Goal: Task Accomplishment & Management: Manage account settings

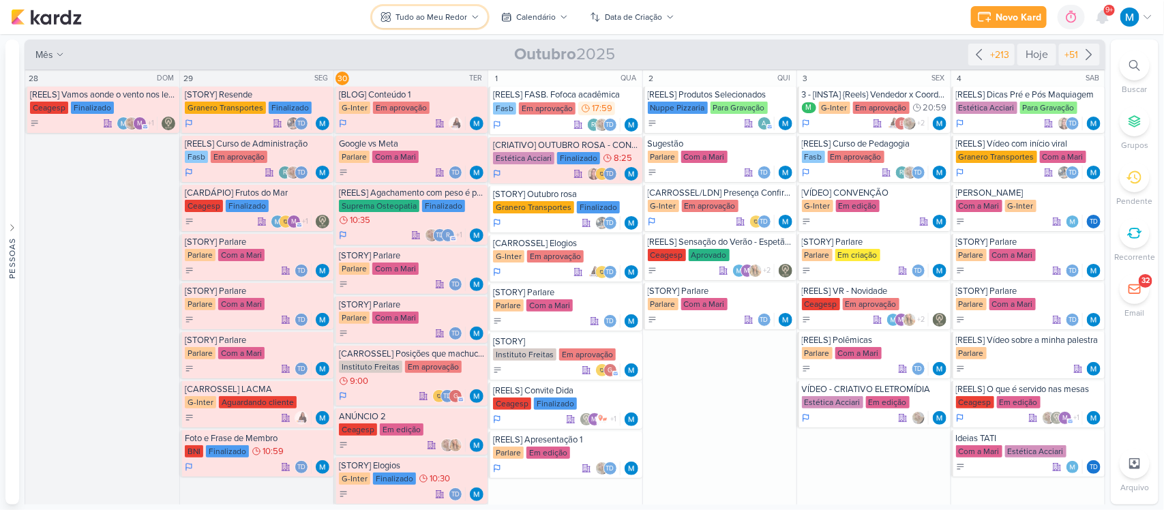
click at [452, 17] on div "Tudo ao Meu Redor" at bounding box center [432, 17] width 72 height 12
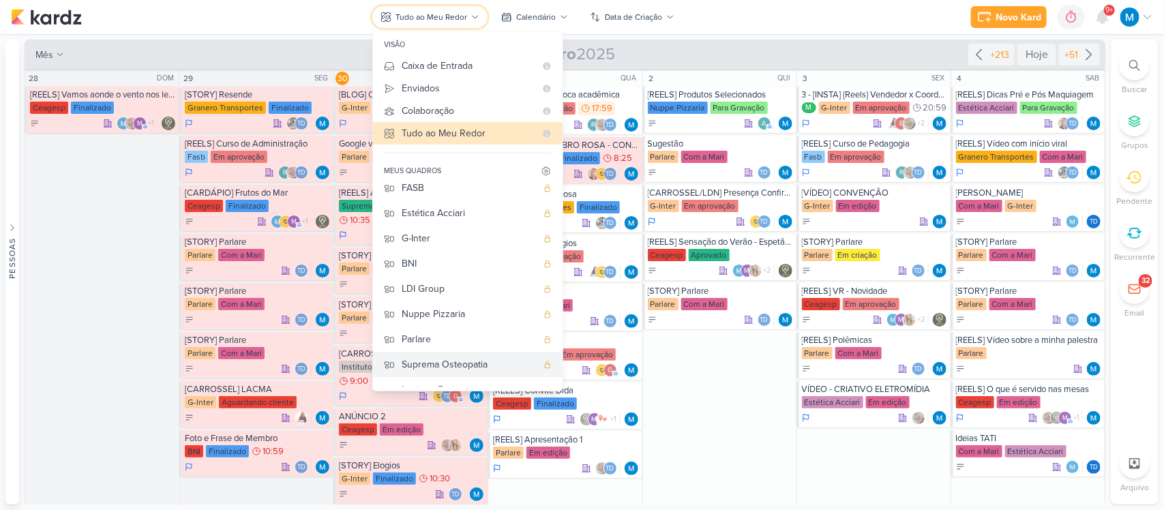
scroll to position [73, 0]
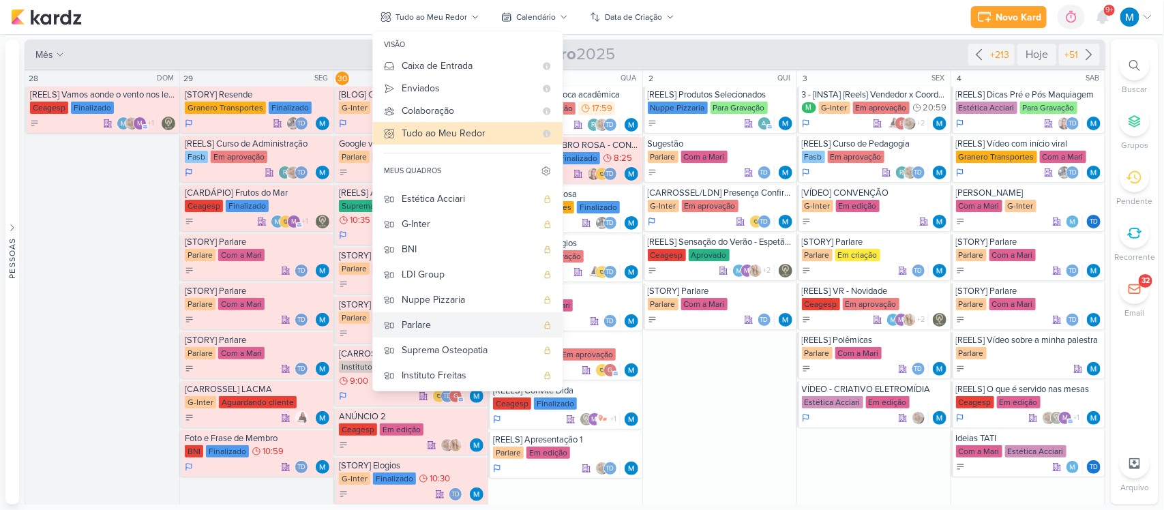
click at [428, 324] on div "Parlare" at bounding box center [469, 325] width 135 height 14
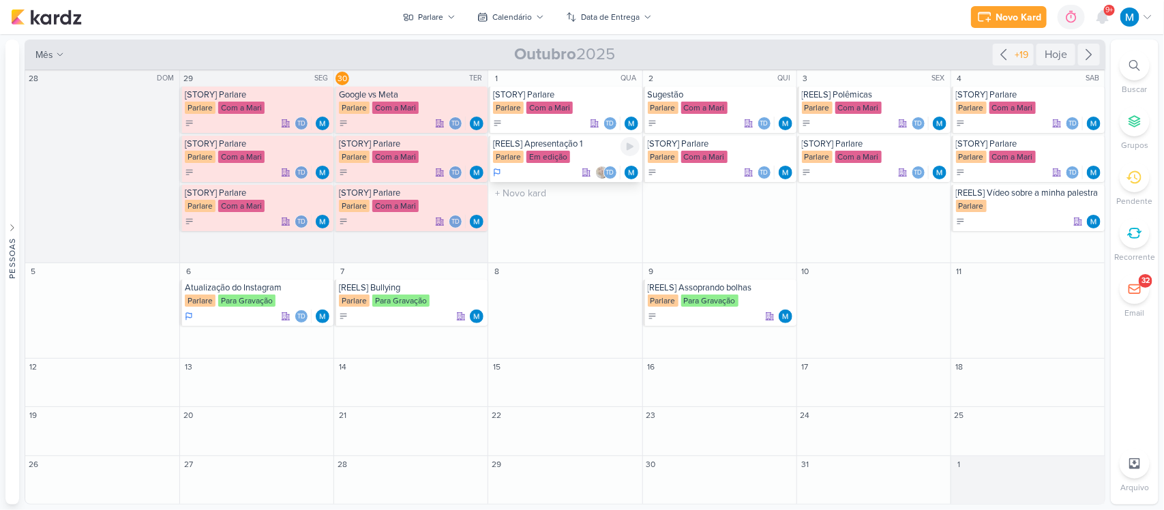
click at [563, 143] on div "[REELS] Apresentação 1" at bounding box center [566, 143] width 146 height 11
click at [1001, 52] on icon at bounding box center [1004, 54] width 16 height 16
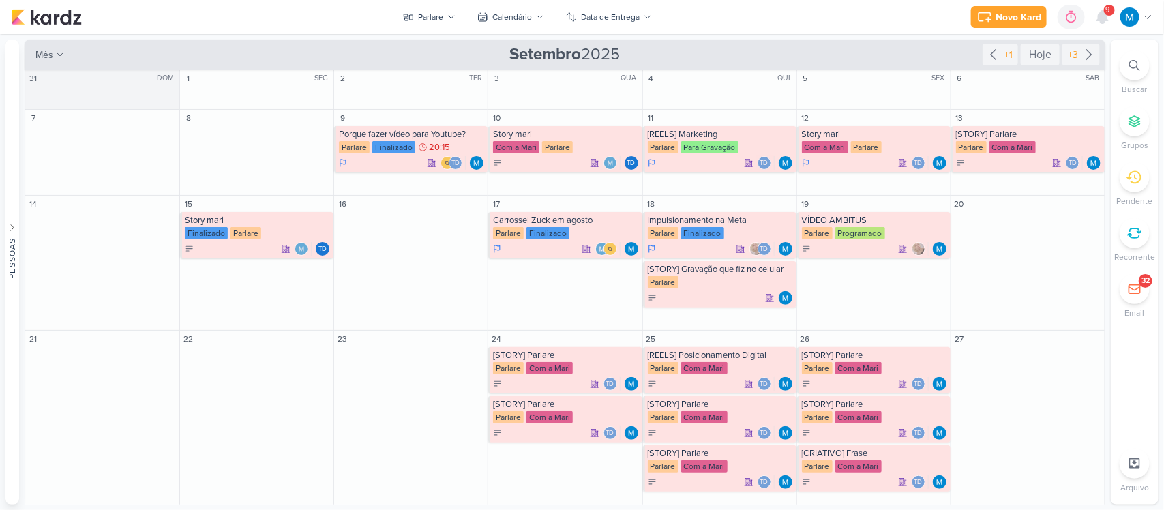
click at [1137, 63] on icon at bounding box center [1134, 65] width 11 height 11
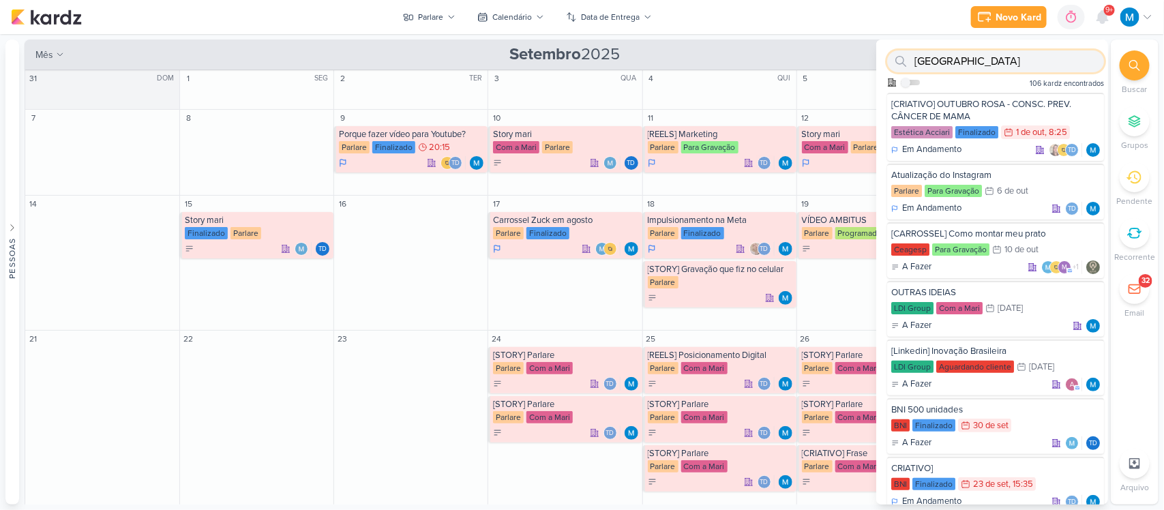
click at [918, 59] on input "[GEOGRAPHIC_DATA]" at bounding box center [995, 61] width 217 height 22
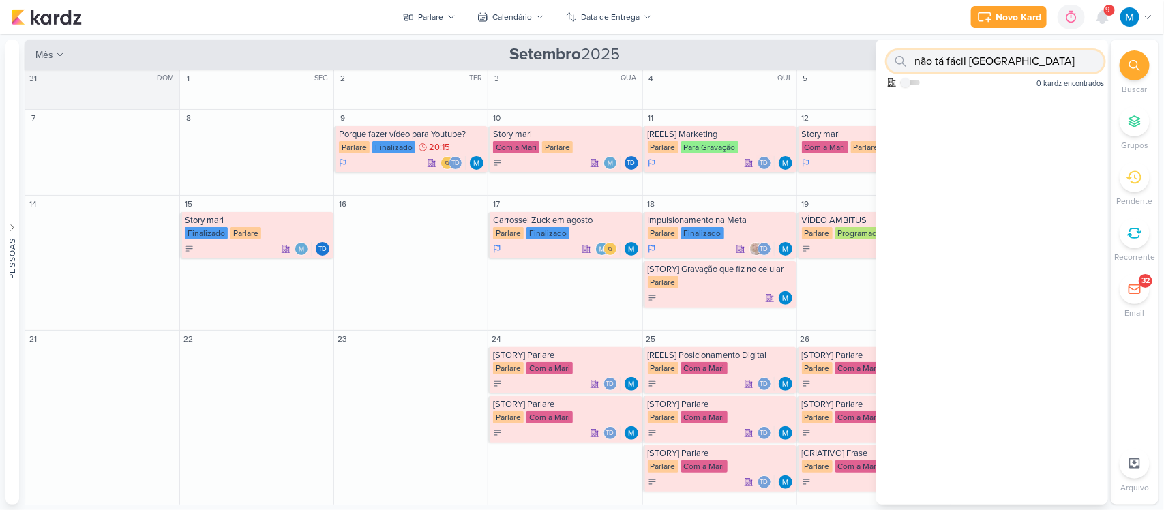
type input "não tá fácil [GEOGRAPHIC_DATA]"
click at [806, 18] on div "Novo Kard Ctrl + k 0h0m Sessão desligada... Hoje 0h0m Semana 0h0m Mês 0h0m" at bounding box center [582, 17] width 1142 height 34
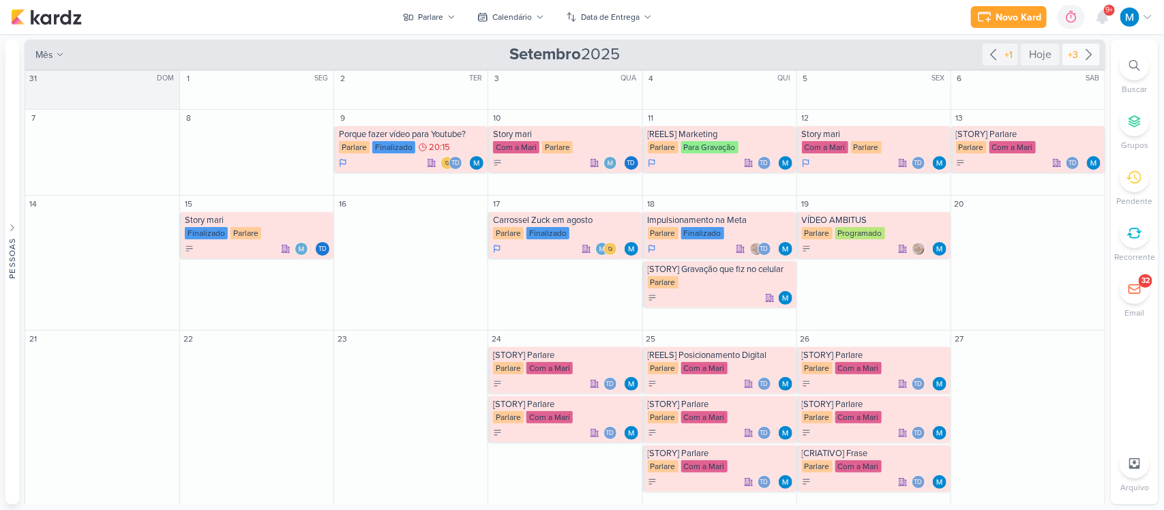
click at [1087, 50] on icon at bounding box center [1089, 54] width 16 height 16
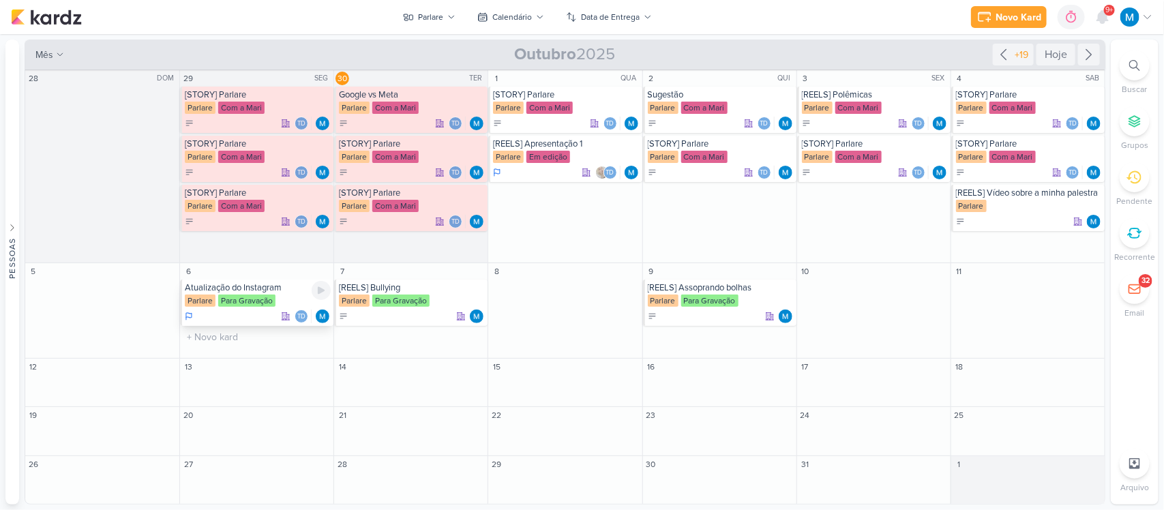
click at [249, 288] on div "Atualização do Instagram" at bounding box center [258, 287] width 146 height 11
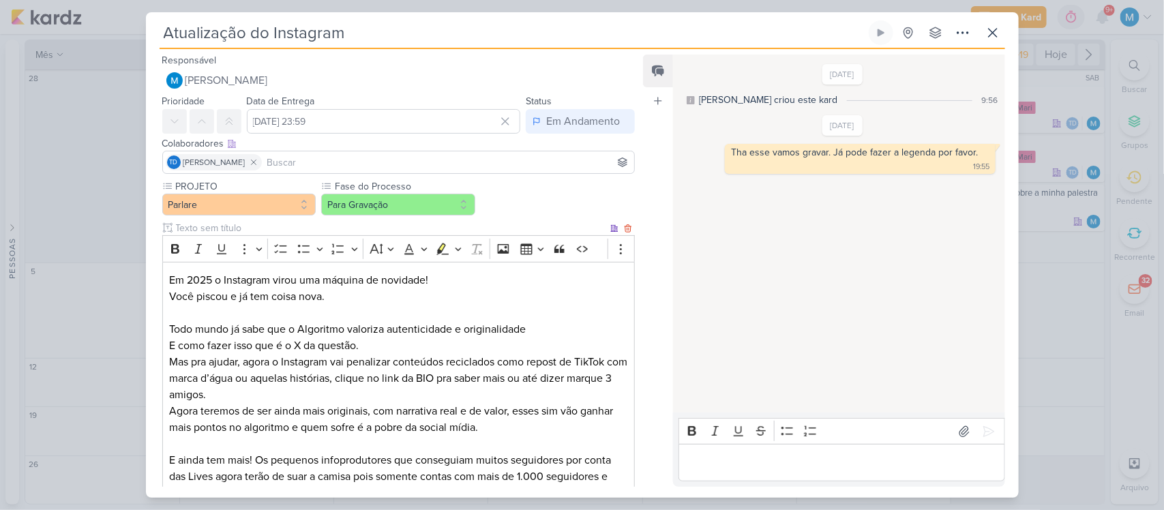
scroll to position [85, 0]
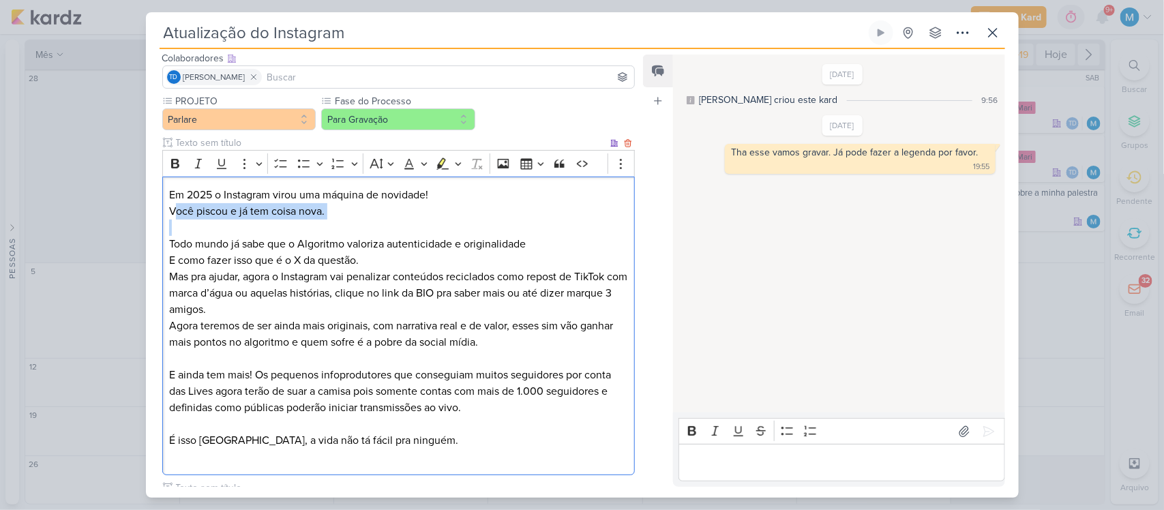
drag, startPoint x: 175, startPoint y: 218, endPoint x: 400, endPoint y: 229, distance: 226.0
click at [400, 229] on div "Em 2025 o Instagram virou uma máquina de novidade! Você piscou e já tem coisa n…" at bounding box center [398, 326] width 473 height 299
click at [398, 243] on p "Todo mundo já sabe que o Algoritmo valoriza autenticidade e originalidade" at bounding box center [398, 244] width 458 height 16
click at [350, 213] on p "Você piscou e já tem coisa nova." at bounding box center [398, 211] width 458 height 16
click at [501, 342] on p "Agora teremos de ser ainda mais originais, com narrativa real e de valor, esses…" at bounding box center [398, 334] width 458 height 33
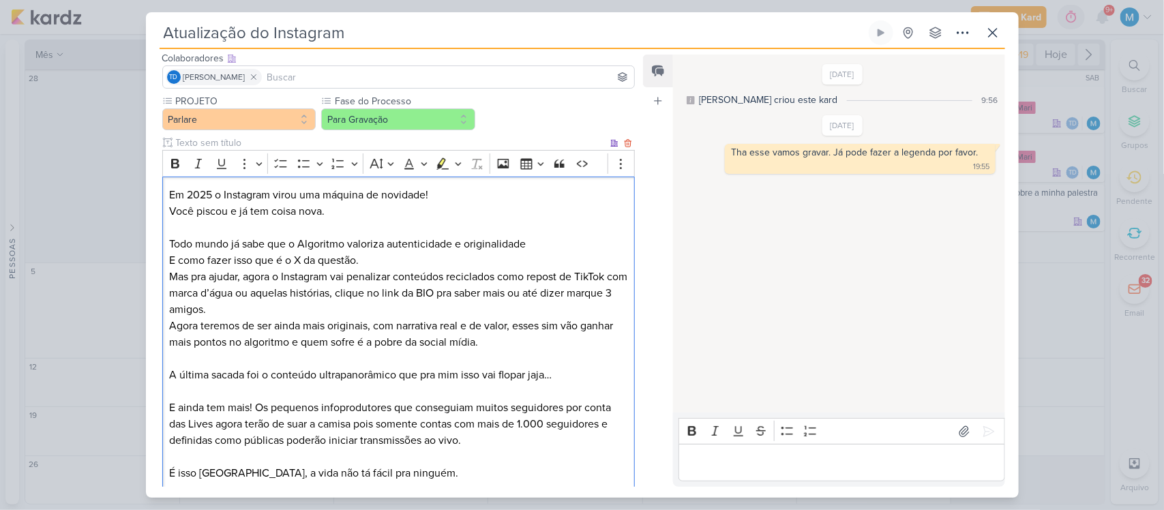
click at [398, 373] on p "A última sacada foi o conteúdo ultrapanorâmico que pra mim isso vai flopar jaja…" at bounding box center [398, 375] width 458 height 16
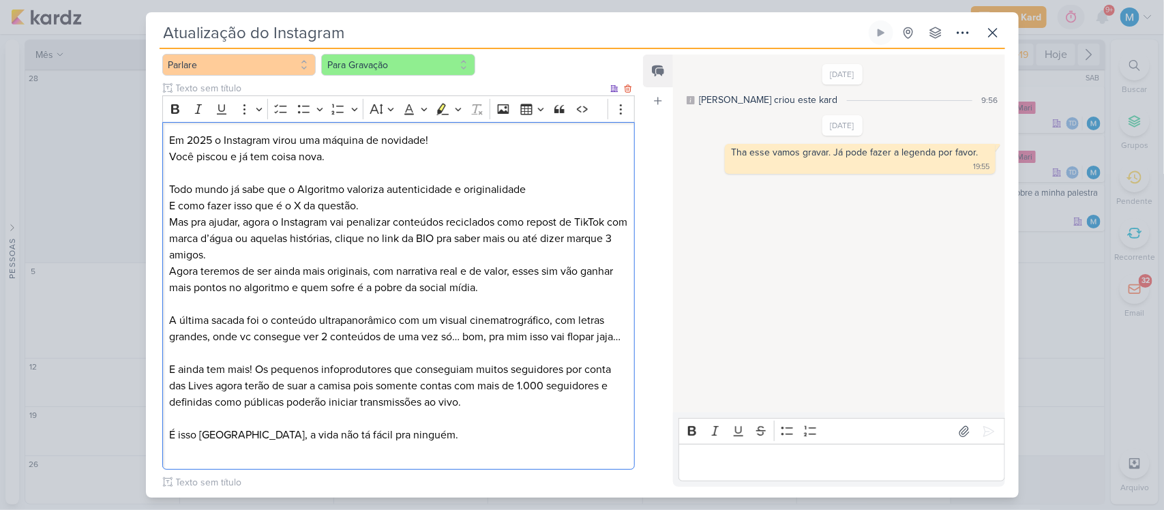
scroll to position [171, 0]
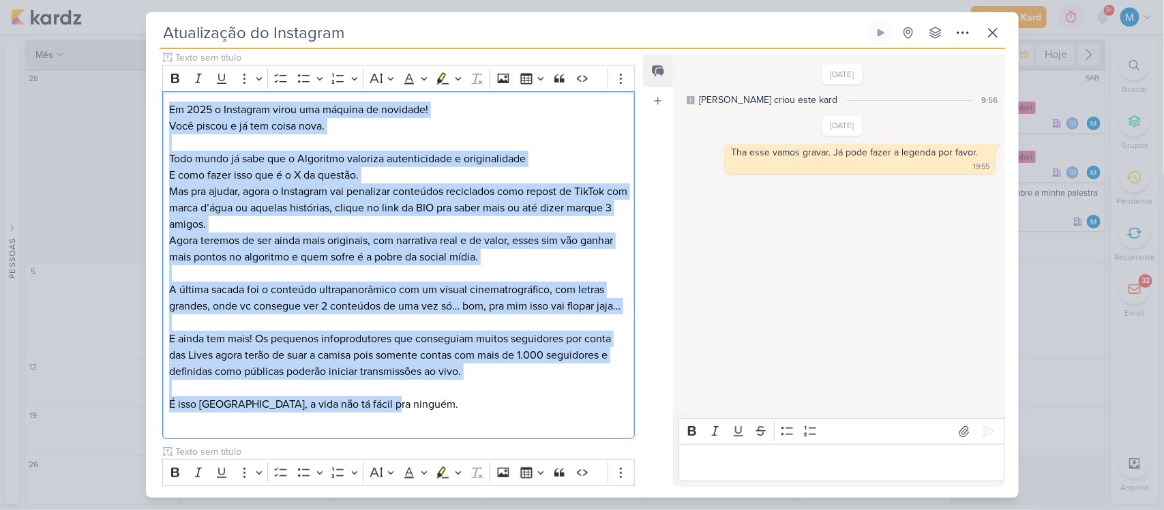
drag, startPoint x: 398, startPoint y: 417, endPoint x: 134, endPoint y: 80, distance: 428.0
click at [134, 80] on div "Atualização do Instagram Criado por mim" at bounding box center [582, 255] width 1164 height 510
copy div "Lo 4245 i Dolorsita conse adi elitsed do eiusmodt! Inci utlabo e do mag aliqu e…"
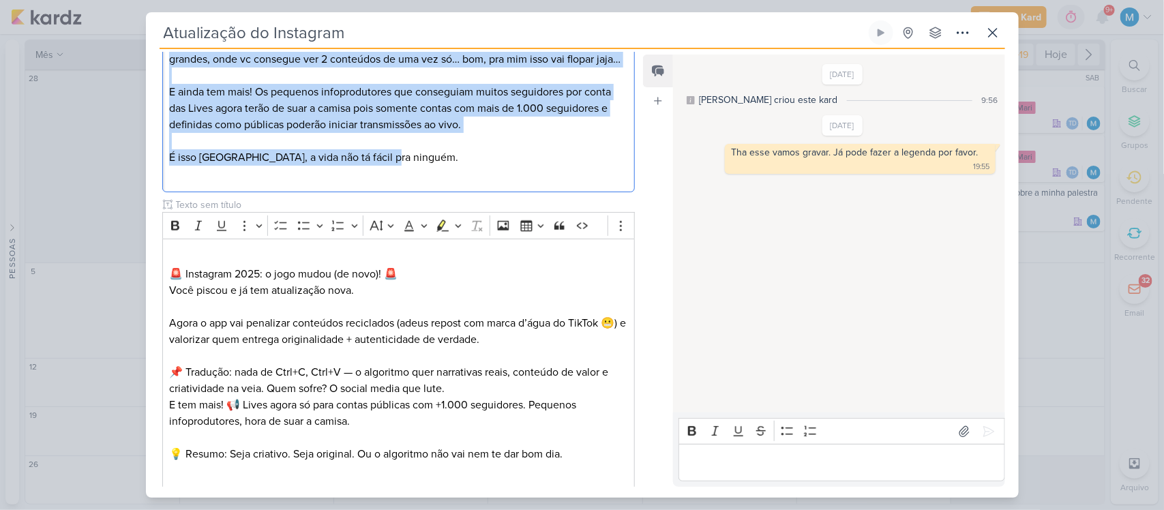
scroll to position [561, 0]
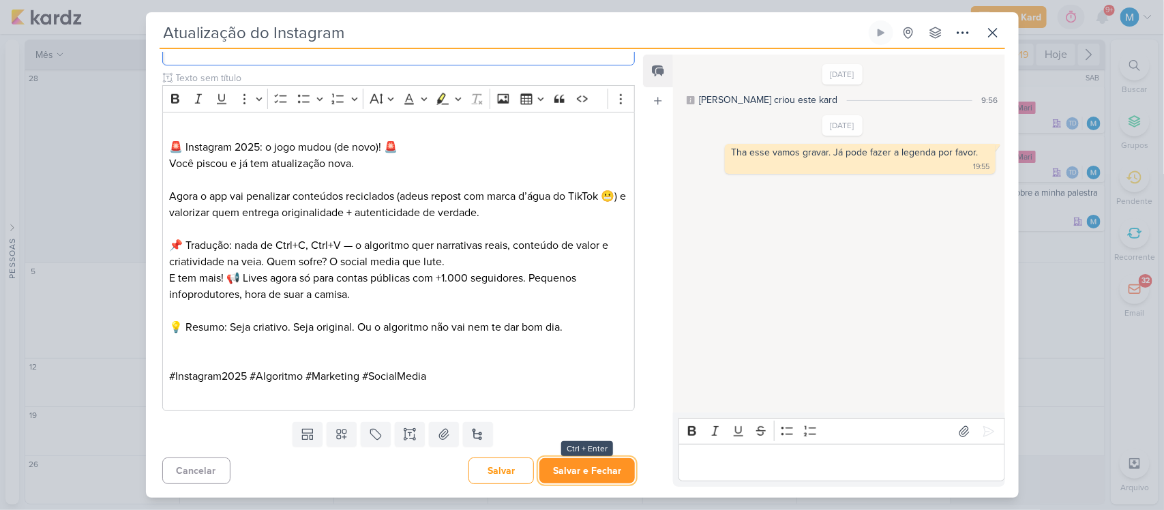
click at [585, 467] on button "Salvar e Fechar" at bounding box center [587, 470] width 95 height 25
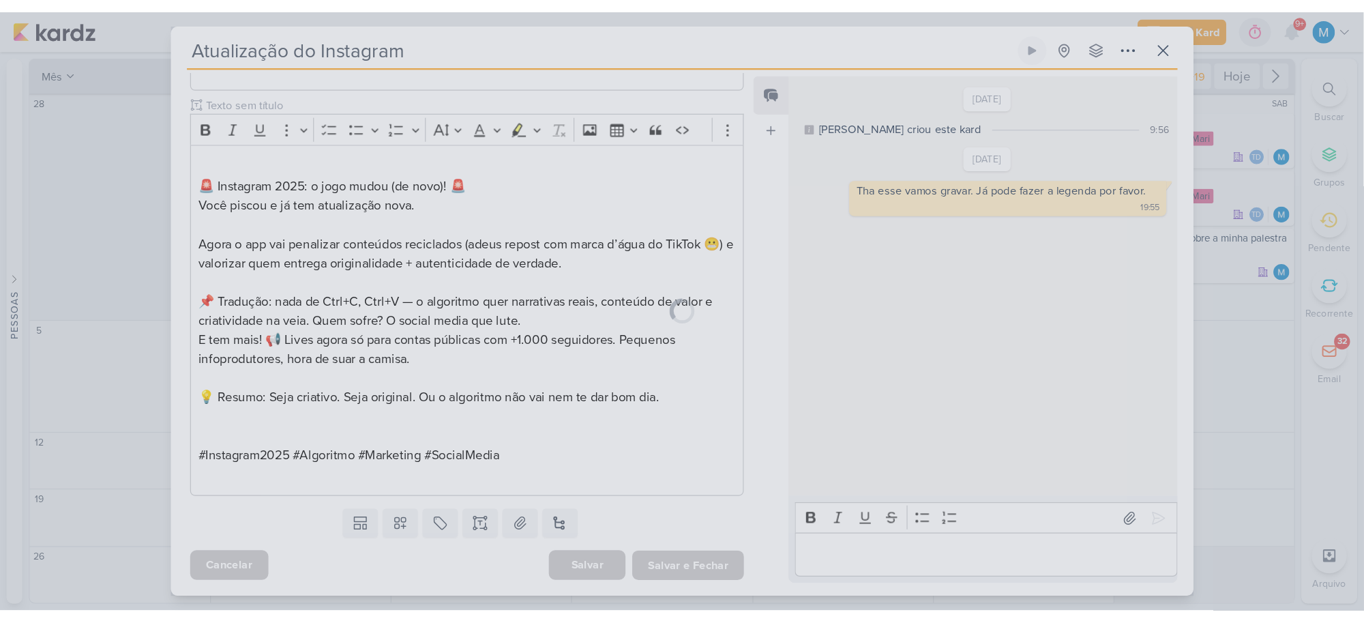
scroll to position [559, 0]
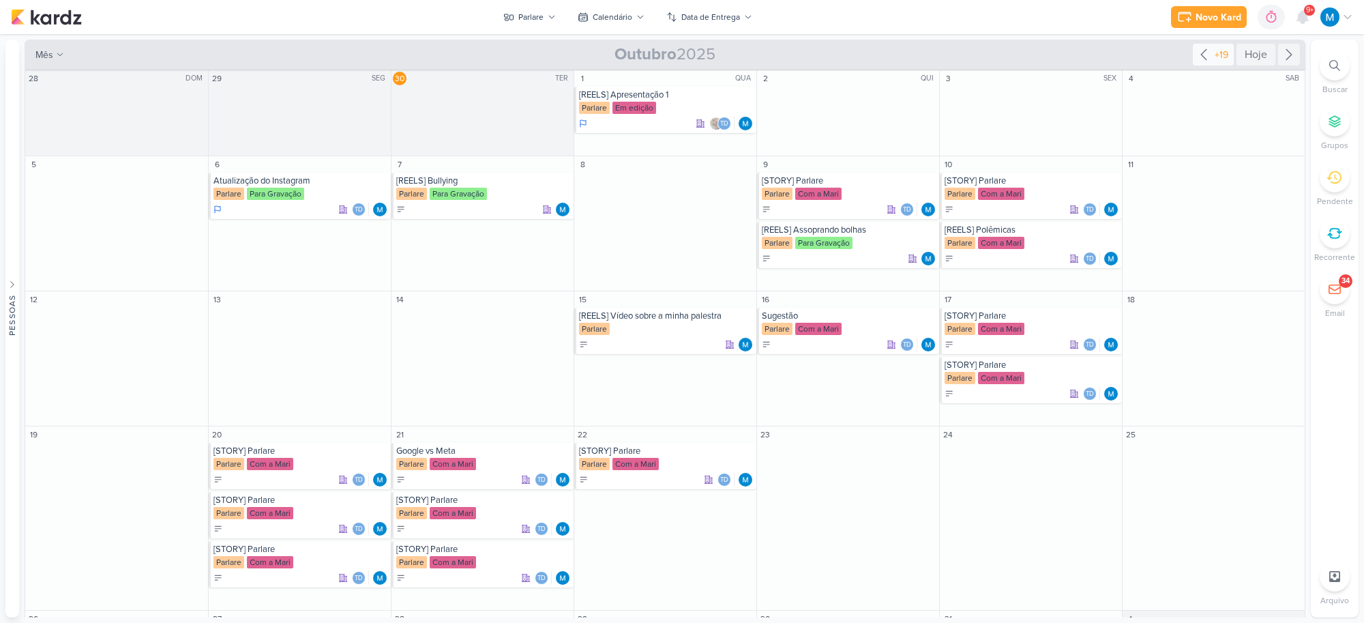
click at [1164, 55] on icon at bounding box center [1204, 54] width 16 height 16
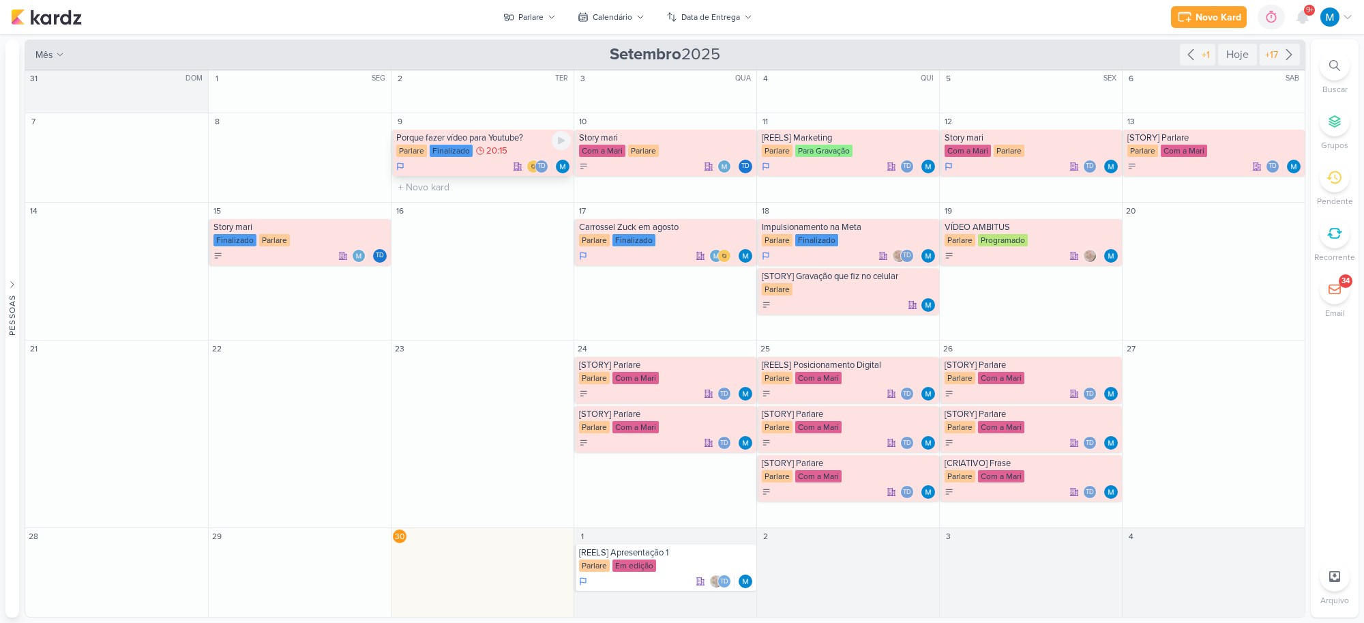
click at [482, 141] on div "Porque fazer vídeo para Youtube?" at bounding box center [483, 137] width 175 height 11
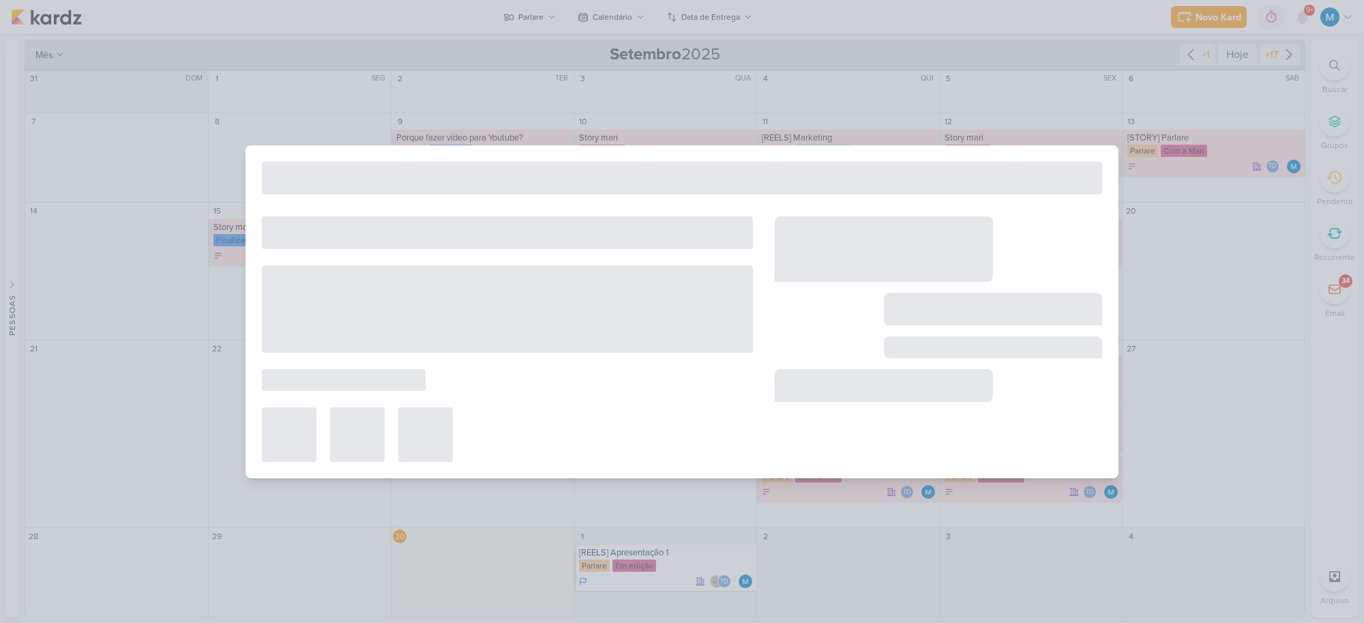
type input "Porque fazer vídeo para Youtube?"
type input "[DATE] 20:15"
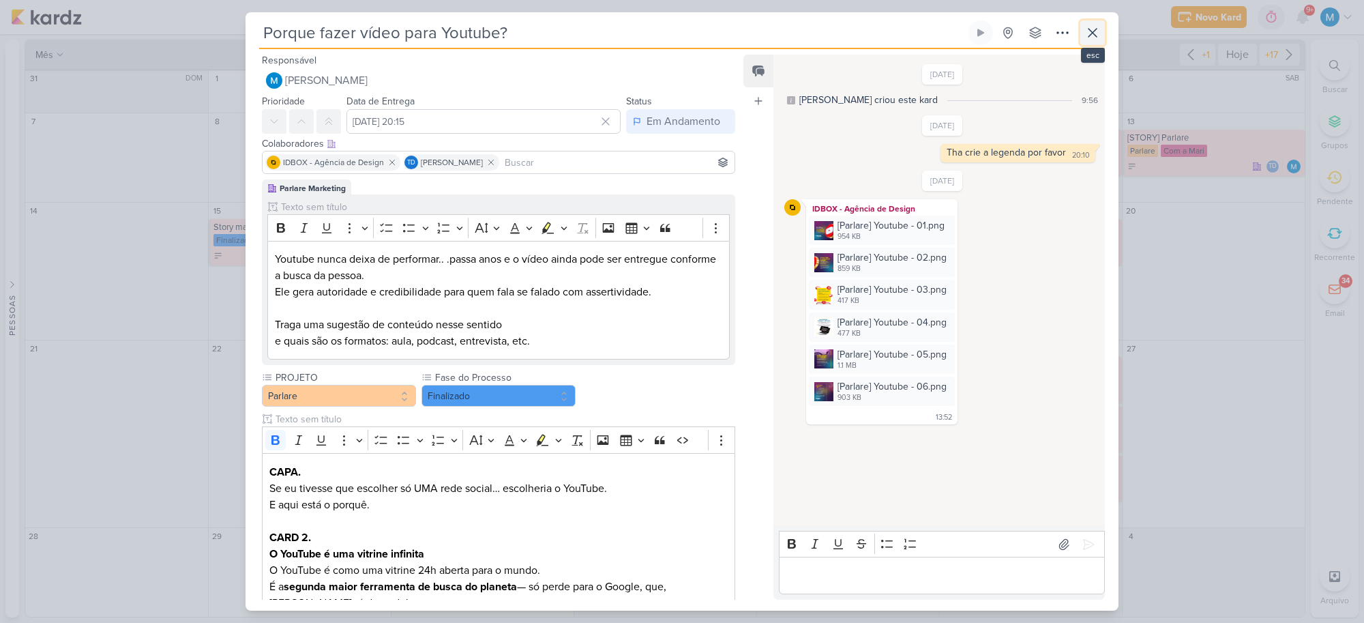
click at [1092, 32] on icon at bounding box center [1093, 33] width 8 height 8
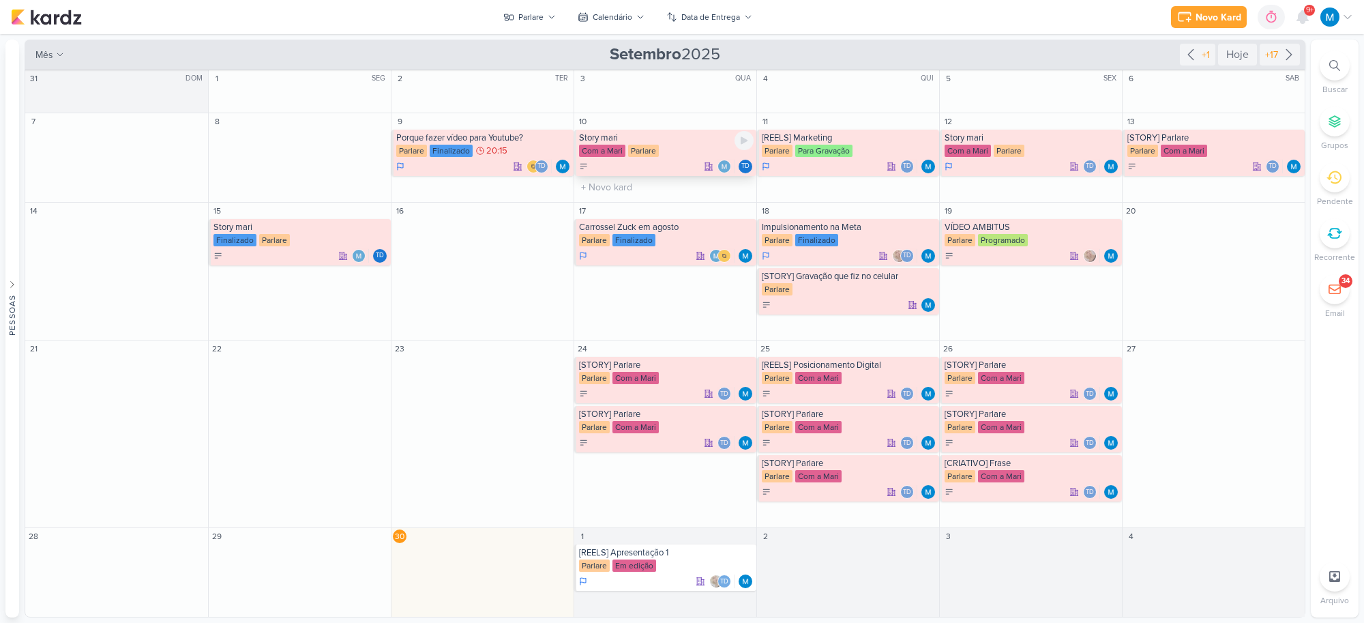
click at [622, 141] on div "Story mari" at bounding box center [666, 137] width 175 height 11
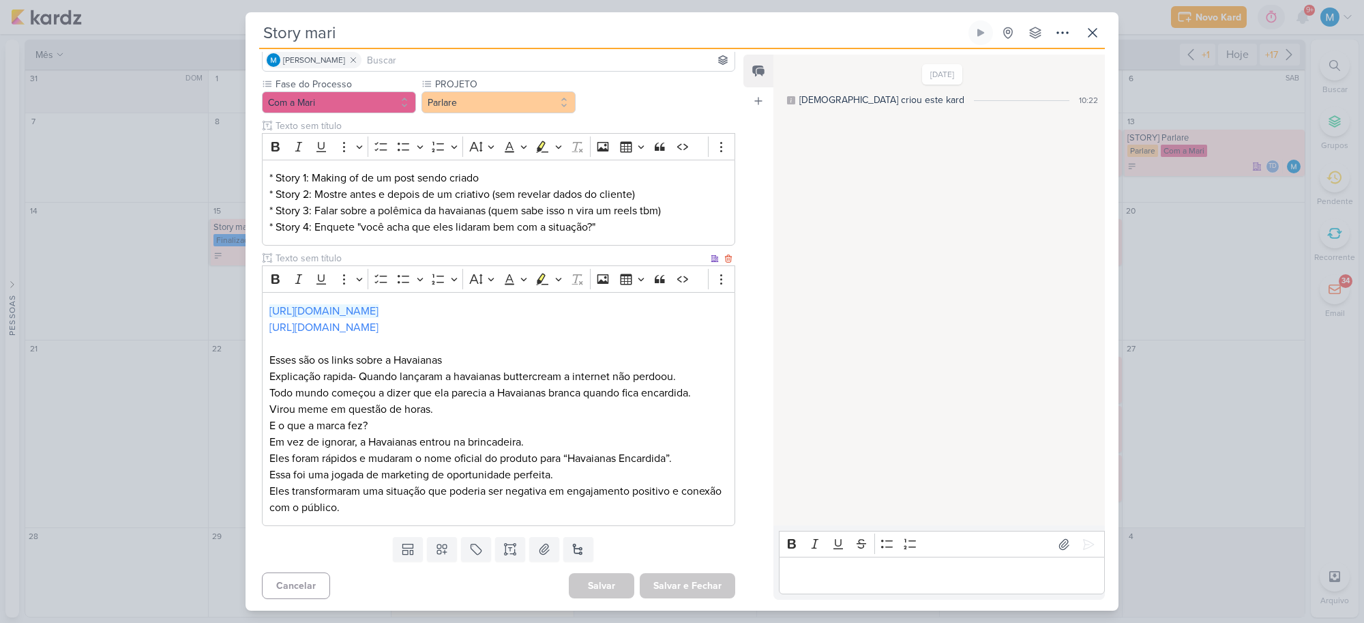
scroll to position [104, 0]
click at [1093, 29] on icon at bounding box center [1092, 33] width 16 height 16
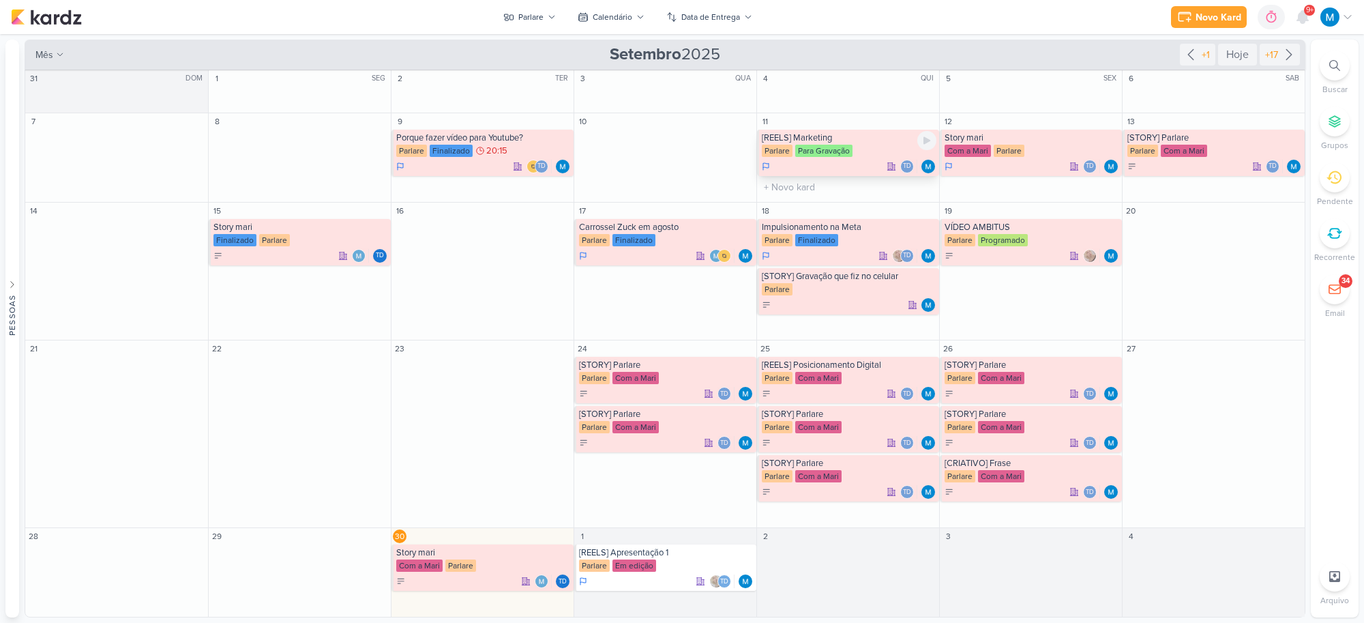
click at [851, 142] on div "[REELS] Marketing" at bounding box center [849, 137] width 175 height 11
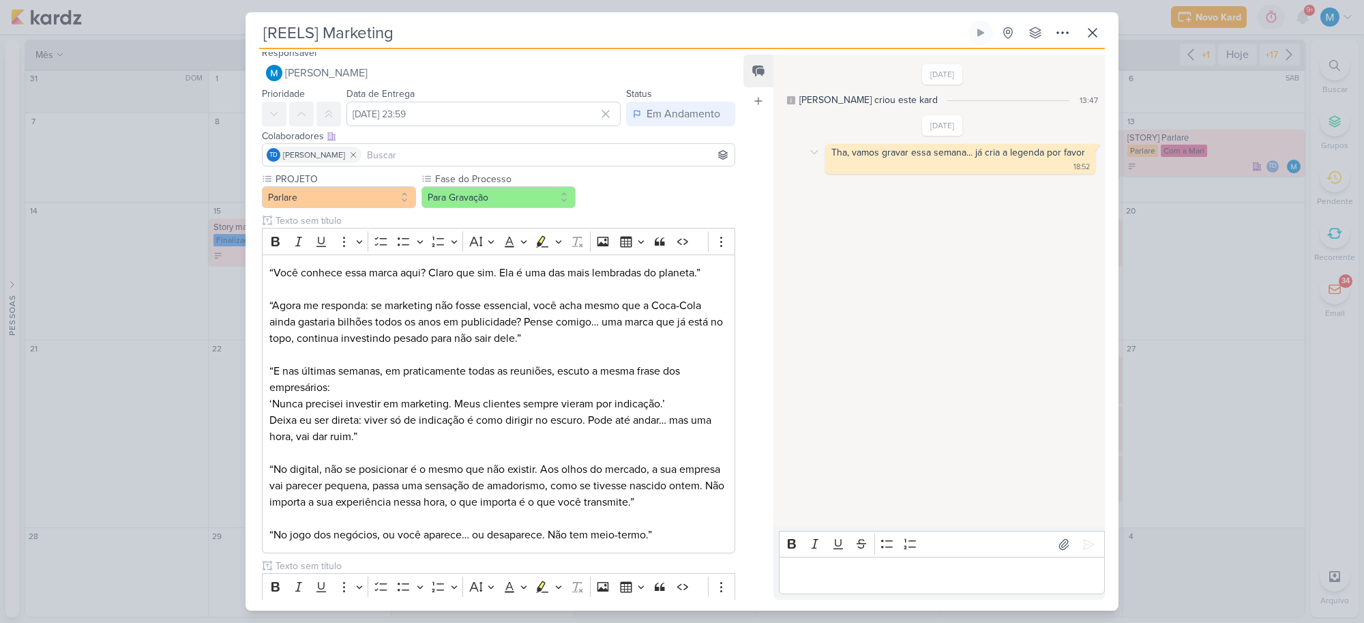
scroll to position [0, 0]
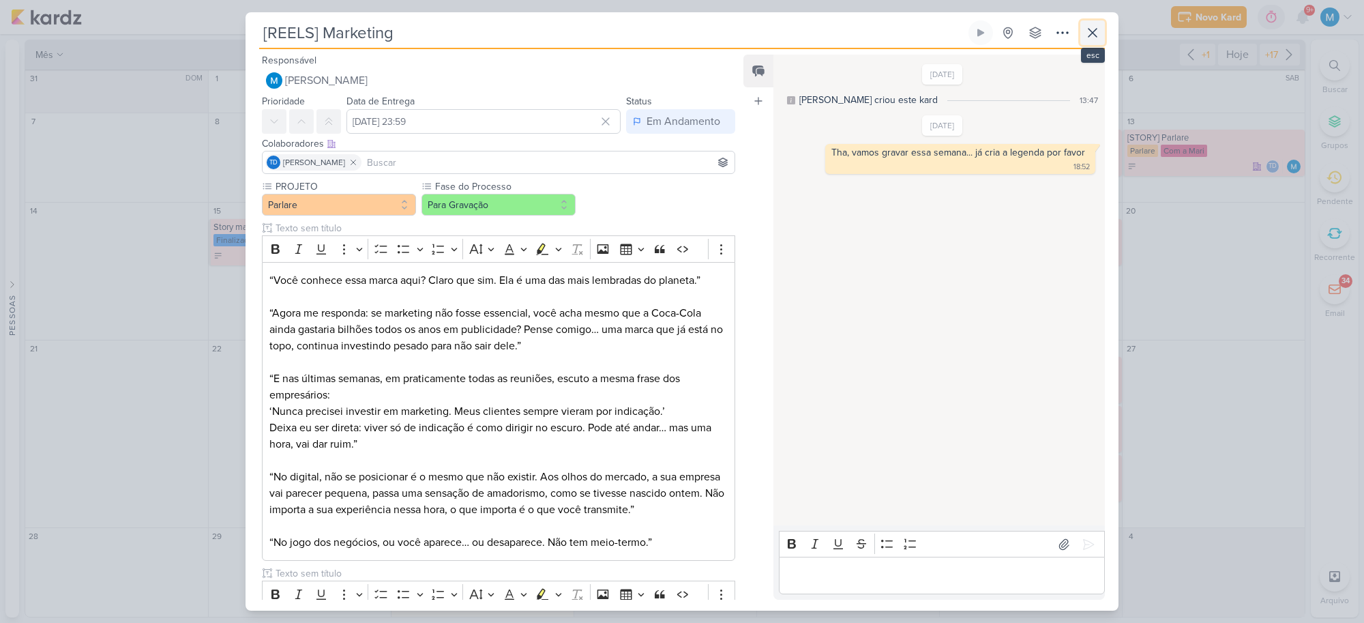
click at [1090, 26] on icon at bounding box center [1092, 33] width 16 height 16
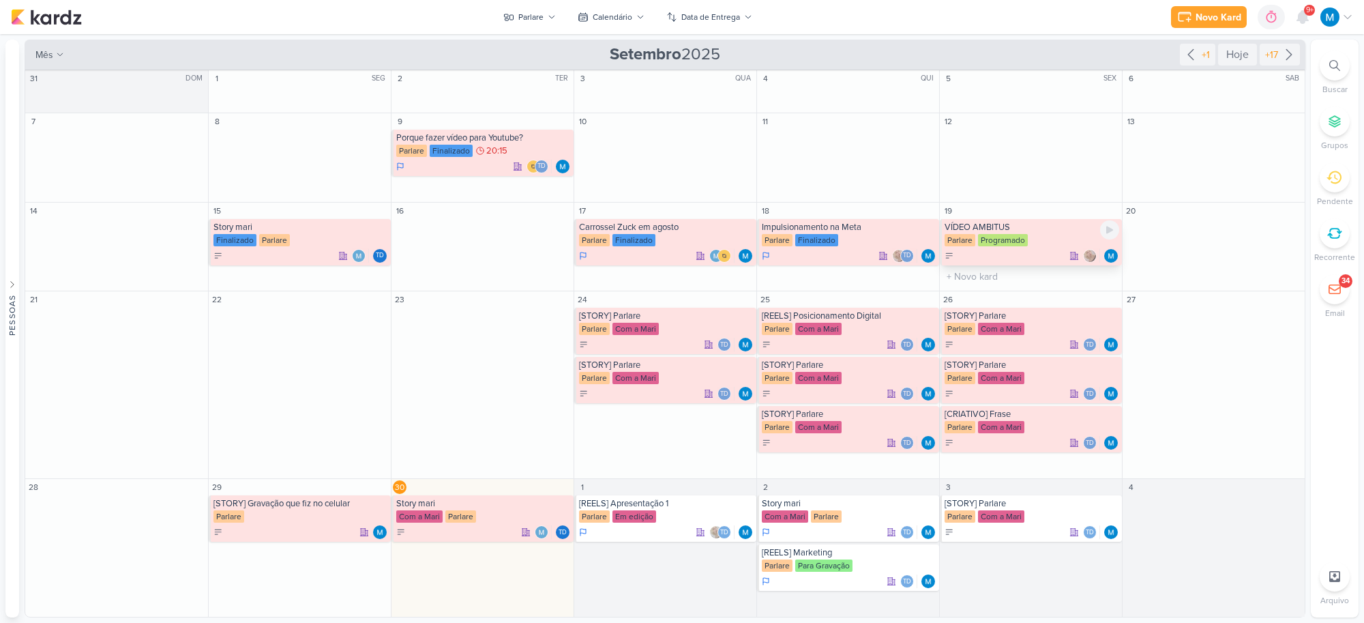
click at [1015, 229] on div "VÍDEO AMBITUS" at bounding box center [1032, 227] width 175 height 11
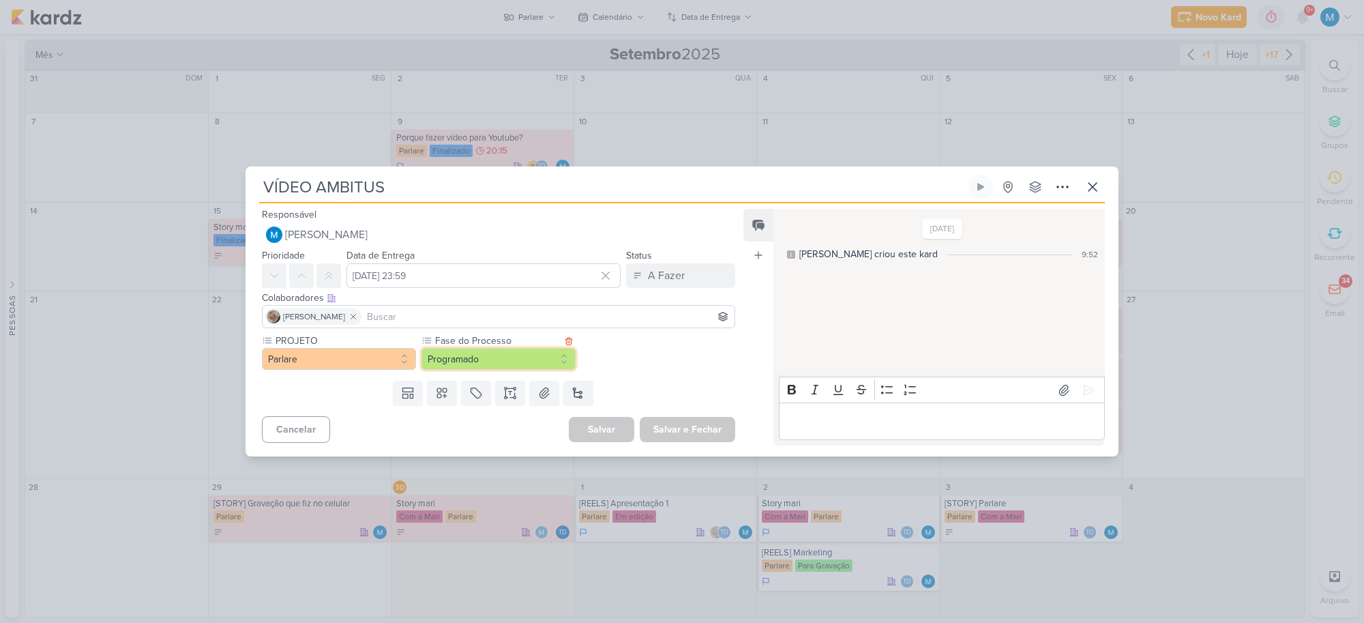
click at [497, 357] on button "Programado" at bounding box center [499, 359] width 154 height 22
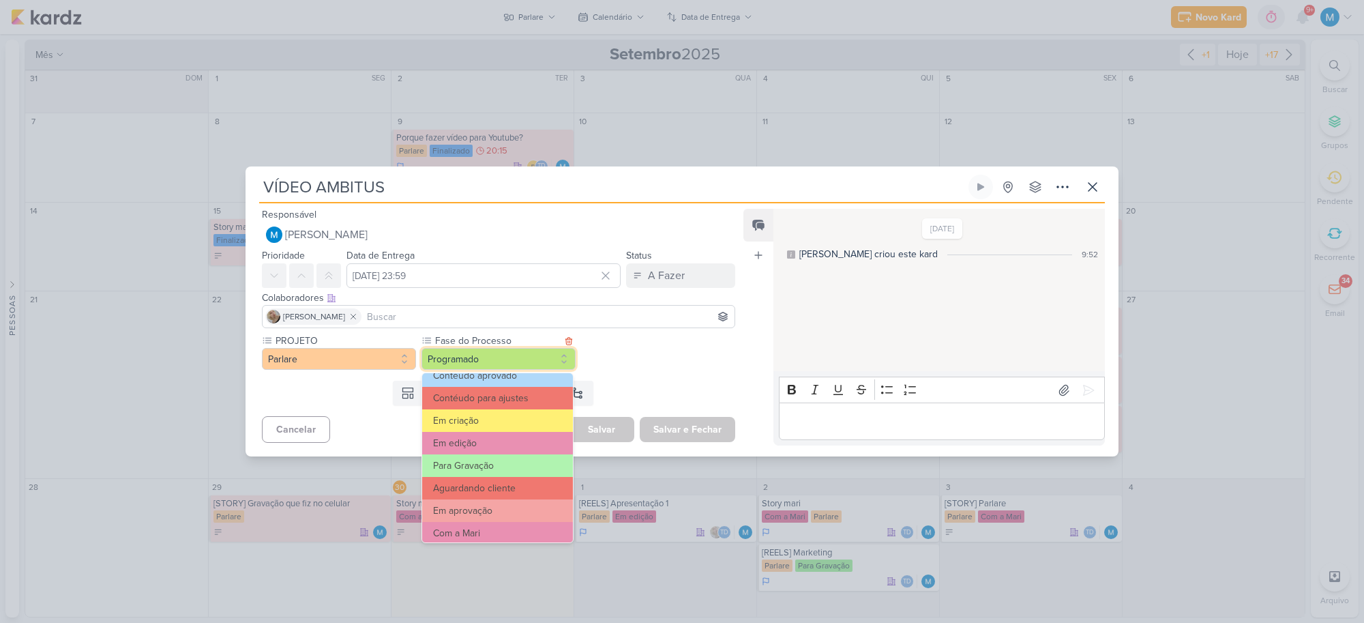
scroll to position [131, 0]
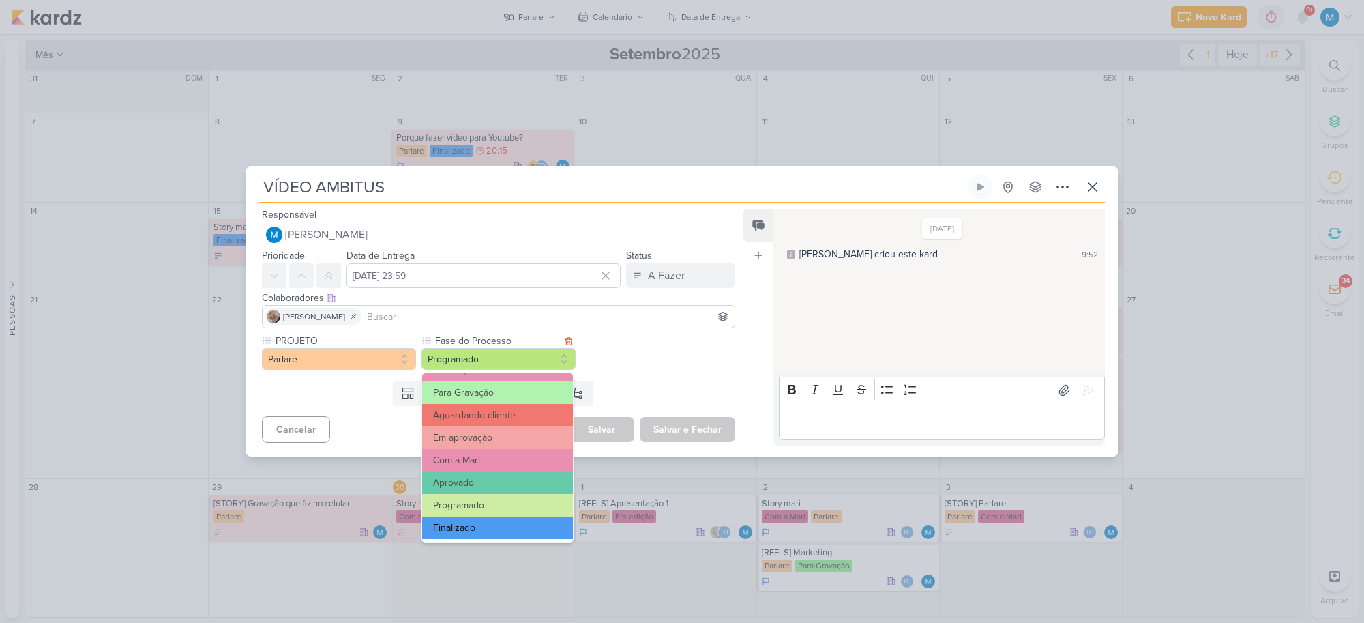
click at [488, 510] on button "Finalizado" at bounding box center [497, 527] width 151 height 23
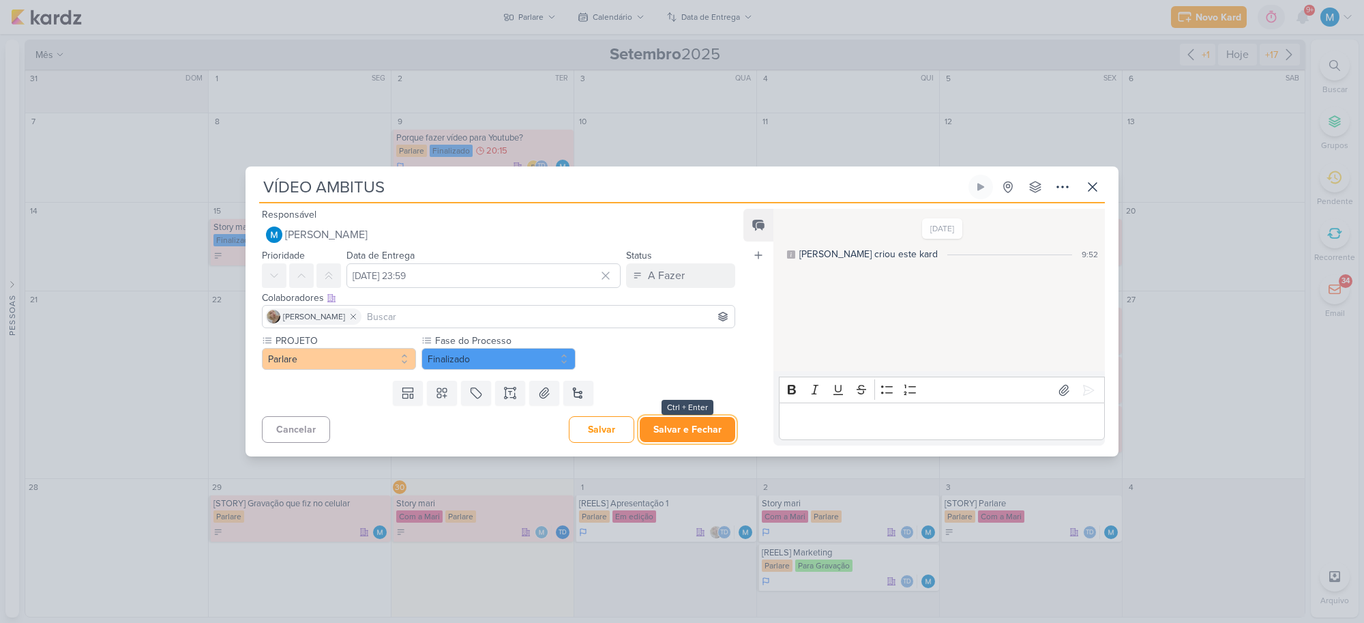
click at [703, 428] on button "Salvar e Fechar" at bounding box center [687, 429] width 95 height 25
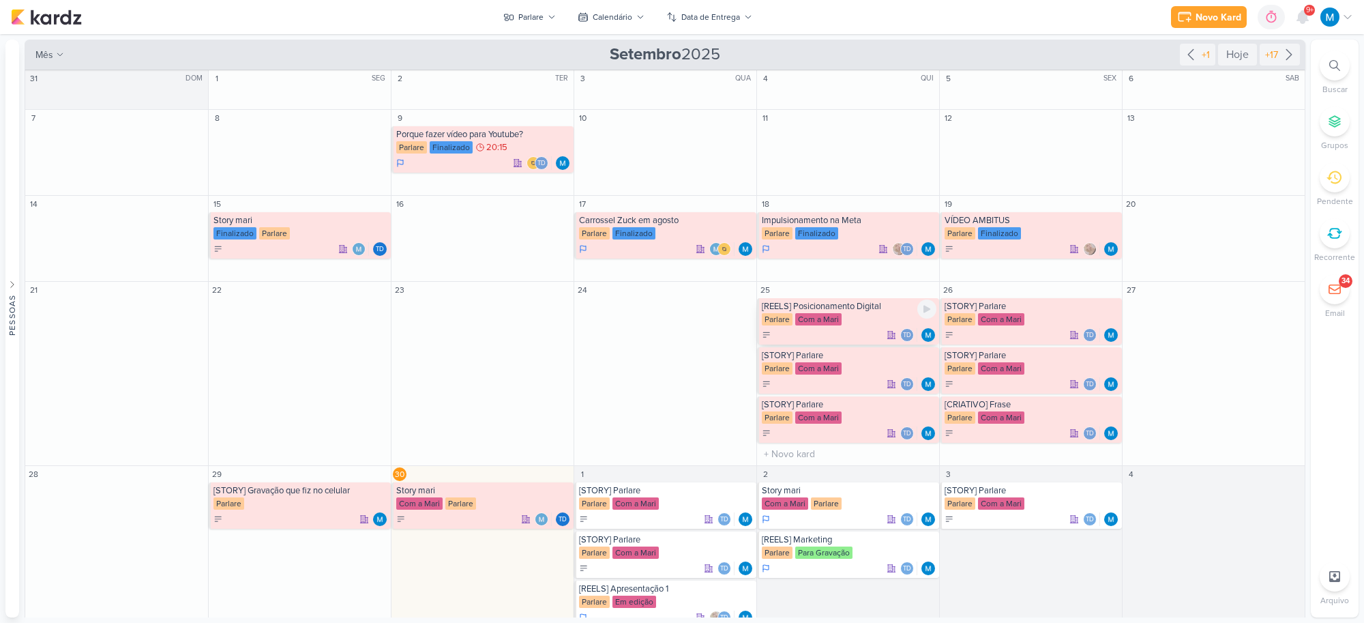
click at [866, 314] on div "Parlare Com a Mari" at bounding box center [849, 320] width 175 height 14
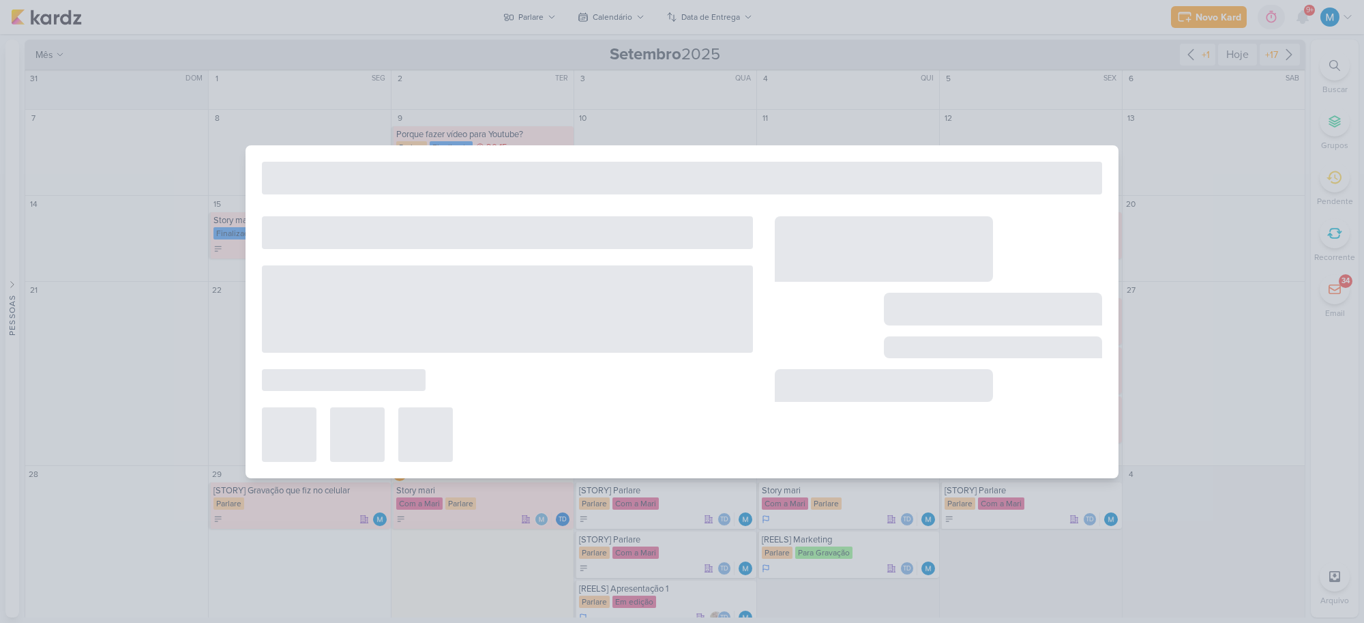
type input "[REELS] Posicionamento Digital"
type input "[DATE] 23:59"
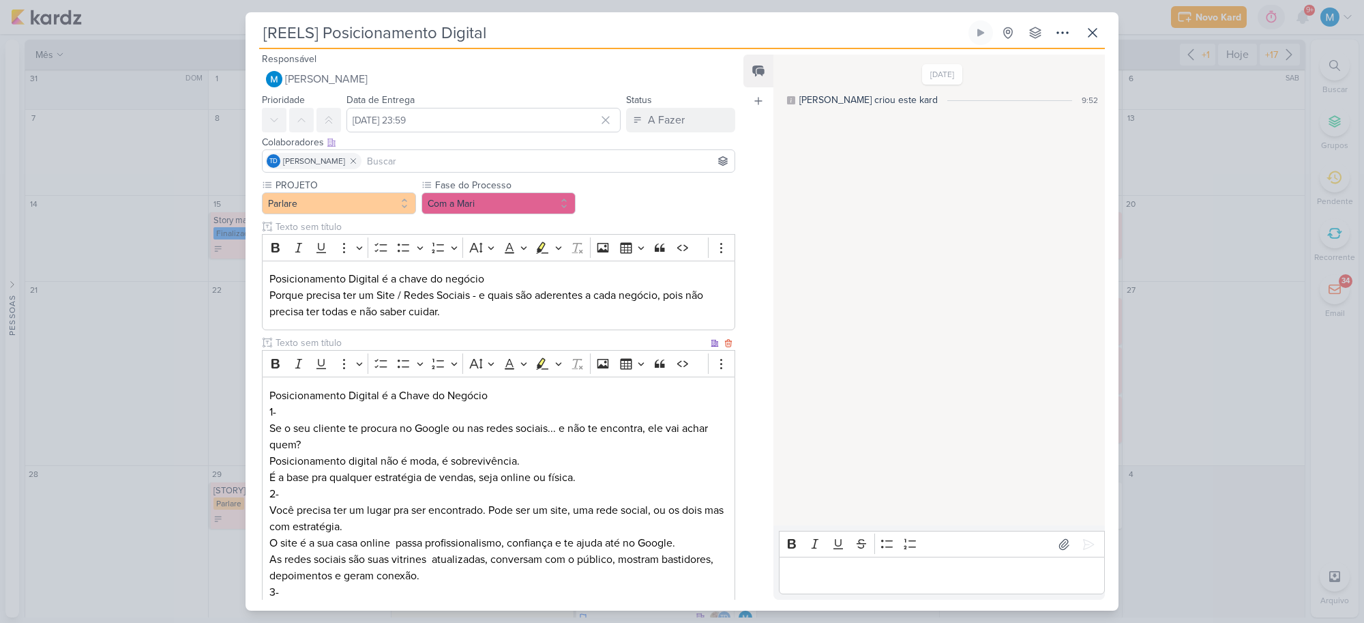
scroll to position [0, 0]
click at [1096, 42] on button at bounding box center [1092, 32] width 25 height 25
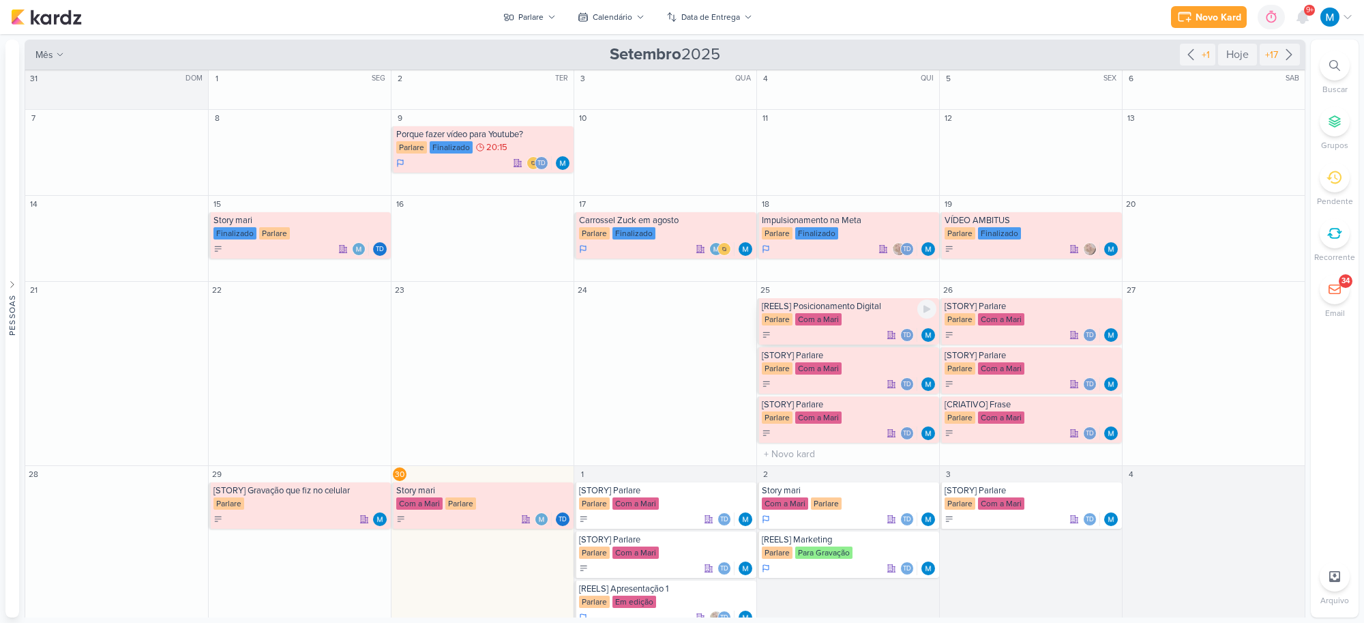
click at [861, 318] on div "Parlare Com a Mari" at bounding box center [849, 320] width 175 height 14
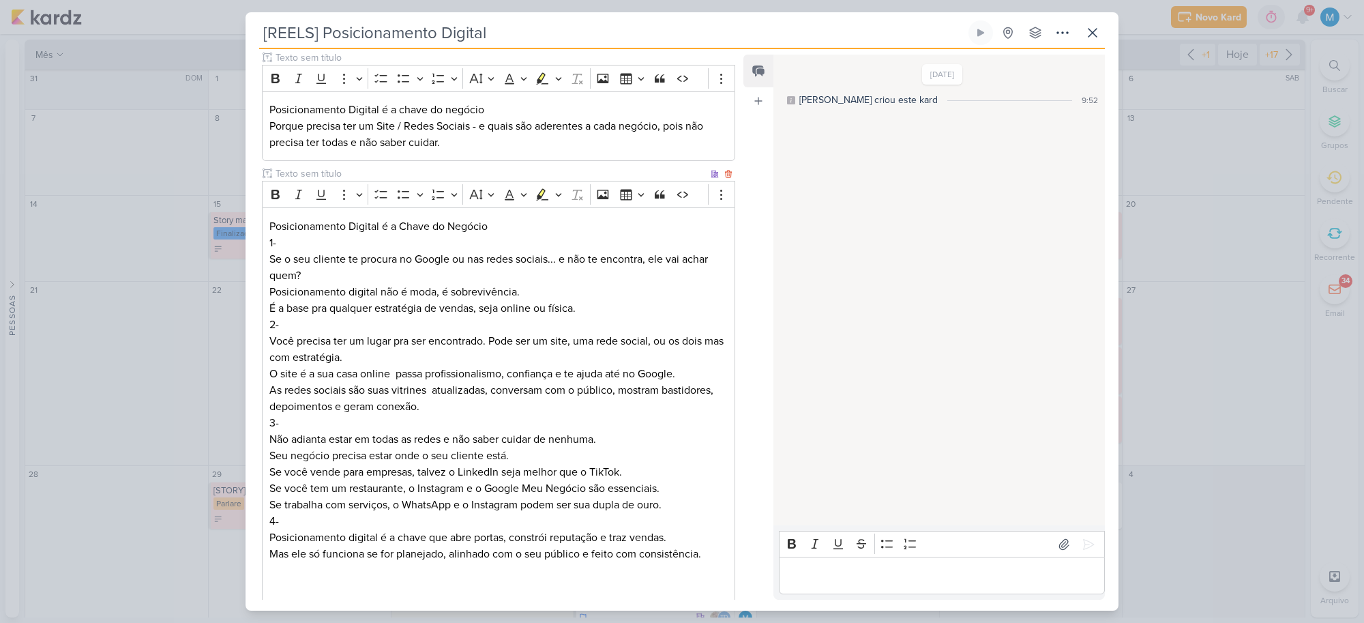
scroll to position [256, 0]
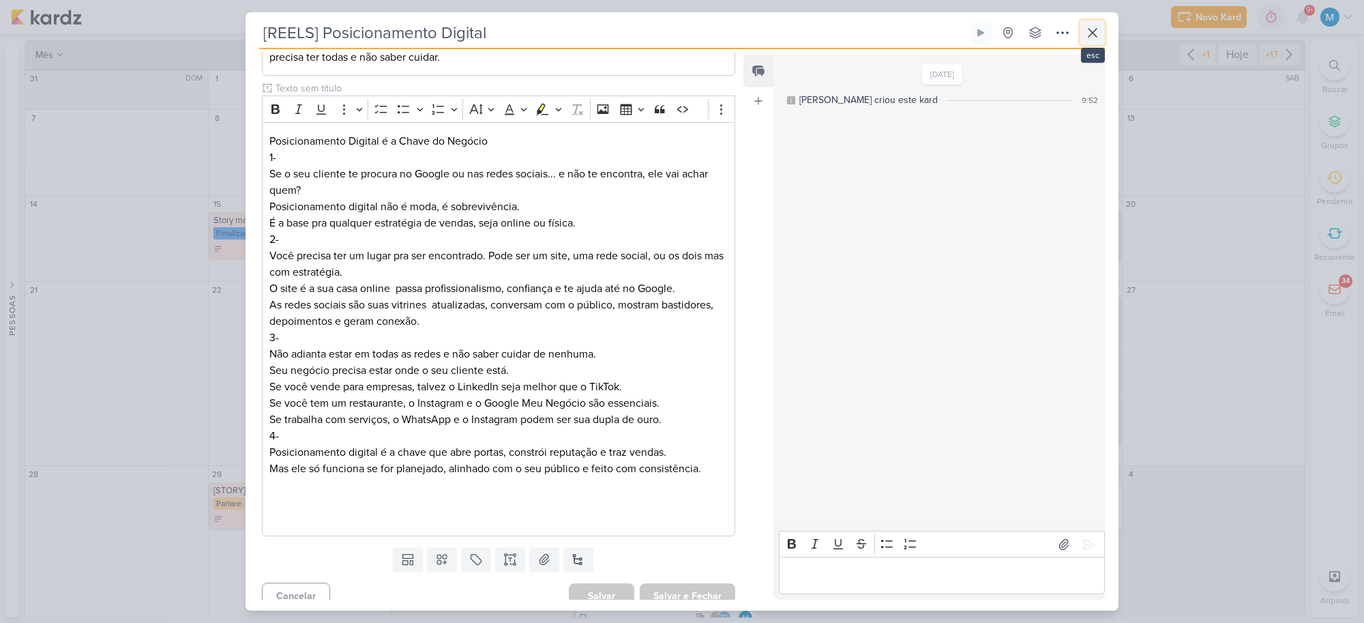
click at [1093, 29] on icon at bounding box center [1092, 33] width 16 height 16
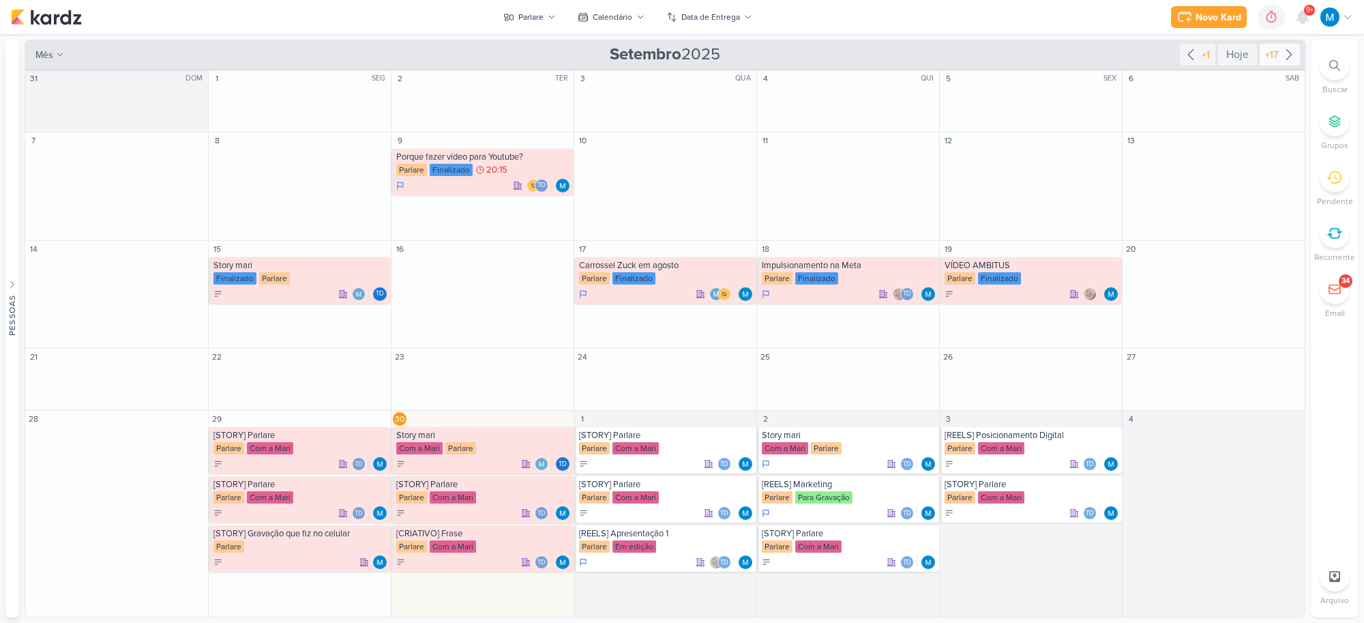
click at [1164, 56] on icon at bounding box center [1289, 54] width 16 height 16
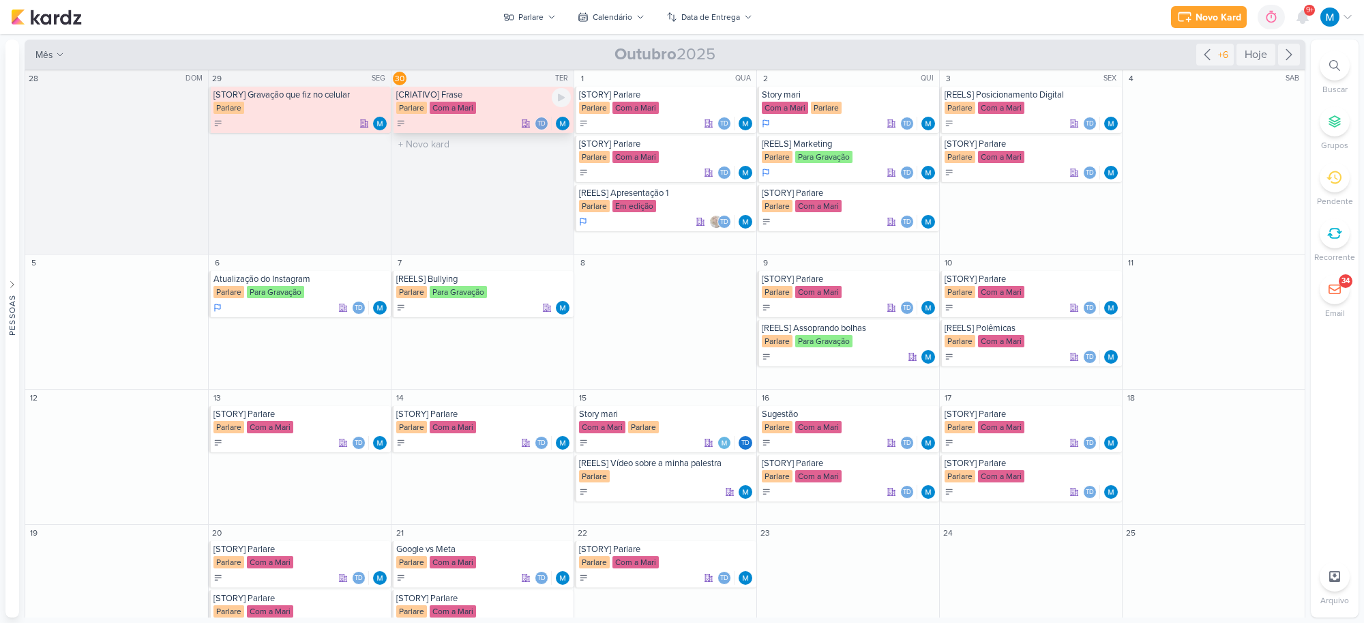
click at [440, 93] on div "[CRIATIVO] Frase" at bounding box center [483, 94] width 175 height 11
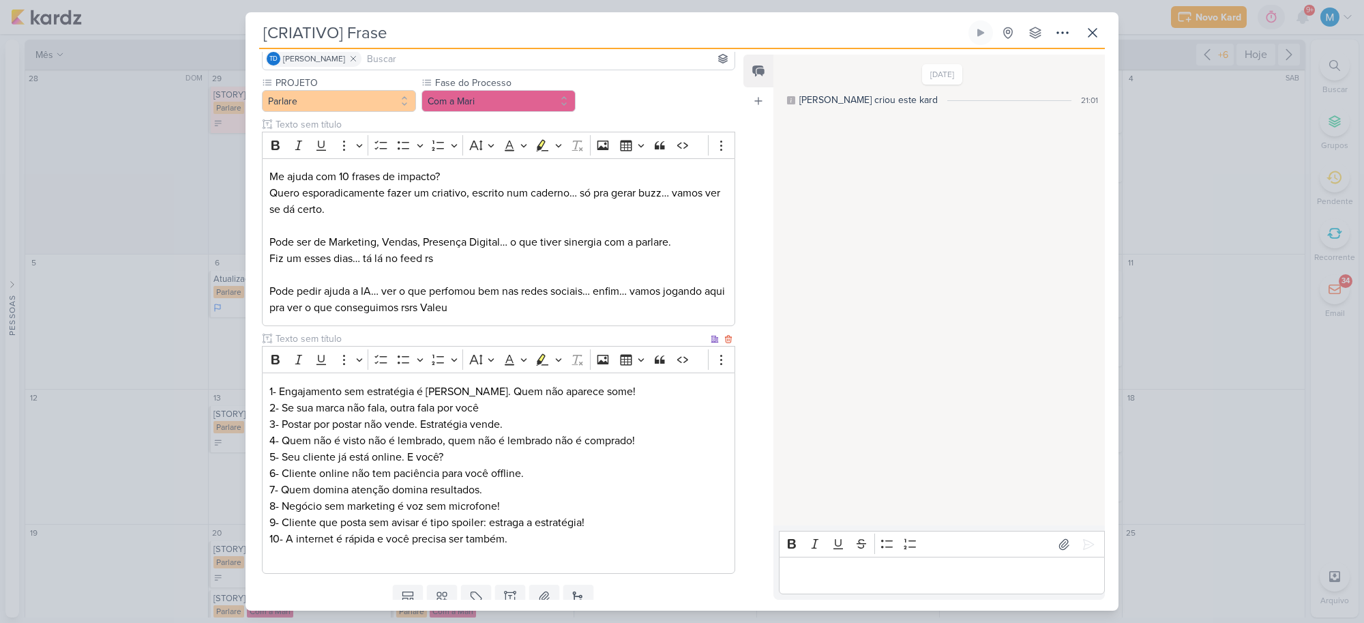
scroll to position [154, 0]
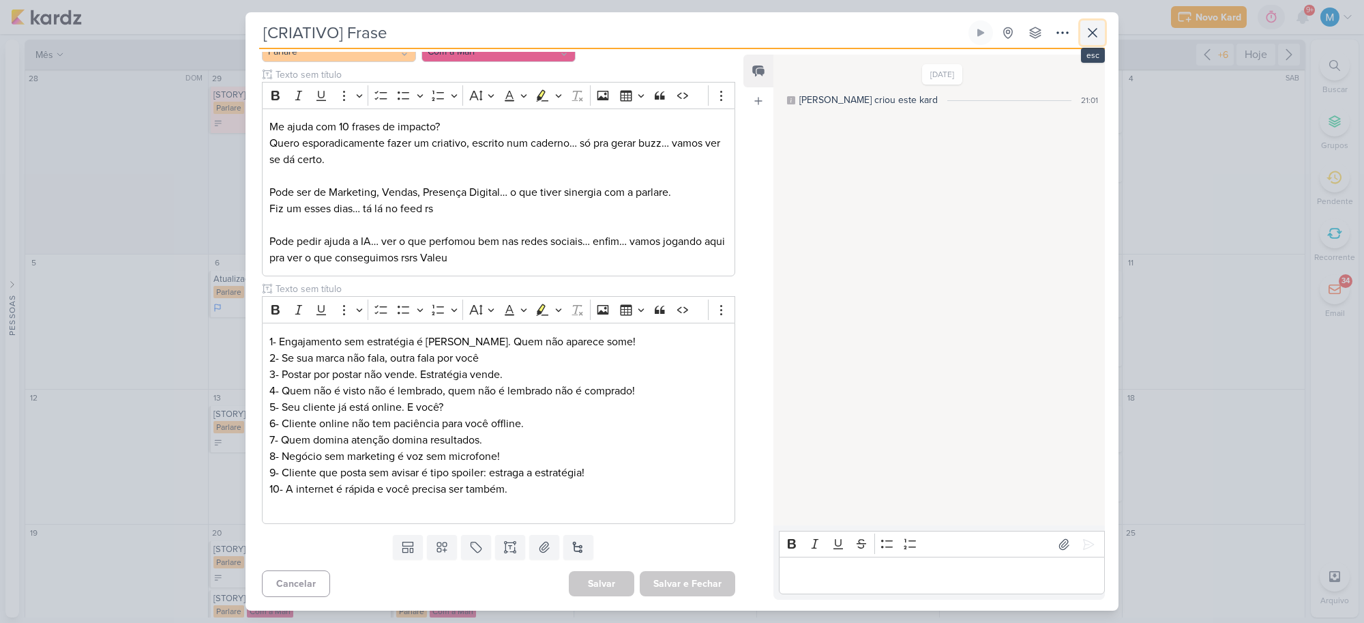
click at [1092, 31] on icon at bounding box center [1092, 33] width 16 height 16
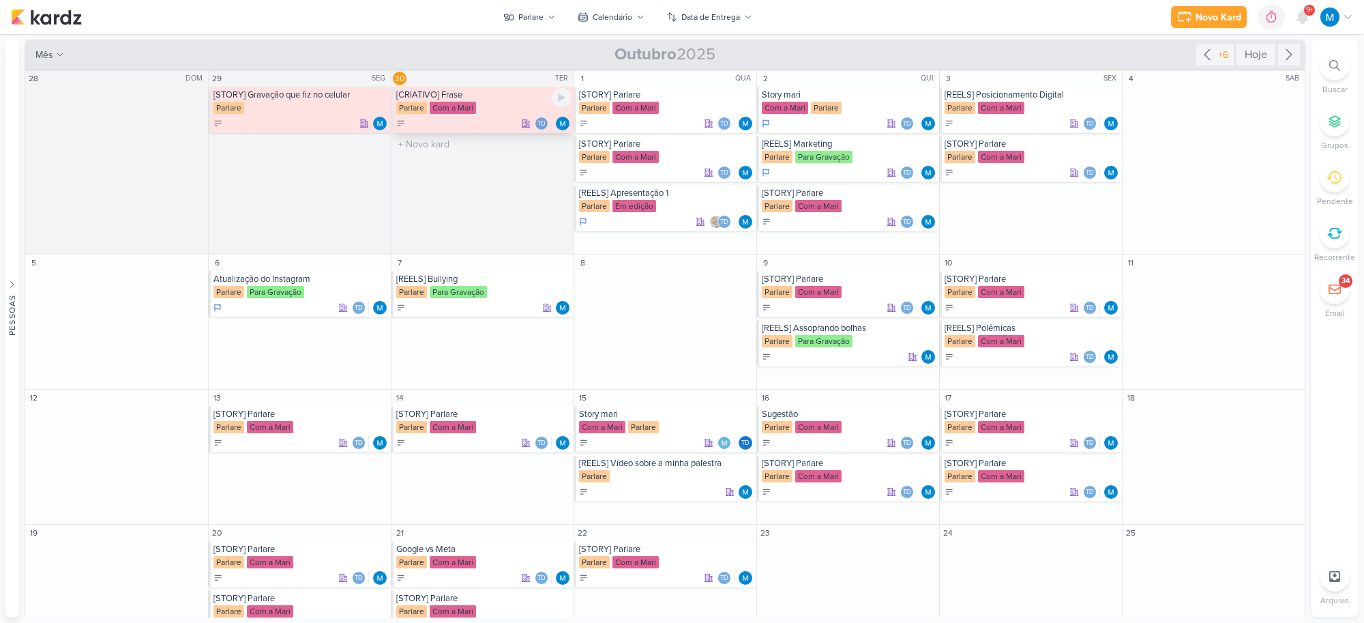
click at [476, 100] on div "[CRIATIVO] Frase [GEOGRAPHIC_DATA] Com a Mari Td" at bounding box center [483, 110] width 182 height 46
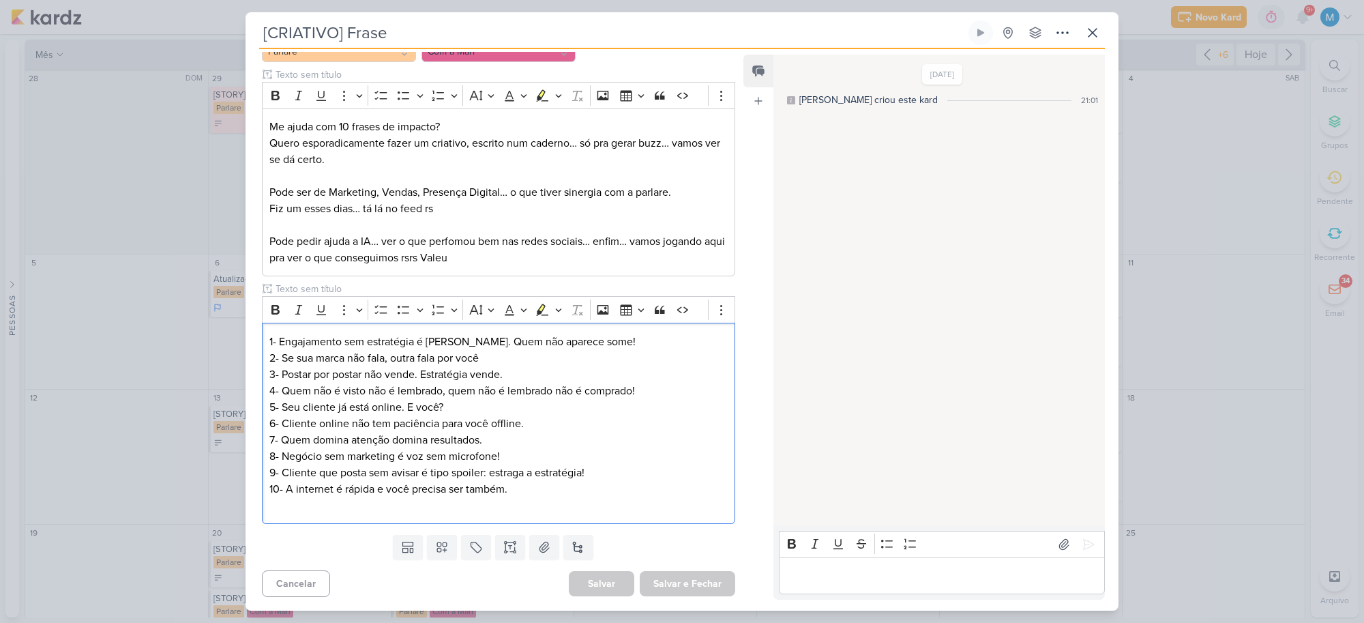
drag, startPoint x: 522, startPoint y: 454, endPoint x: 256, endPoint y: 447, distance: 266.1
click at [256, 447] on div "PROJETO [GEOGRAPHIC_DATA] Fase do Processo" at bounding box center [493, 277] width 495 height 503
click at [301, 456] on p "8- Negócio sem marketing é voz sem microfone!" at bounding box center [498, 456] width 458 height 16
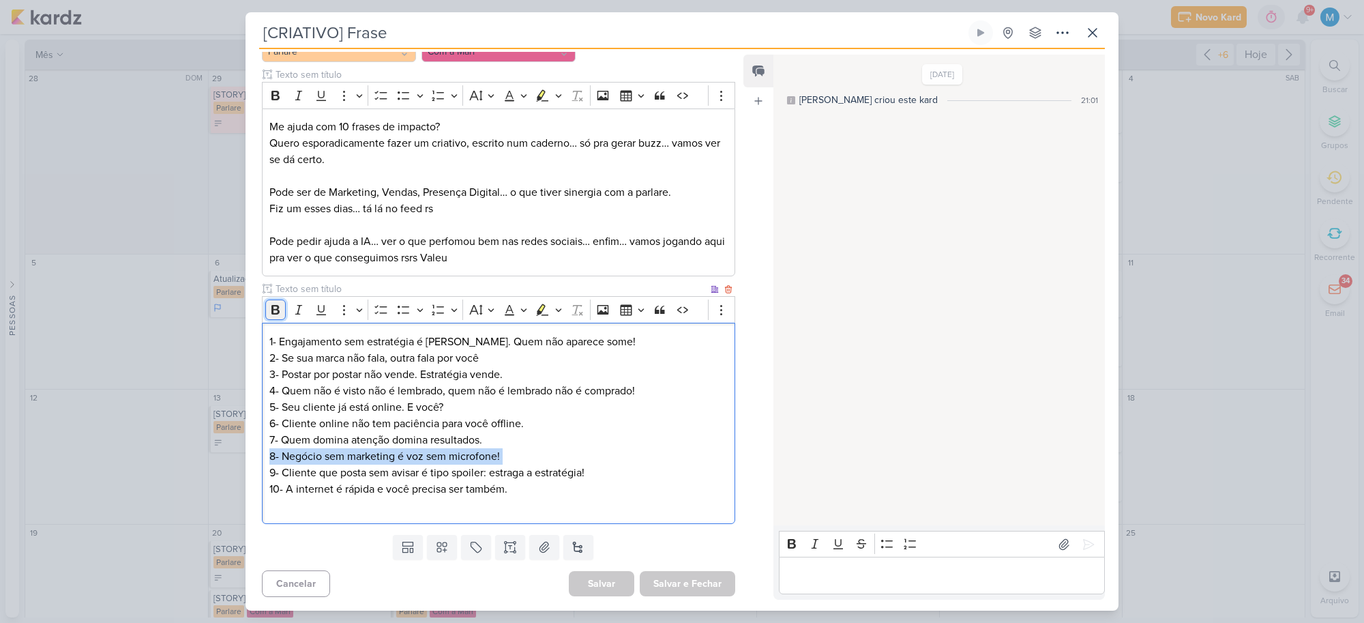
click at [274, 309] on icon "Editor toolbar" at bounding box center [275, 310] width 8 height 10
click at [524, 308] on button "Font Color" at bounding box center [514, 309] width 31 height 20
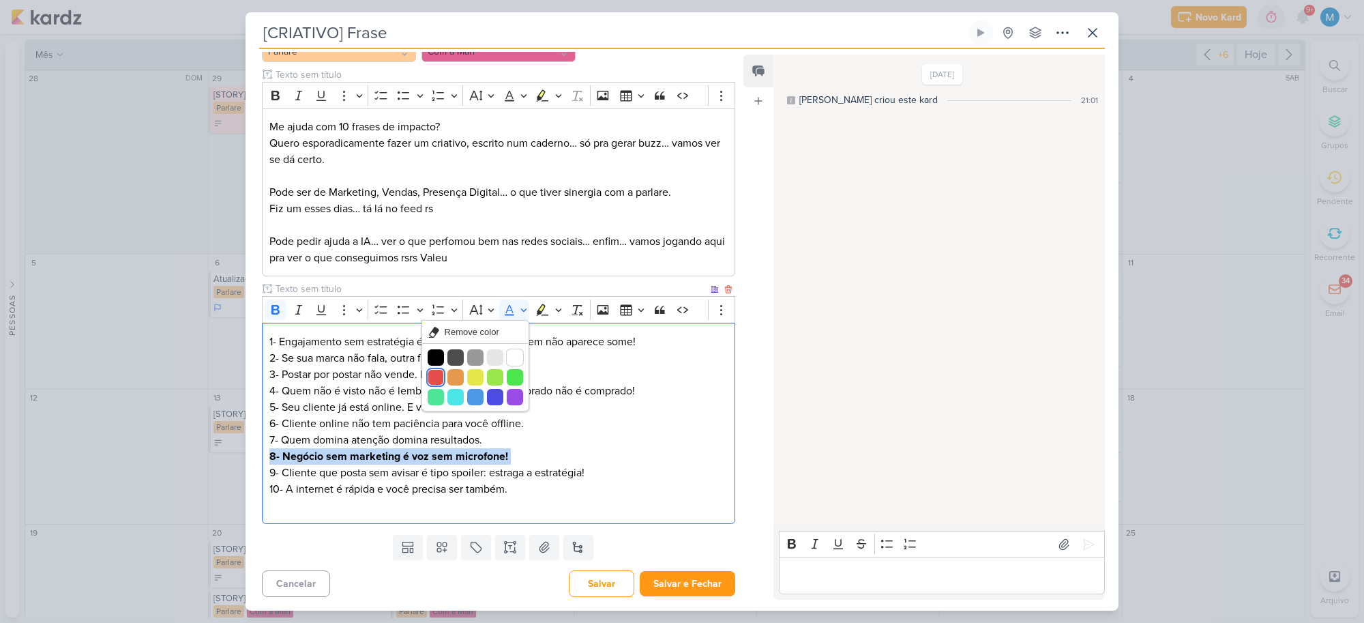
click at [431, 376] on button "Red" at bounding box center [436, 377] width 16 height 16
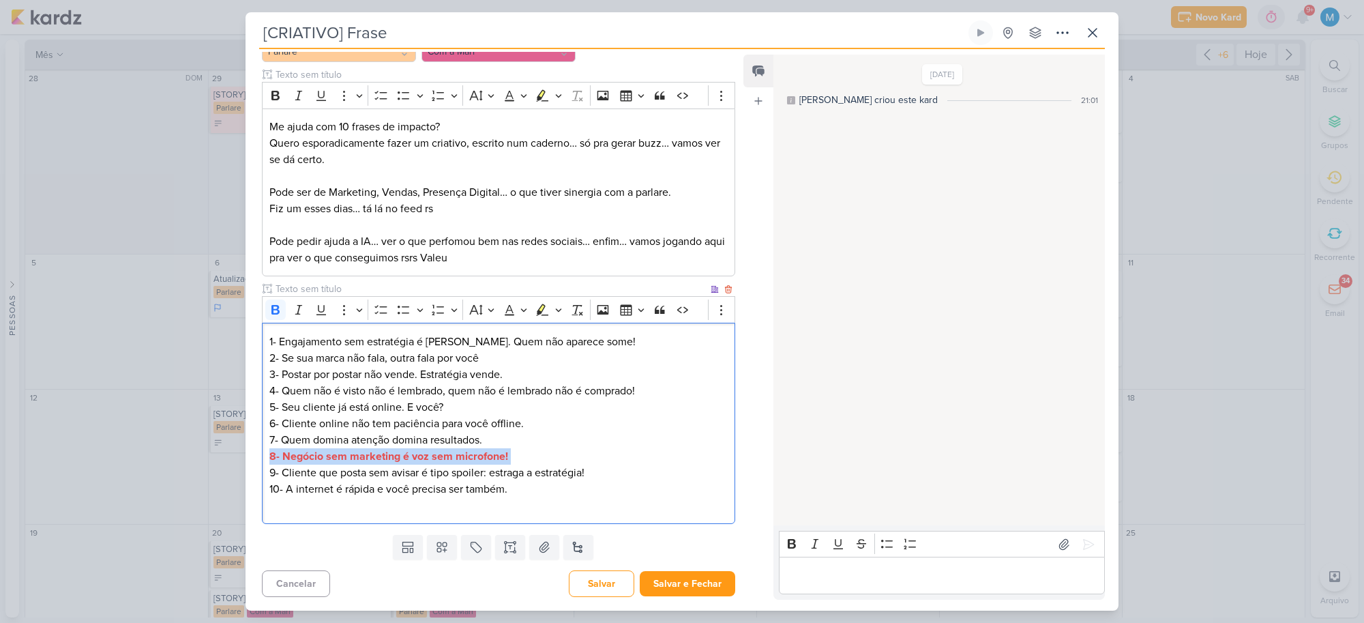
click at [559, 458] on p "8- Negócio sem marketing é voz sem microfone!" at bounding box center [498, 456] width 458 height 16
drag, startPoint x: 529, startPoint y: 451, endPoint x: 282, endPoint y: 457, distance: 247.0
click at [282, 457] on p "8- Negócio sem marketing é voz sem microfone!" at bounding box center [498, 456] width 458 height 16
copy strong "Negócio sem marketing é voz sem microfone!"
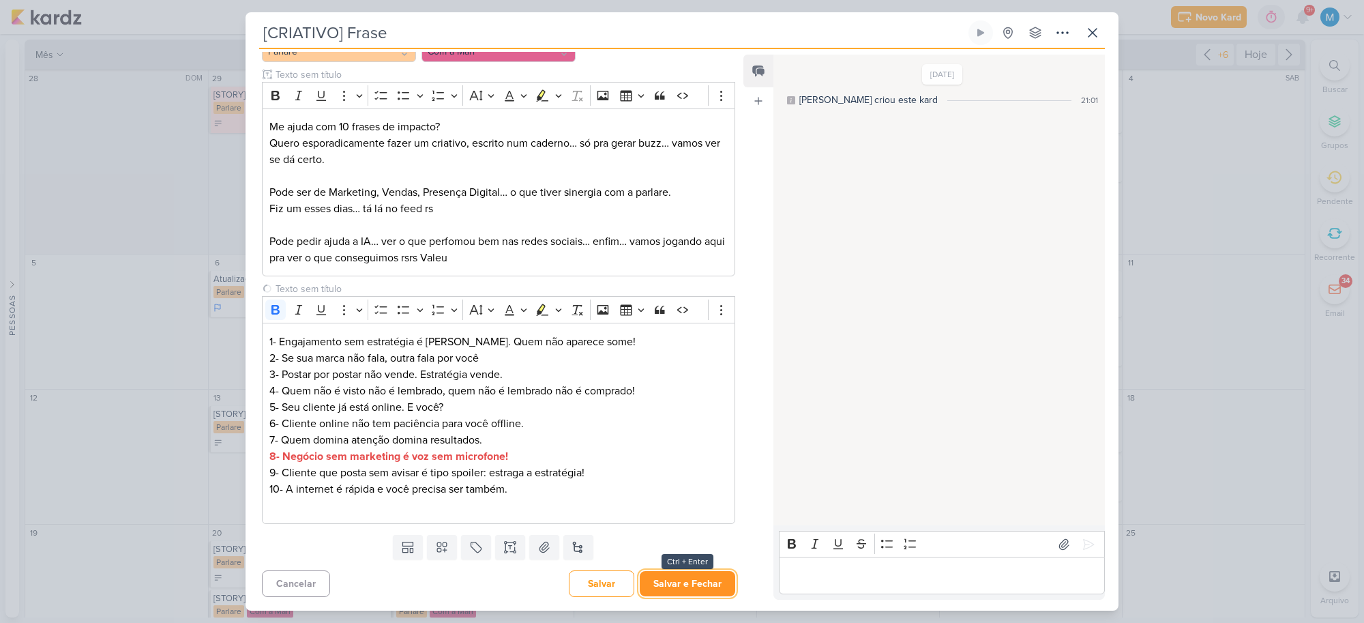
click at [682, 510] on button "Salvar e Fechar" at bounding box center [687, 583] width 95 height 25
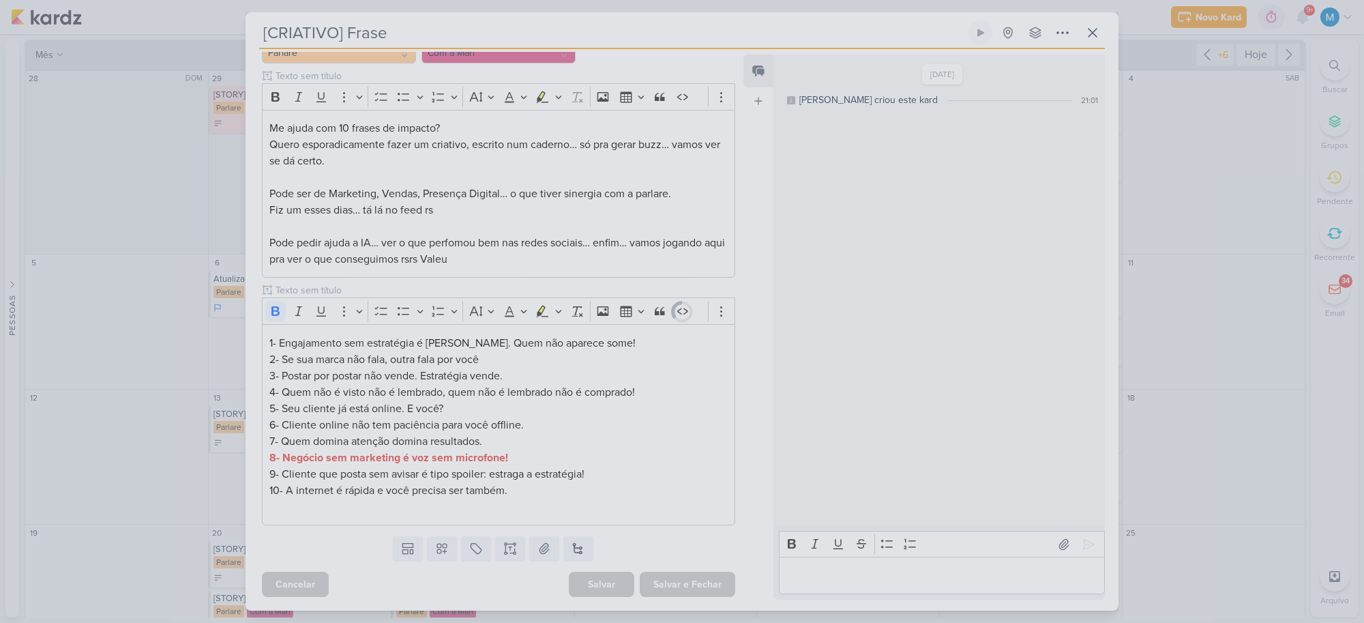
scroll to position [152, 0]
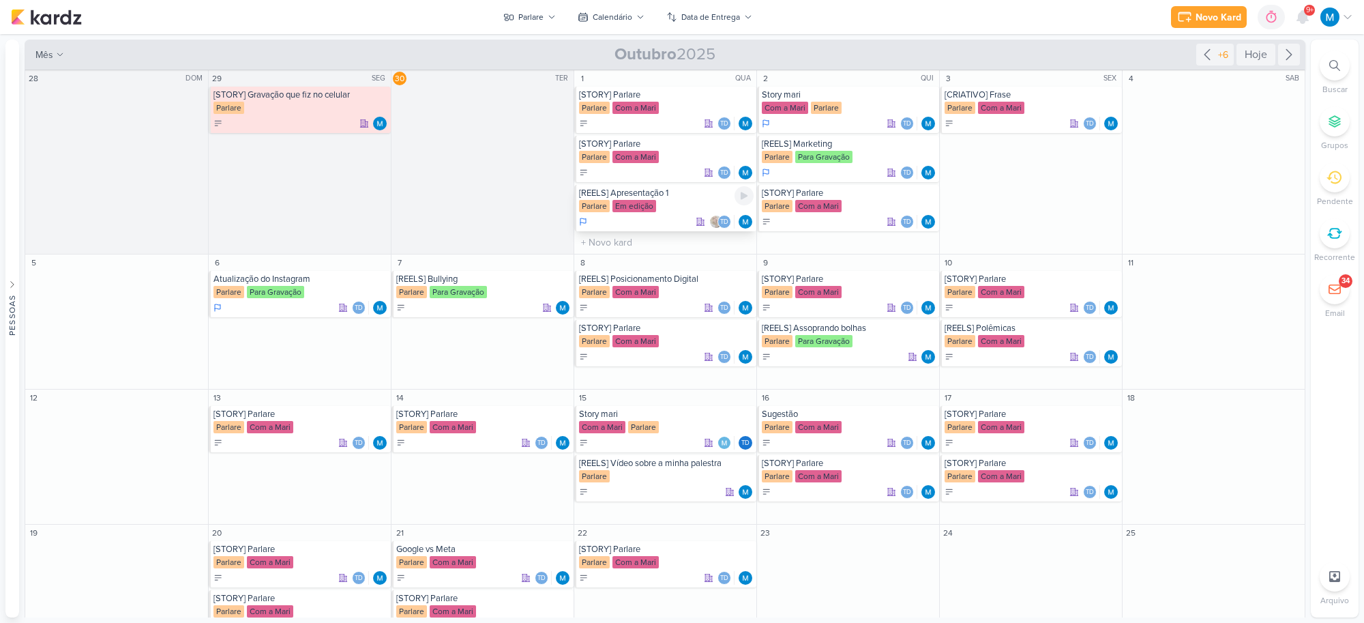
click at [653, 193] on div "[REELS] Apresentação 1" at bounding box center [666, 193] width 175 height 11
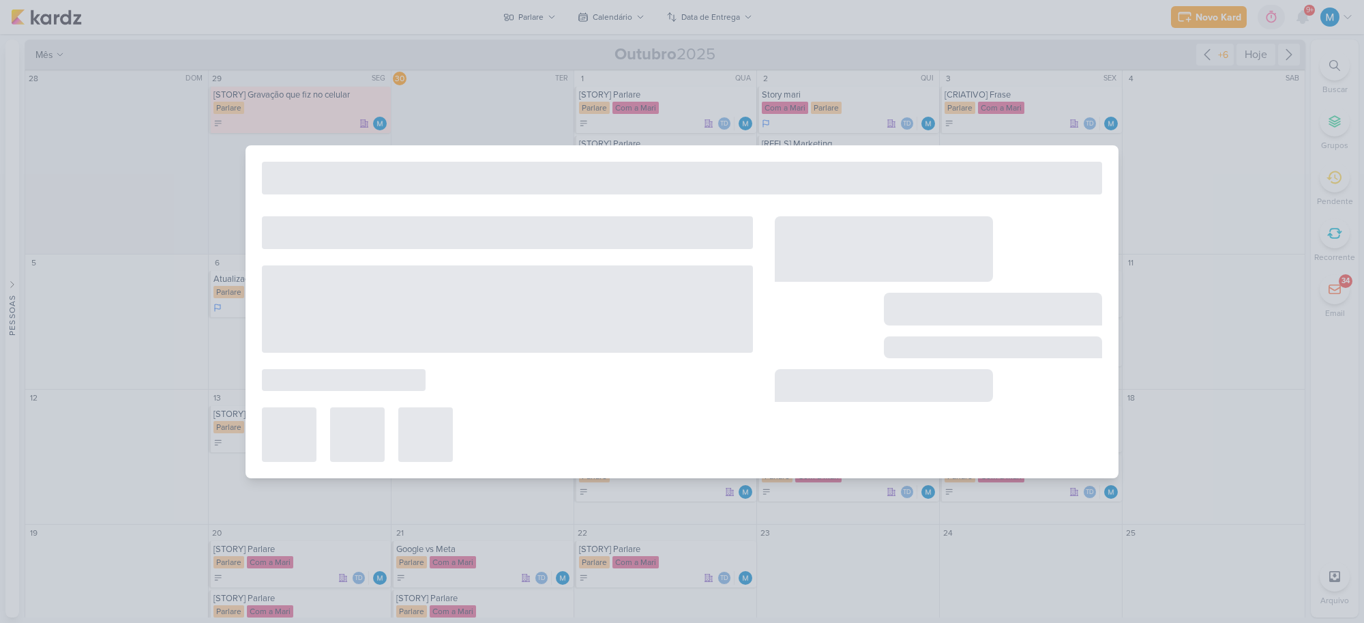
type input "[REELS] Apresentação 1"
type input "1 de outubro de 2025 às 23:59"
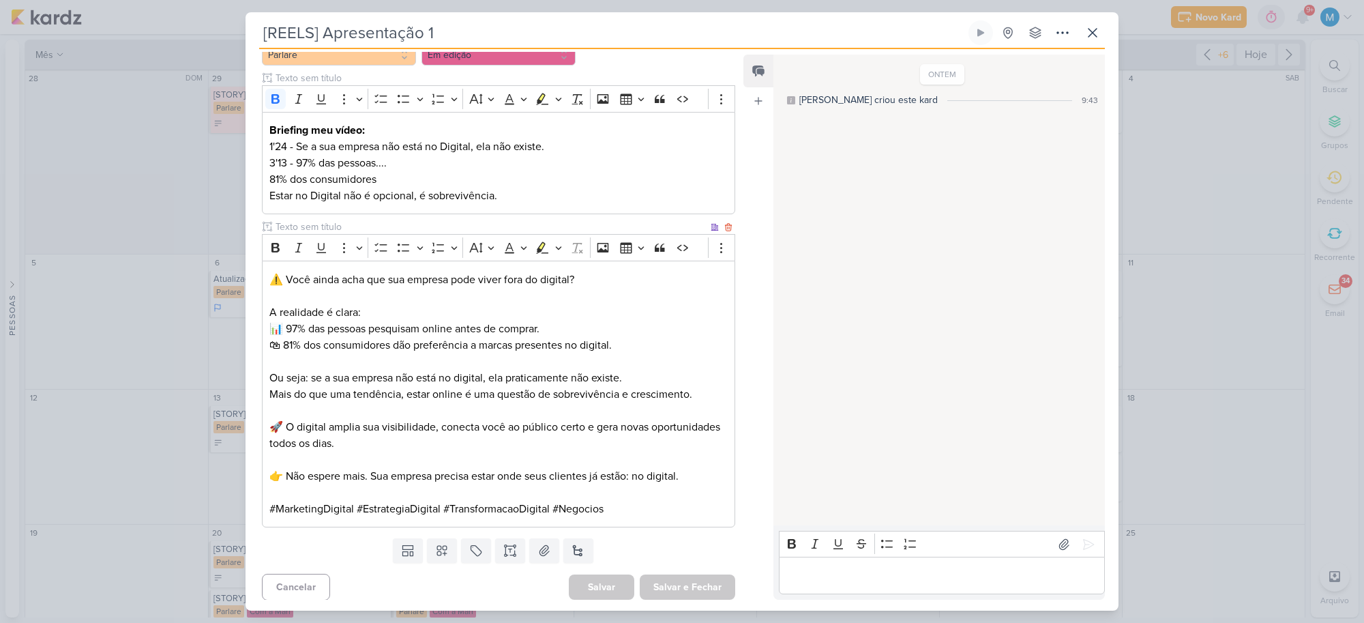
scroll to position [154, 0]
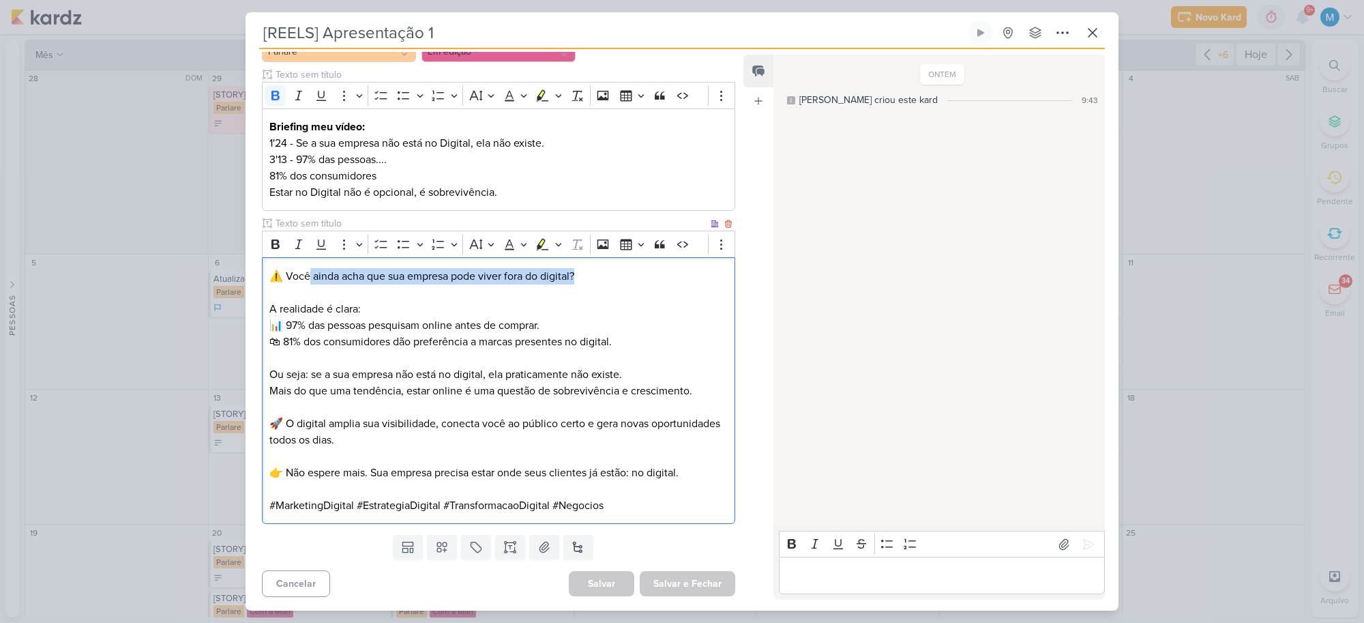
drag, startPoint x: 310, startPoint y: 281, endPoint x: 641, endPoint y: 278, distance: 330.8
click at [641, 278] on p "⚠️ Você ainda acha que sua empresa pode viver fora do digital?" at bounding box center [498, 276] width 458 height 16
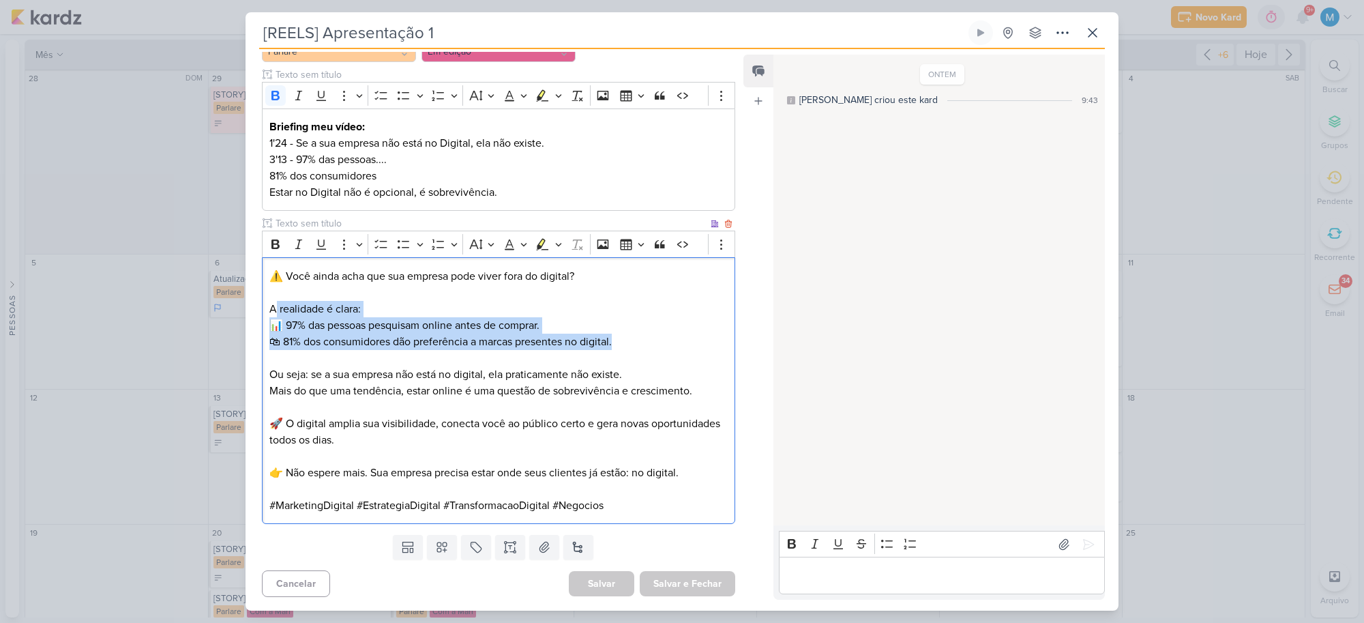
drag, startPoint x: 277, startPoint y: 305, endPoint x: 659, endPoint y: 342, distance: 383.7
click at [659, 342] on p "A realidade é clara: 📊 97% das pessoas pesquisam online antes de comprar. 🛍 81%…" at bounding box center [498, 325] width 458 height 49
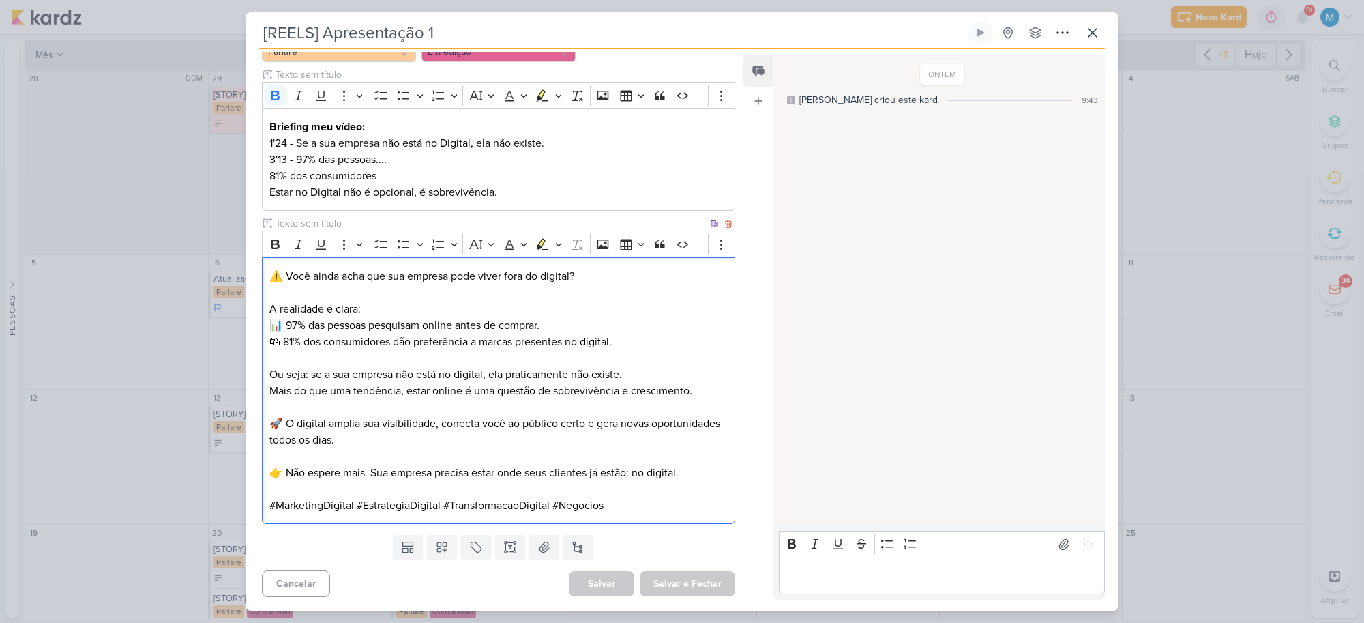
click at [591, 411] on p "🚀 O digital amplia sua visibilidade, conecta você ao público certo e gera novas…" at bounding box center [498, 423] width 458 height 49
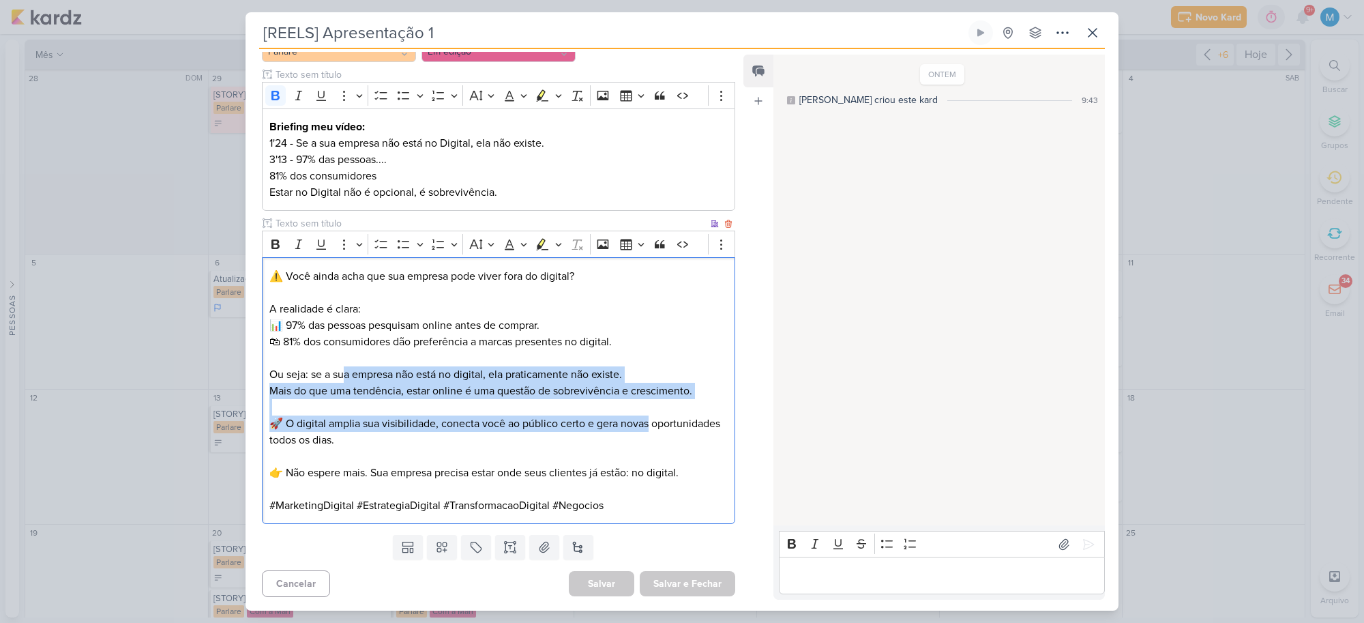
drag, startPoint x: 342, startPoint y: 376, endPoint x: 655, endPoint y: 443, distance: 319.6
click at [691, 428] on div "⚠️ Você ainda acha que sua empresa pode viver fora do digital? A realidade é cl…" at bounding box center [498, 390] width 473 height 267
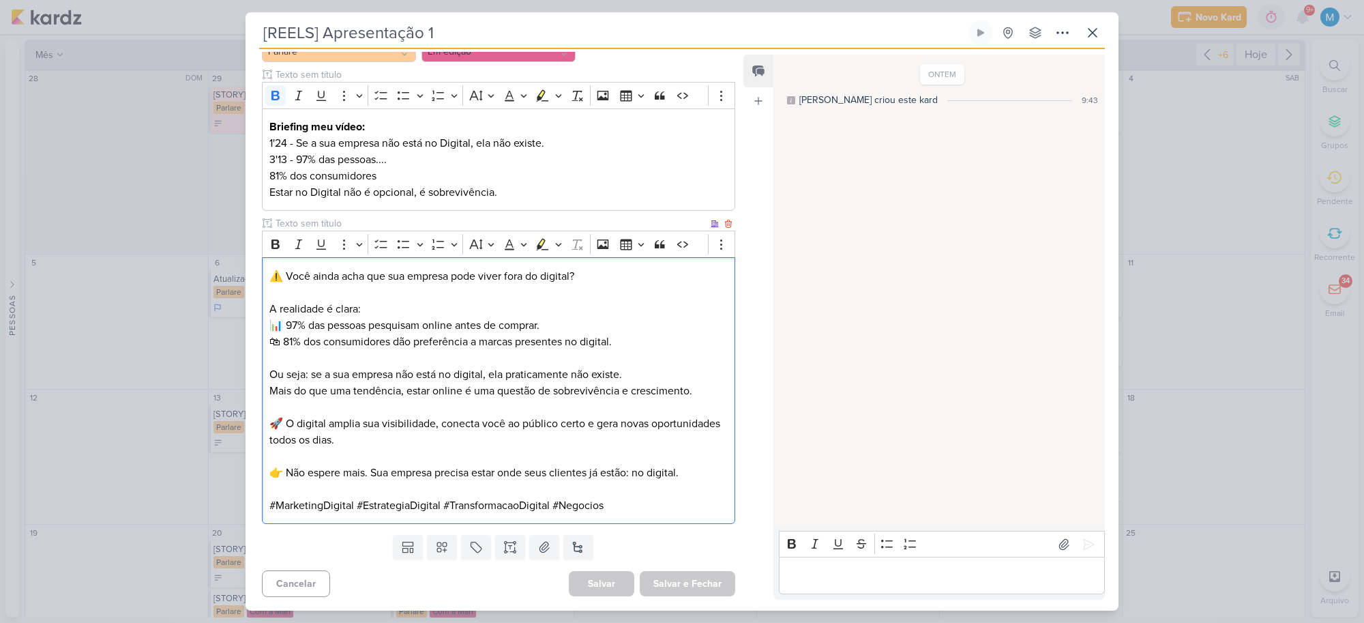
click at [631, 452] on p "Editor editing area: main" at bounding box center [498, 456] width 458 height 16
click at [1095, 38] on icon at bounding box center [1092, 33] width 16 height 16
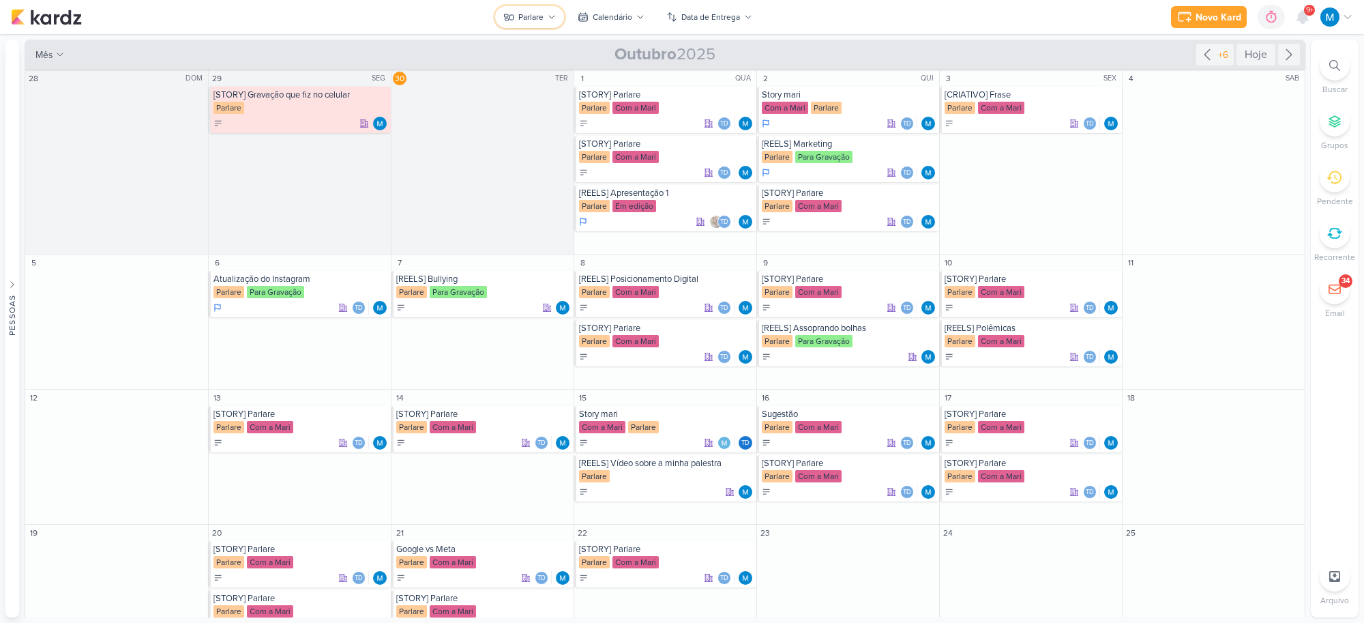
click at [522, 21] on div "Parlare" at bounding box center [530, 17] width 25 height 12
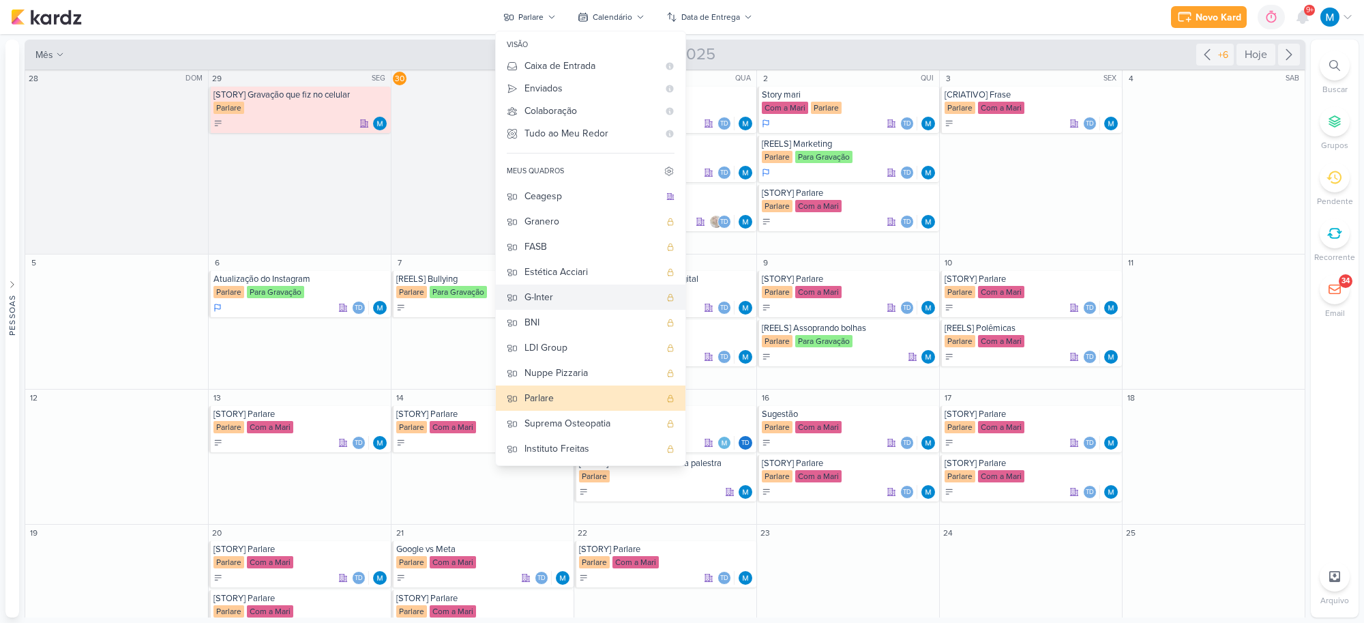
click at [555, 295] on div "G-Inter" at bounding box center [592, 297] width 135 height 14
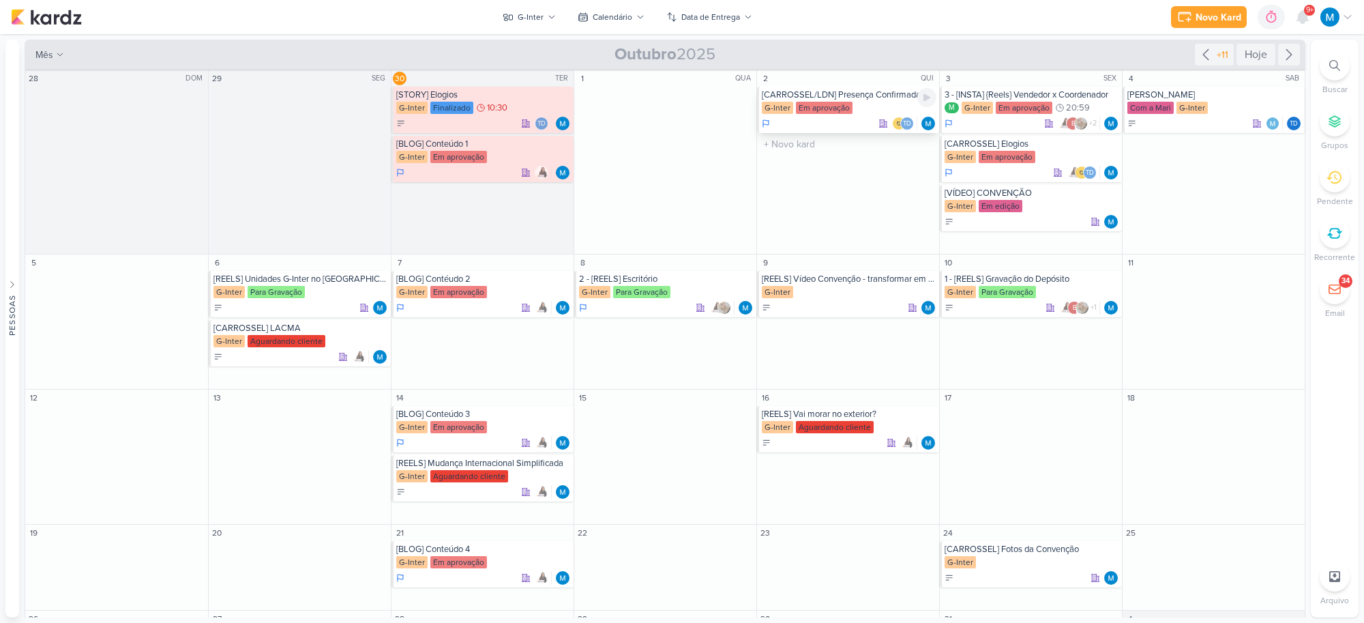
click at [861, 102] on div "G-Inter Em aprovação" at bounding box center [849, 109] width 175 height 14
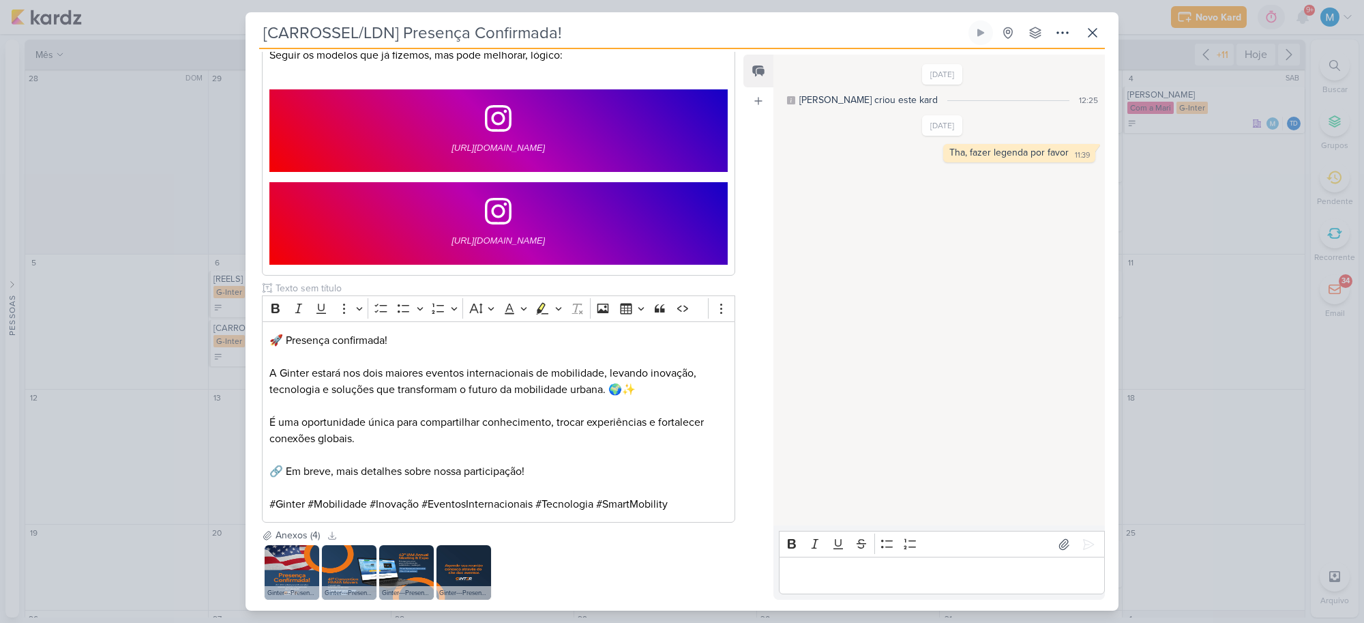
scroll to position [846, 0]
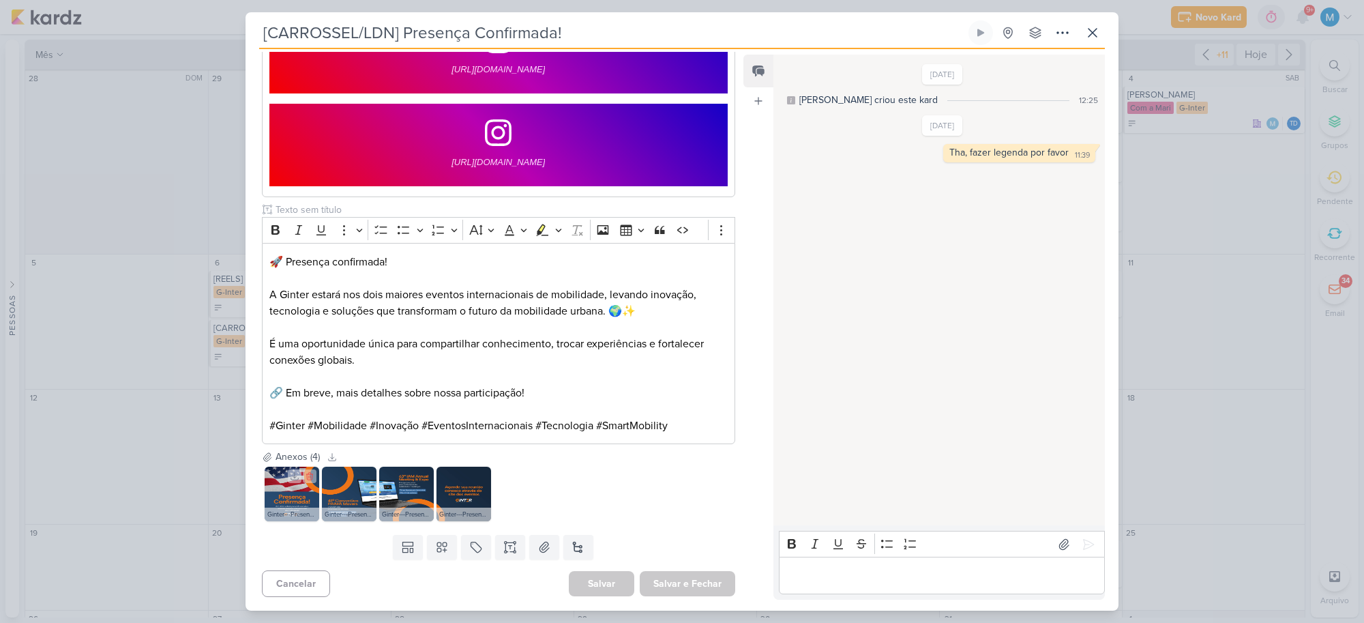
click at [291, 499] on img at bounding box center [292, 494] width 55 height 55
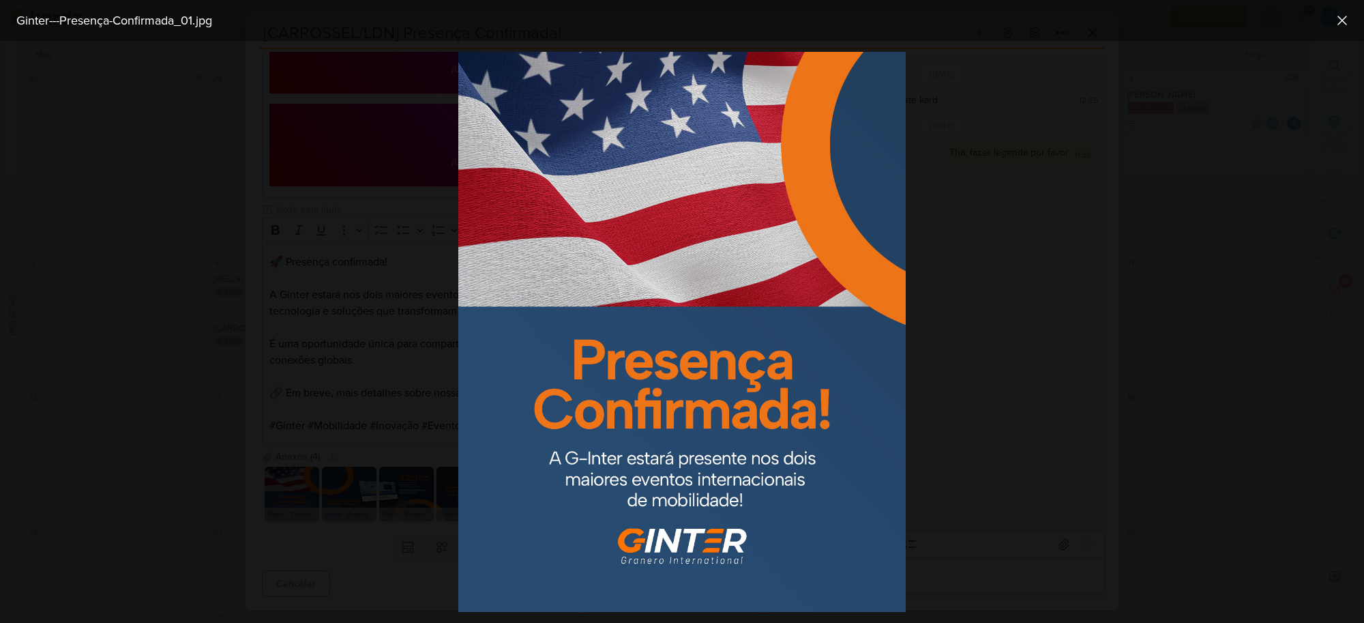
click at [989, 434] on div at bounding box center [682, 332] width 1364 height 582
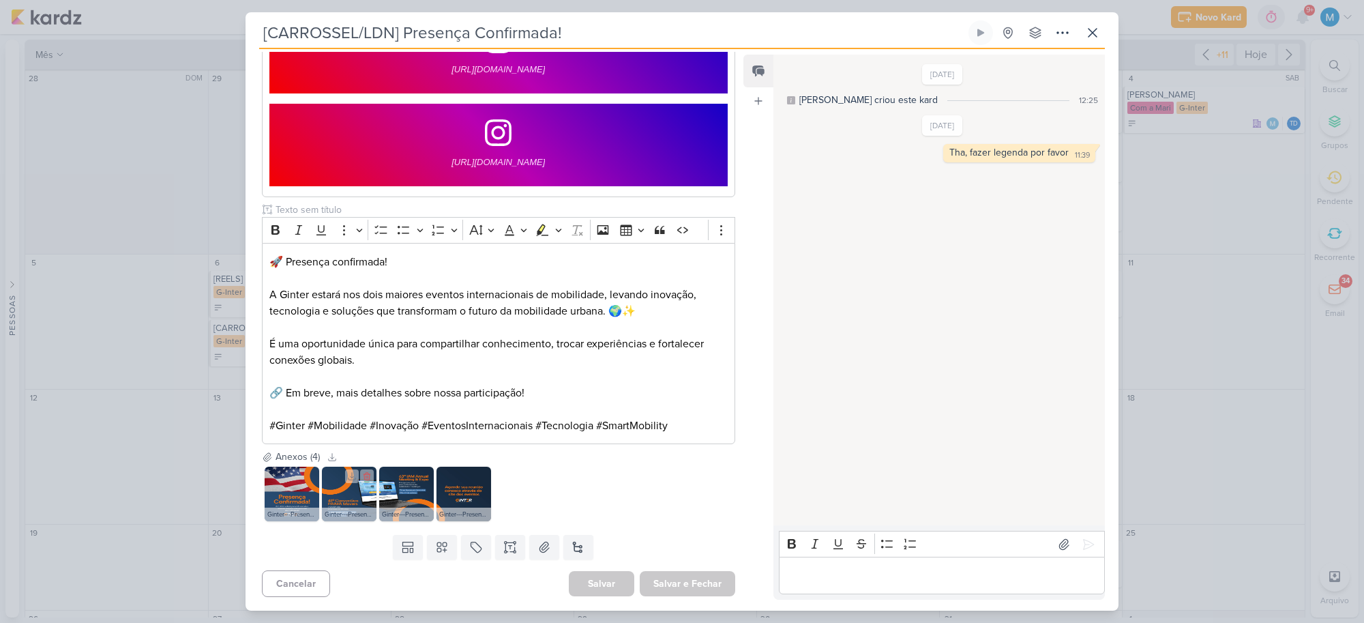
click at [349, 492] on img at bounding box center [349, 494] width 55 height 55
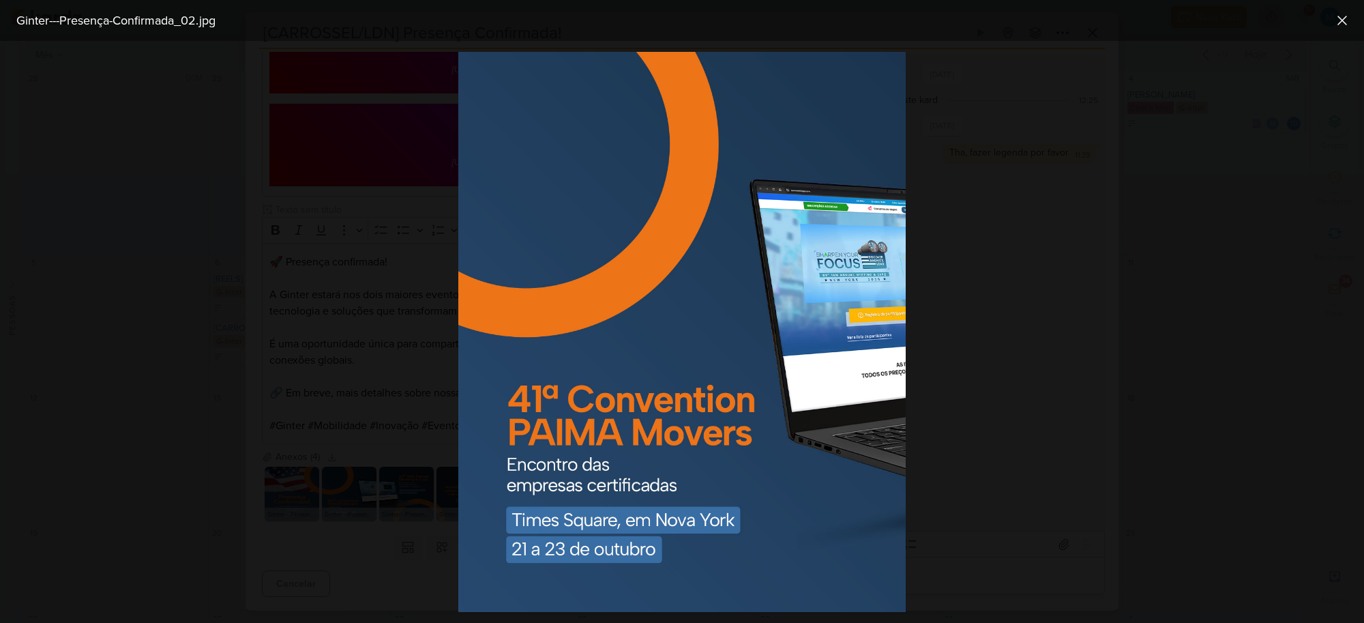
click at [963, 394] on div at bounding box center [682, 332] width 1364 height 582
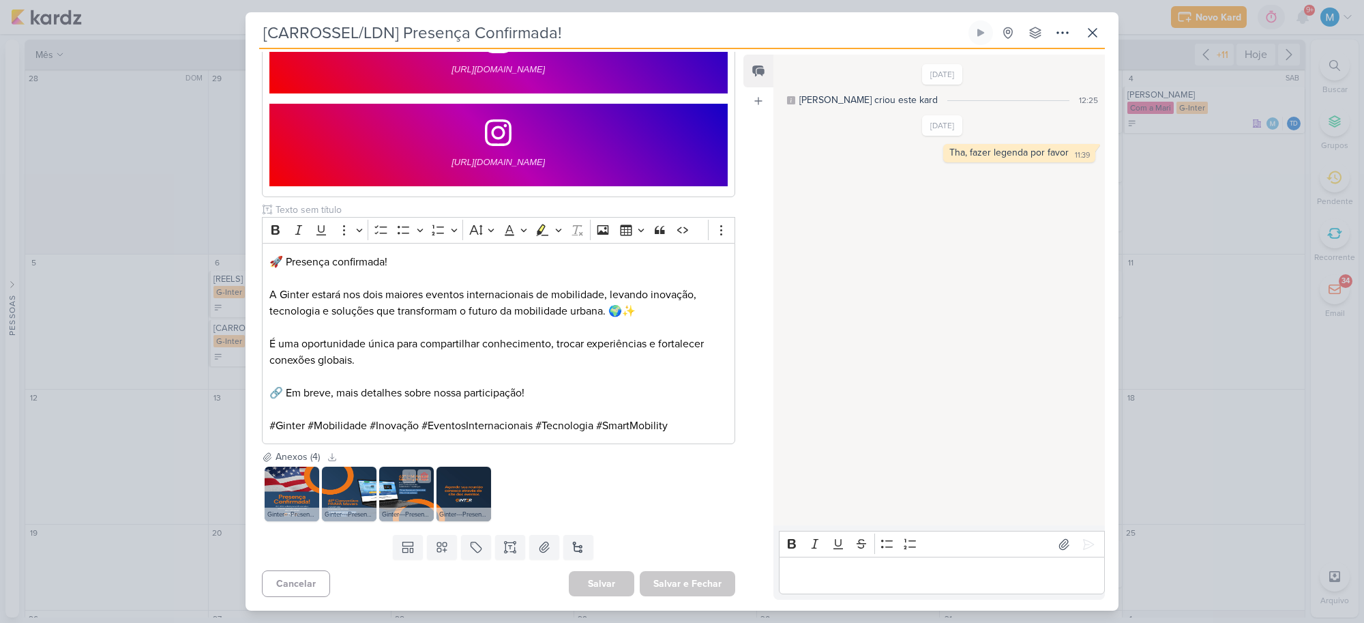
click at [404, 499] on img at bounding box center [406, 494] width 55 height 55
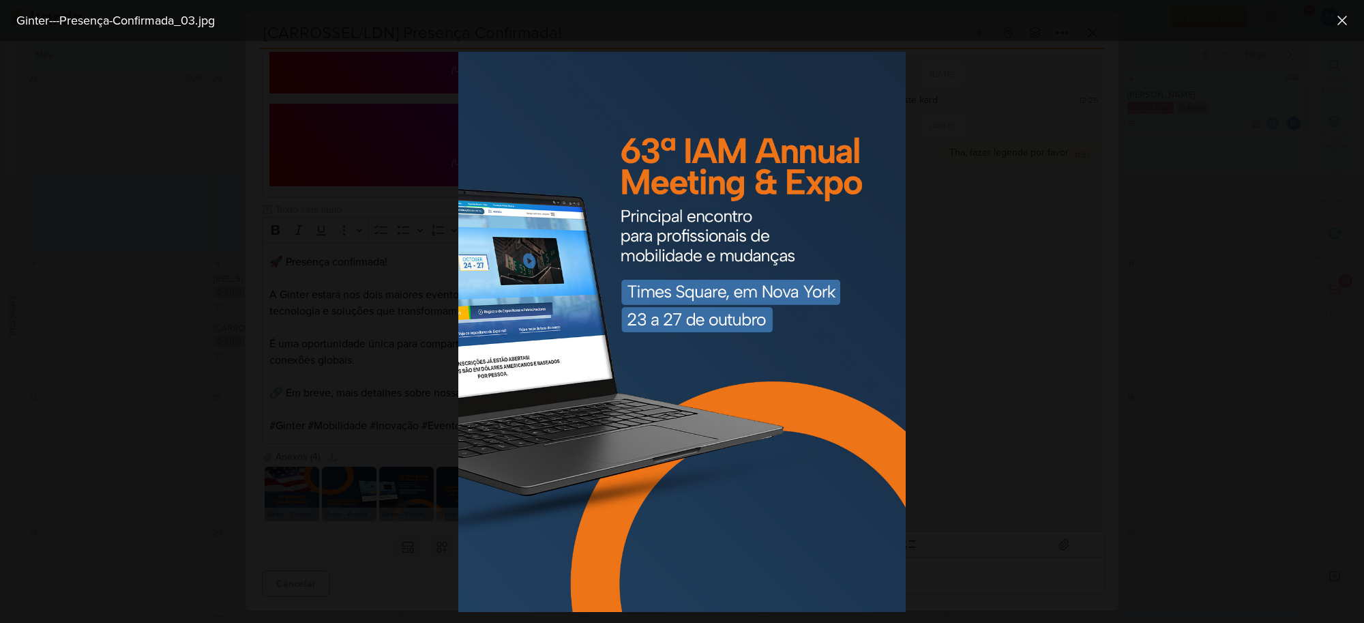
click at [1008, 430] on div at bounding box center [682, 332] width 1364 height 582
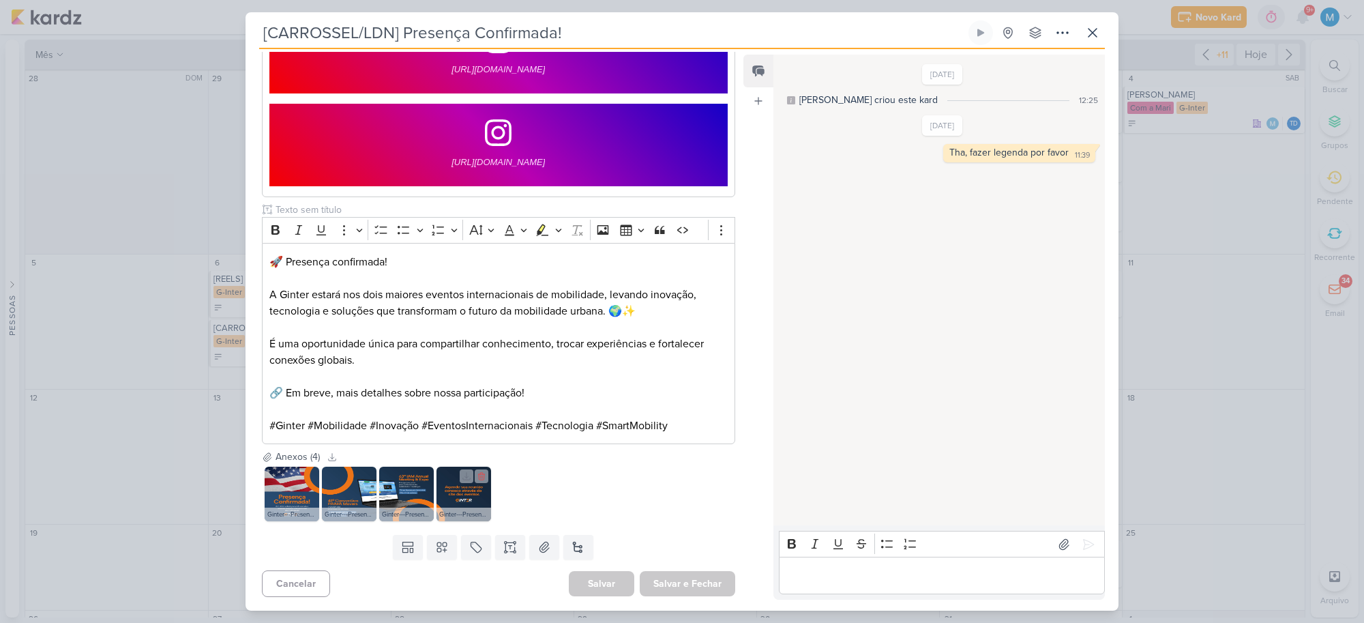
click at [468, 503] on img at bounding box center [464, 494] width 55 height 55
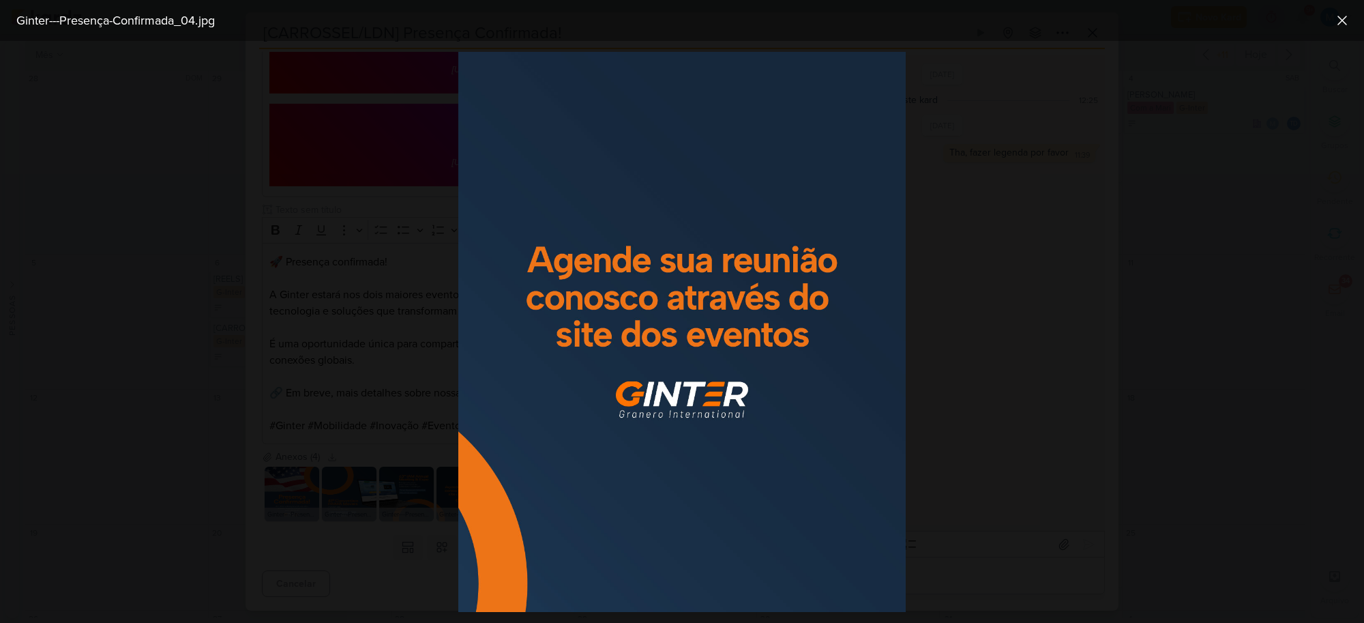
click at [979, 445] on div at bounding box center [682, 332] width 1364 height 582
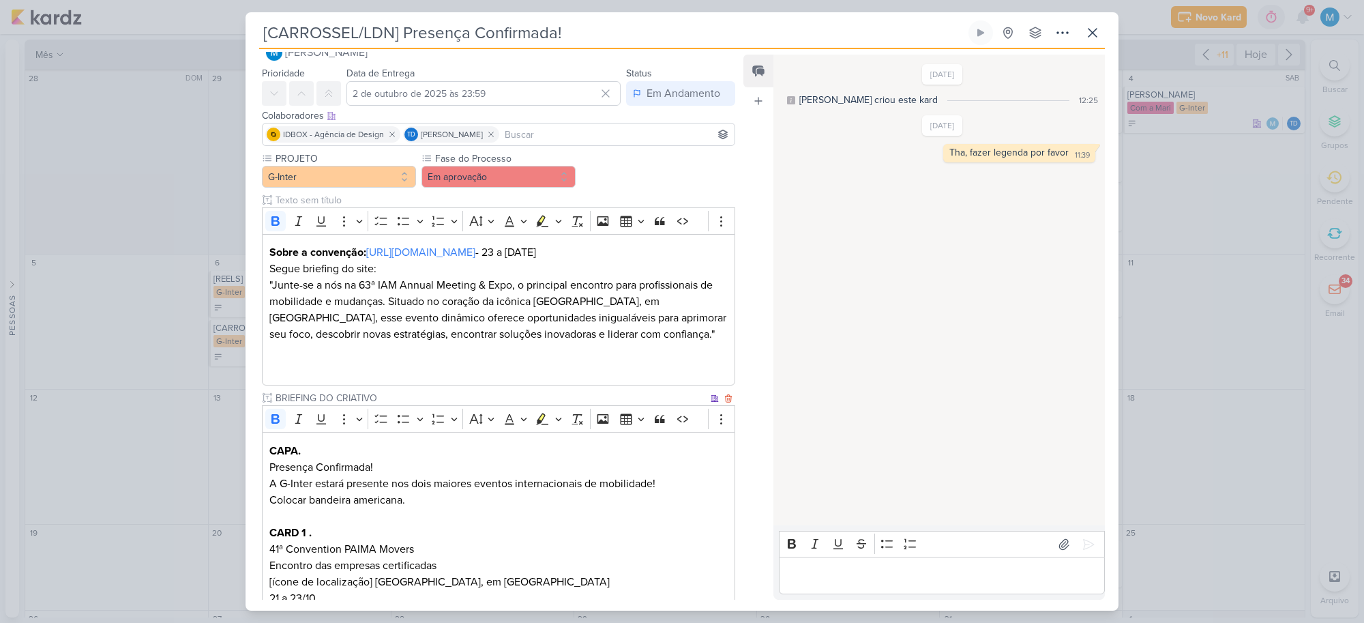
scroll to position [0, 0]
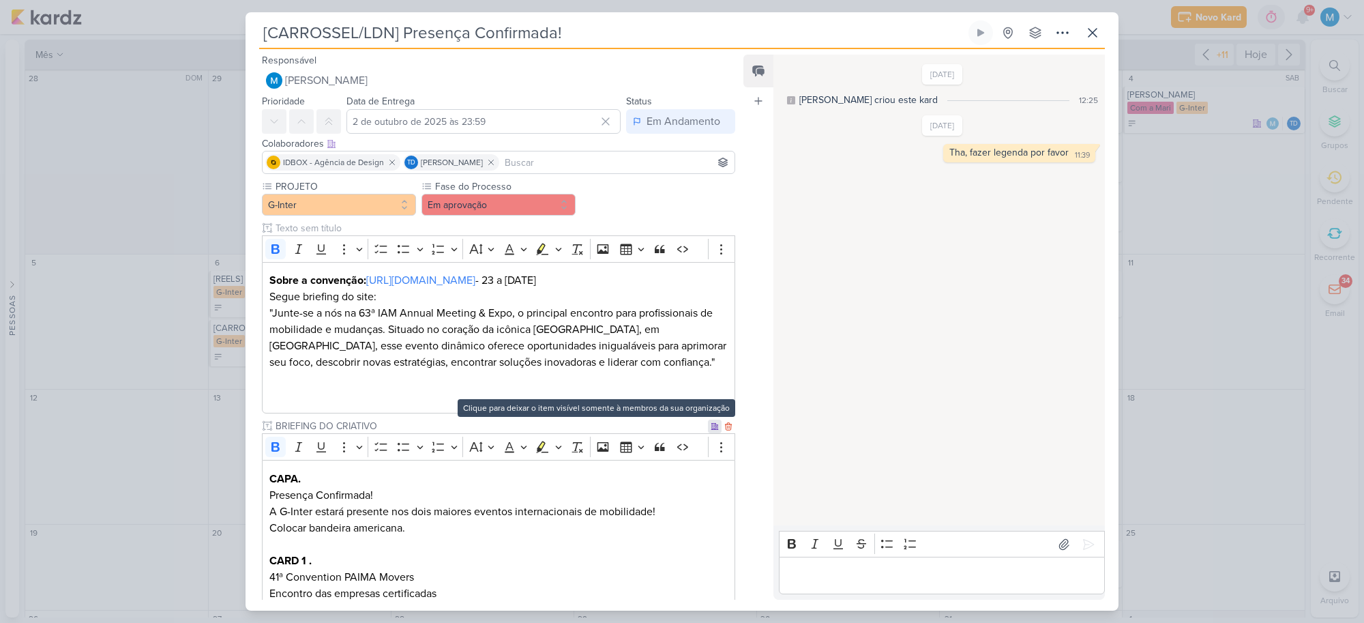
click at [711, 428] on icon at bounding box center [714, 426] width 7 height 6
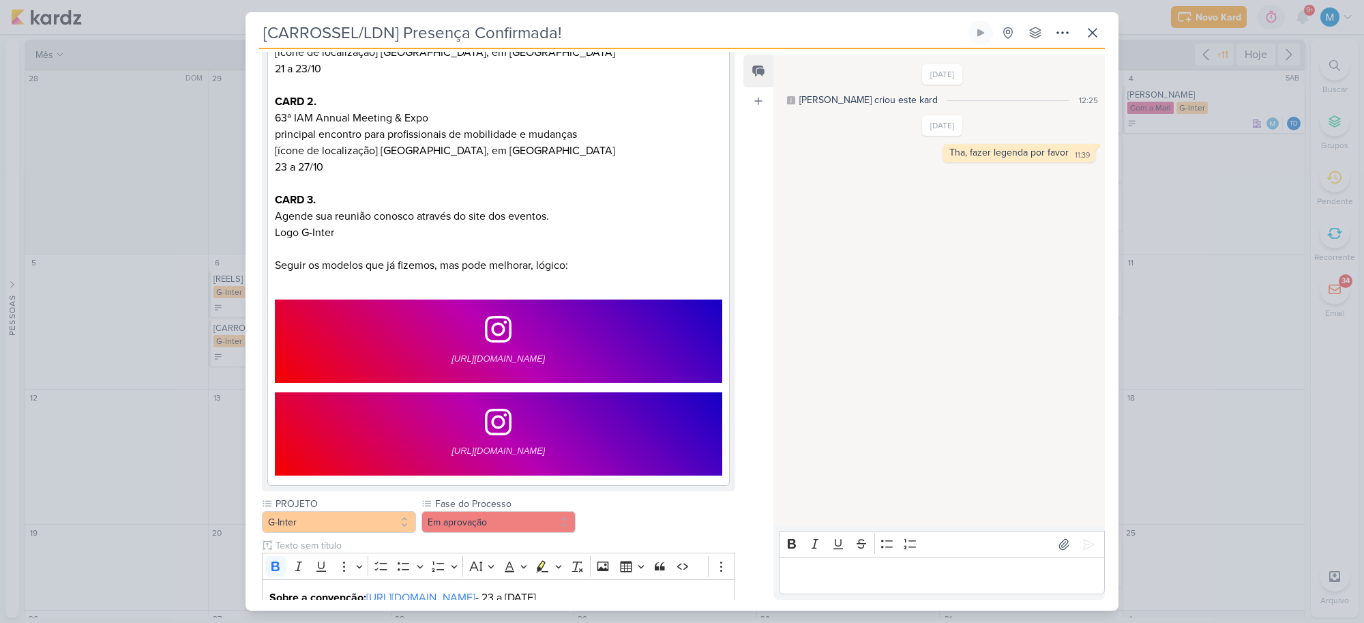
scroll to position [341, 0]
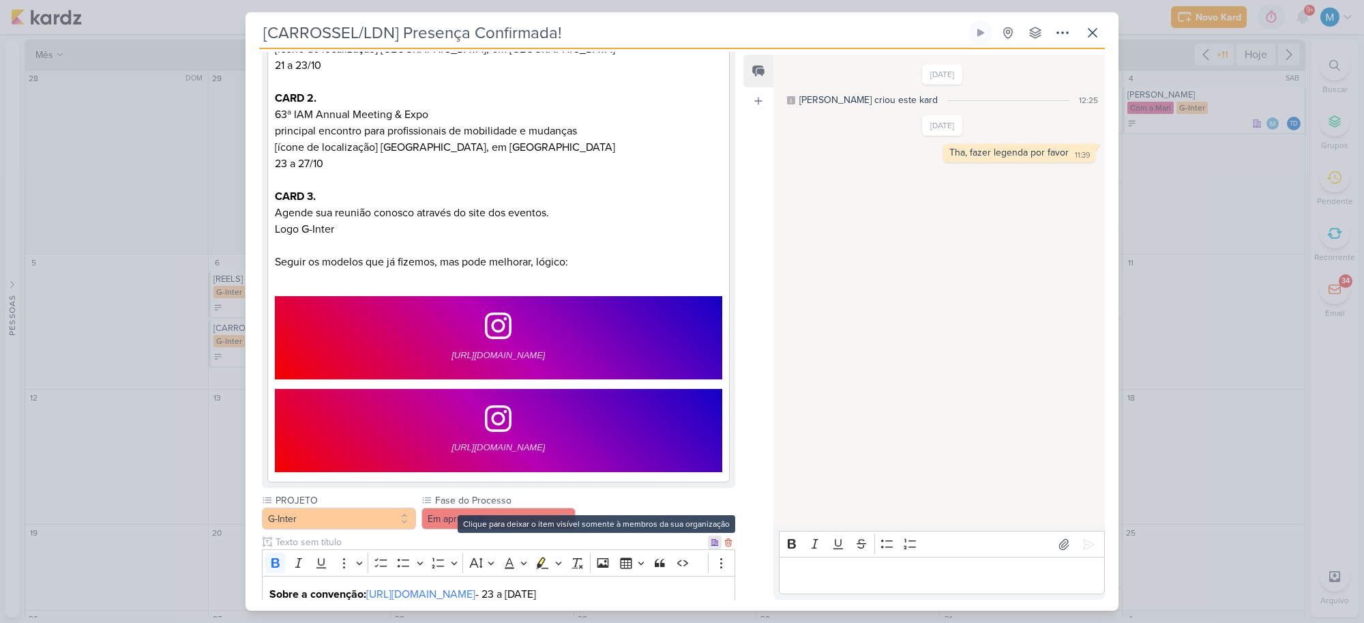
click at [711, 510] on icon at bounding box center [715, 542] width 8 height 8
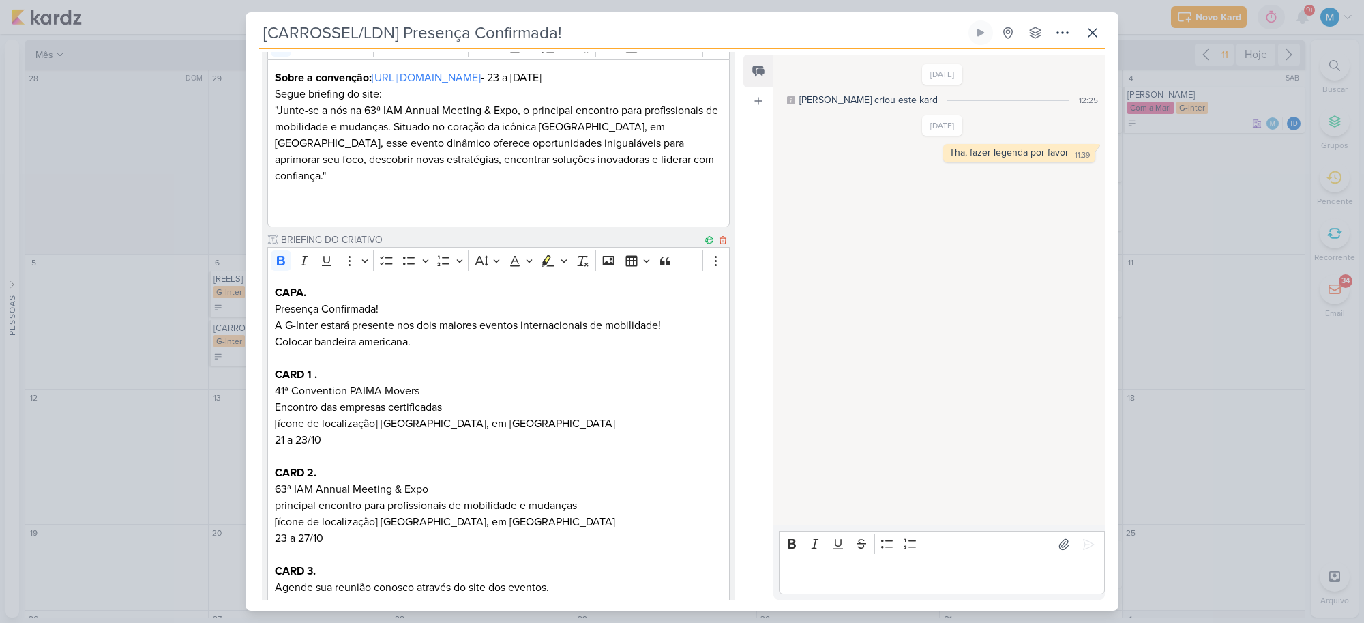
scroll to position [0, 0]
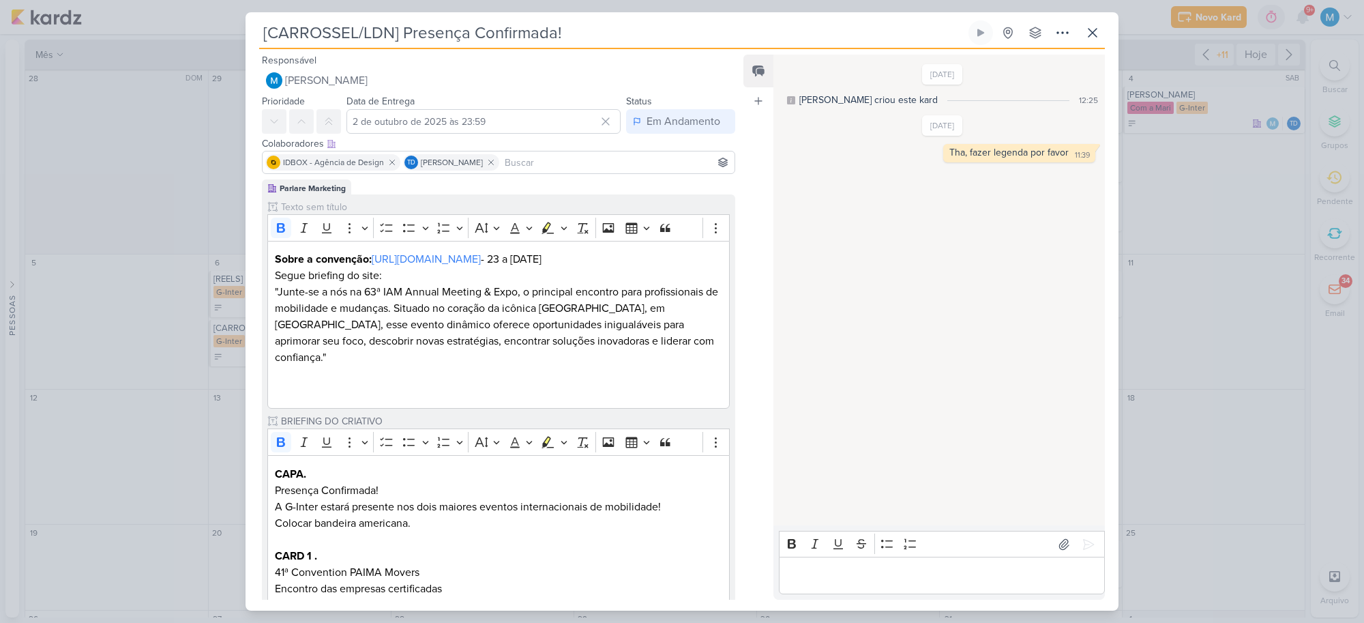
click at [561, 164] on input at bounding box center [617, 162] width 230 height 16
type input "amann"
click at [471, 184] on button "[PERSON_NAME]" at bounding box center [499, 188] width 472 height 25
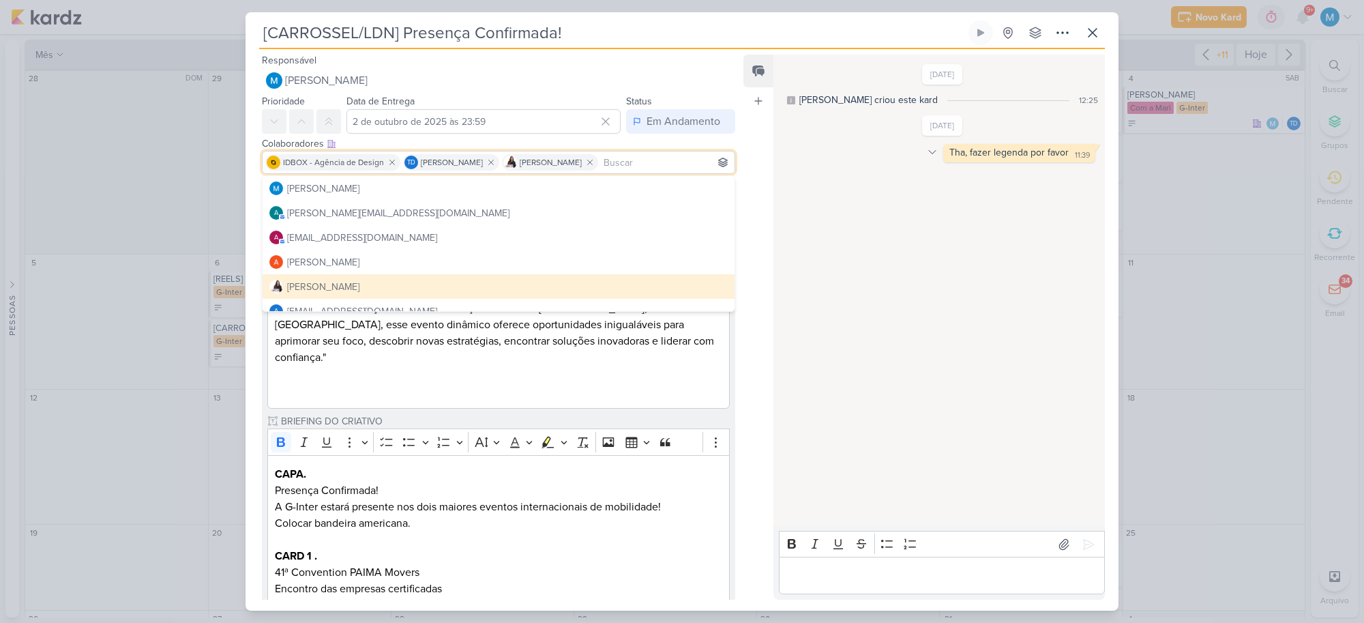
click at [927, 151] on icon at bounding box center [932, 152] width 11 height 11
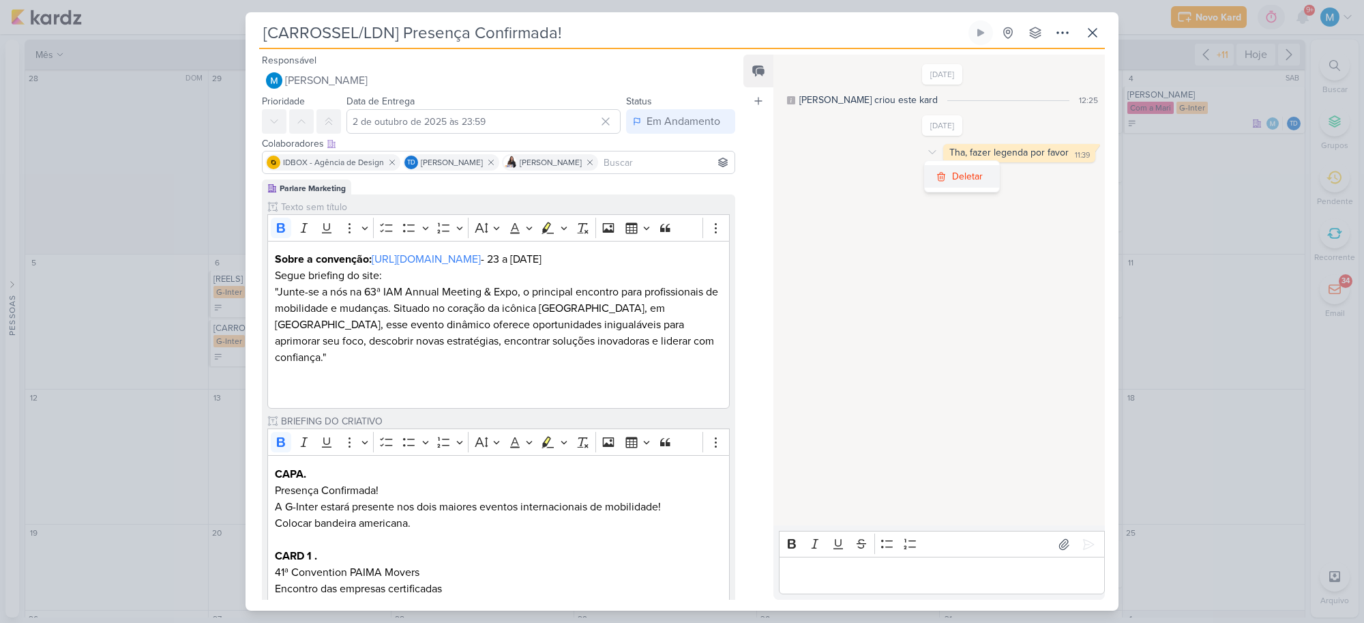
click at [953, 172] on div "Deletar" at bounding box center [967, 176] width 31 height 14
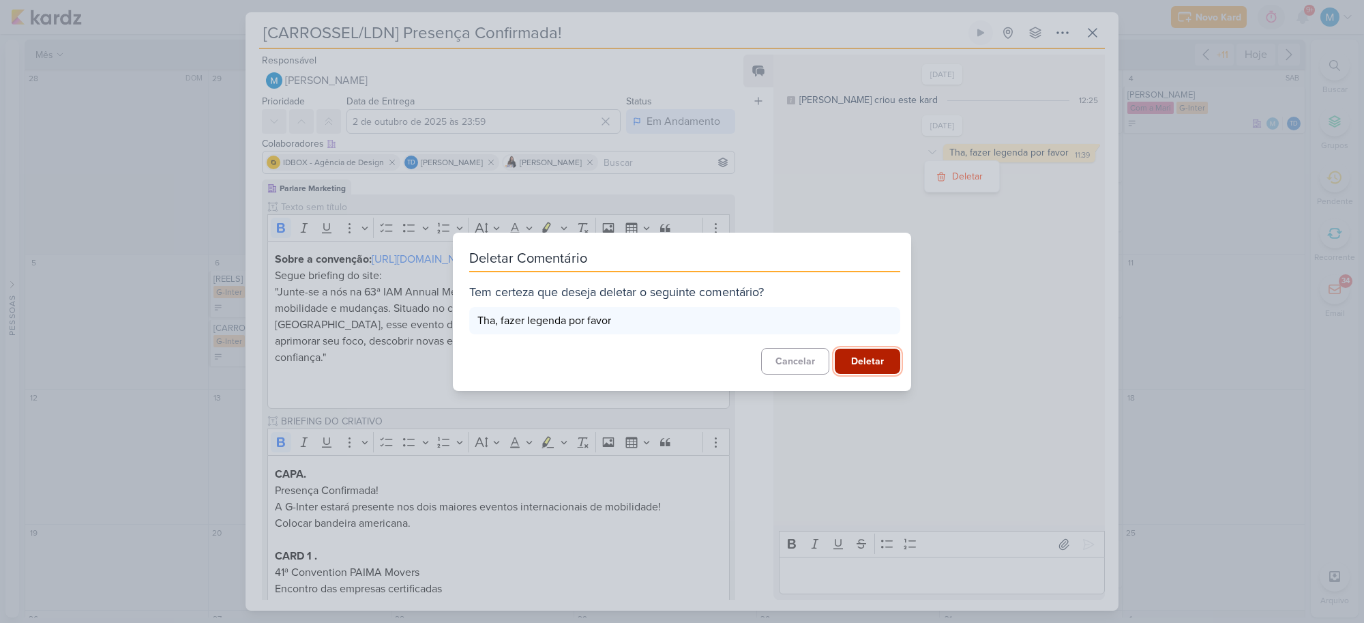
click at [876, 360] on button "Deletar" at bounding box center [867, 361] width 65 height 25
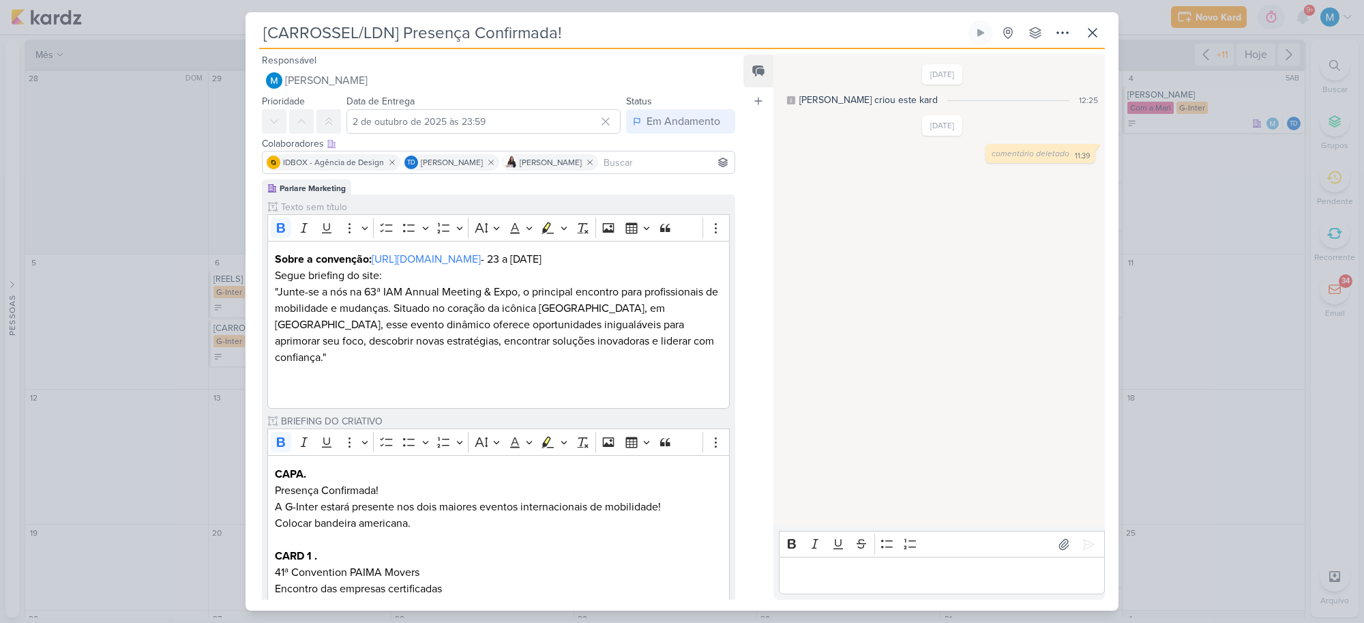
click at [880, 510] on p "Editor editing area: main" at bounding box center [942, 575] width 312 height 16
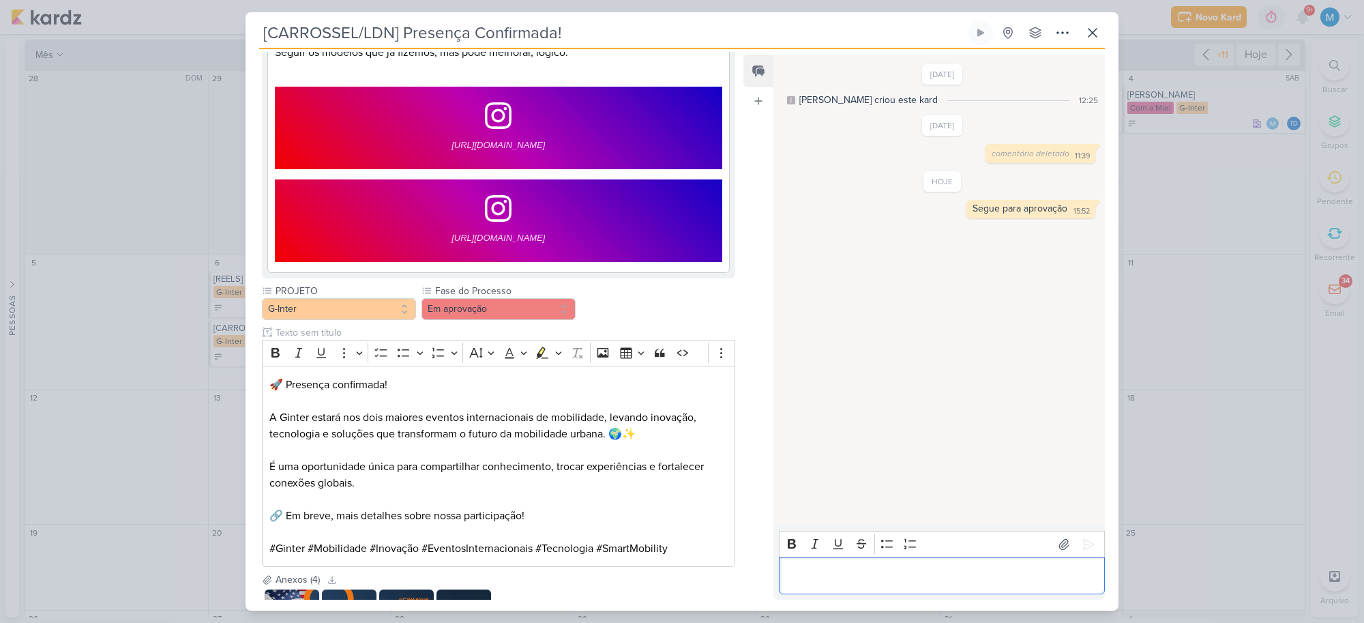
scroll to position [767, 0]
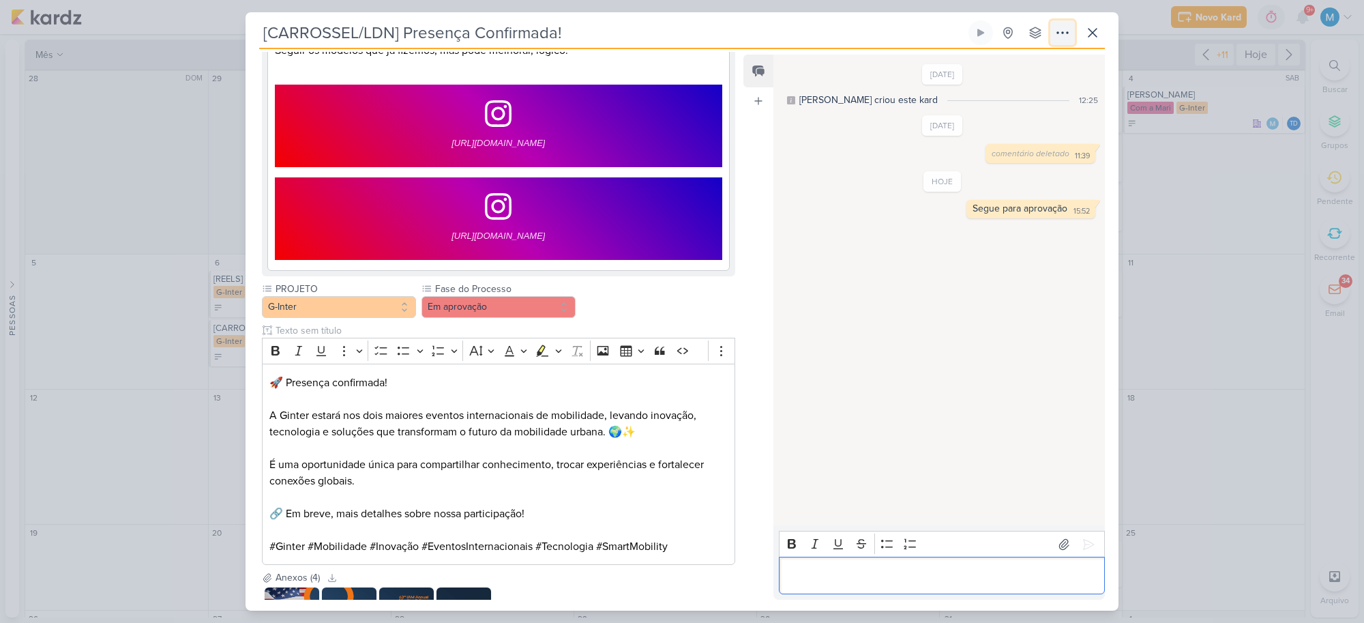
click at [1061, 29] on icon at bounding box center [1062, 33] width 16 height 16
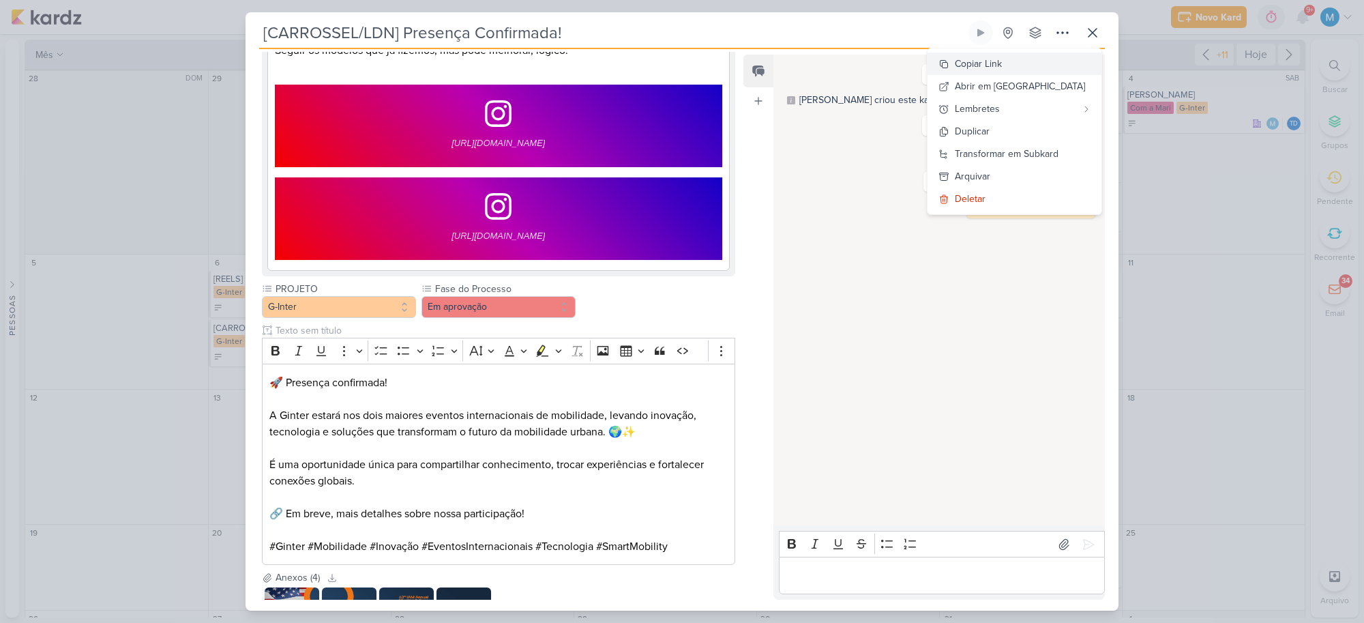
click at [1002, 57] on div "Copiar Link" at bounding box center [978, 64] width 47 height 14
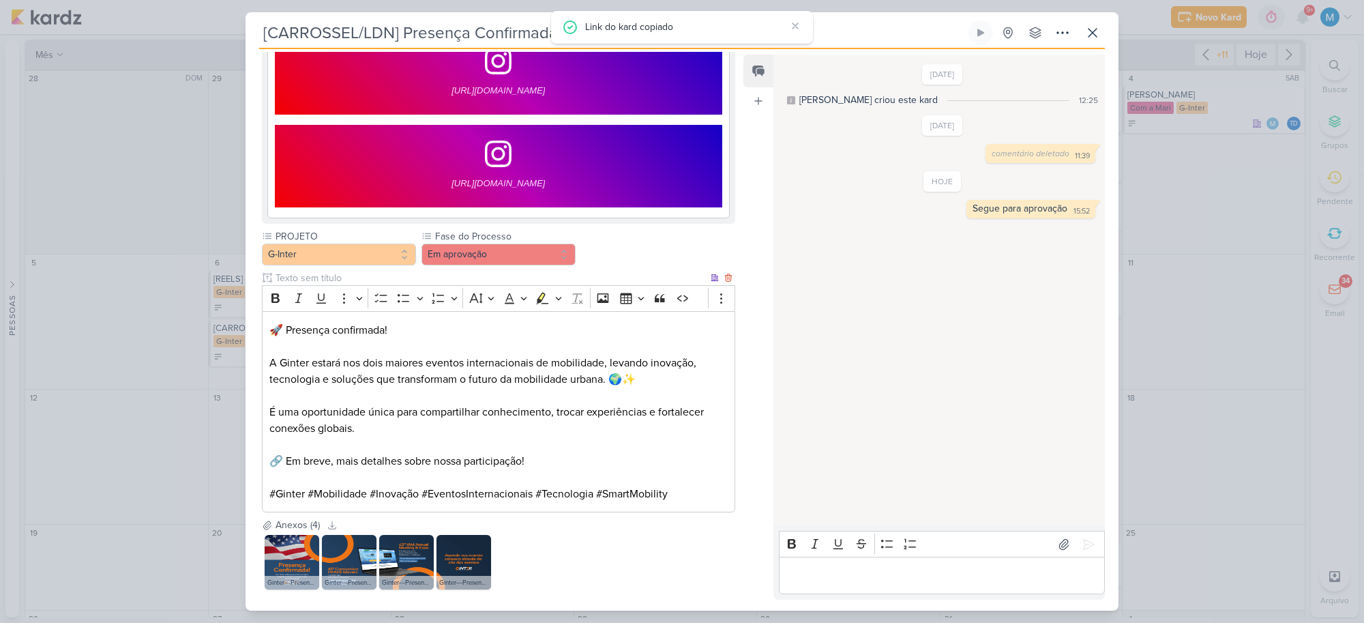
scroll to position [873, 0]
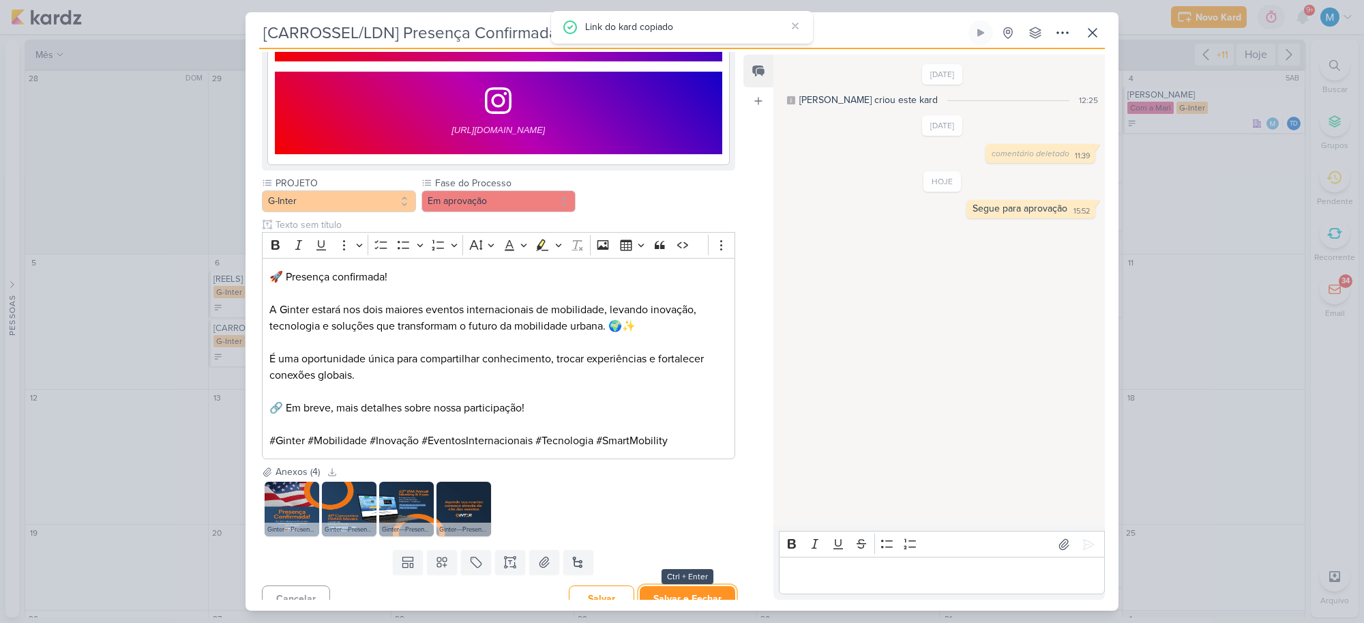
click at [690, 510] on button "Salvar e Fechar" at bounding box center [687, 598] width 95 height 25
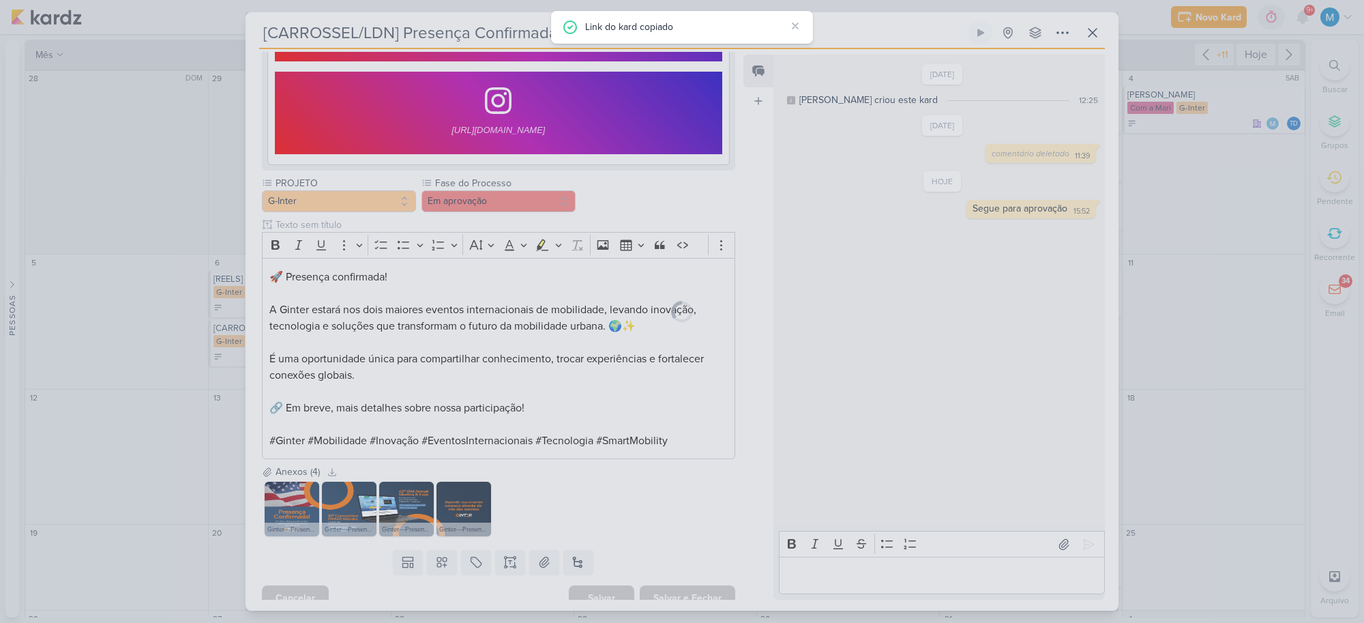
scroll to position [871, 0]
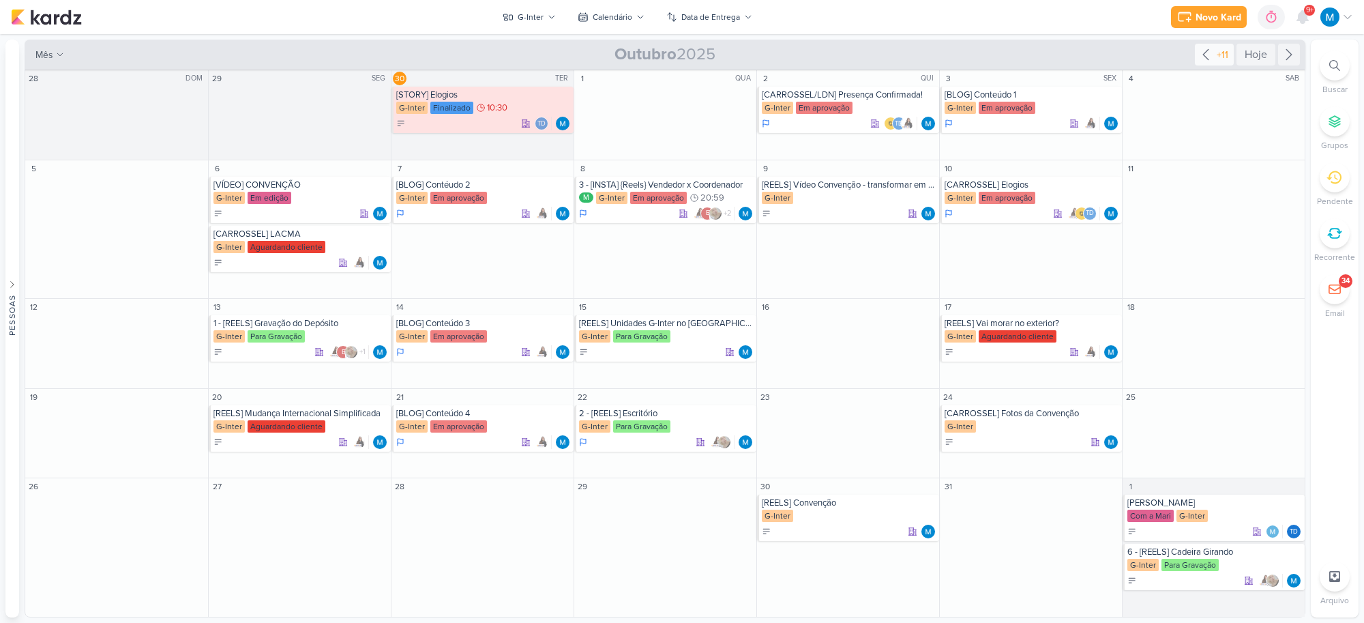
click at [1164, 52] on icon at bounding box center [1206, 54] width 16 height 16
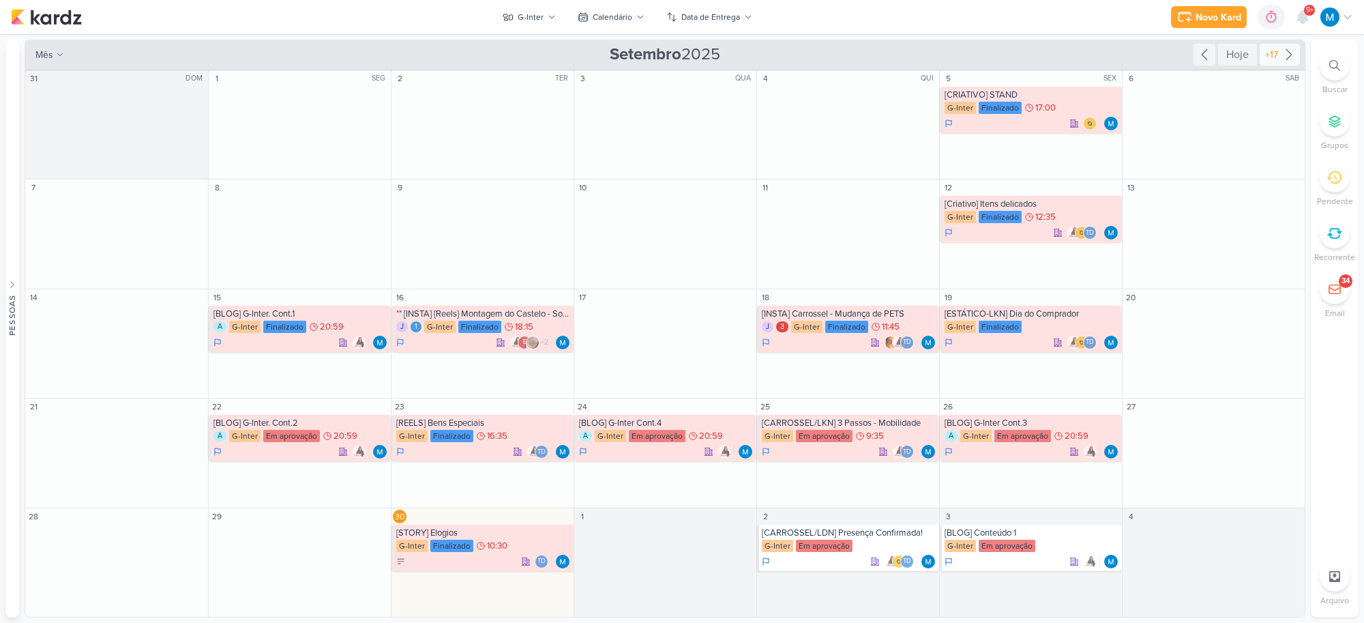
click at [1164, 58] on icon at bounding box center [1289, 54] width 16 height 16
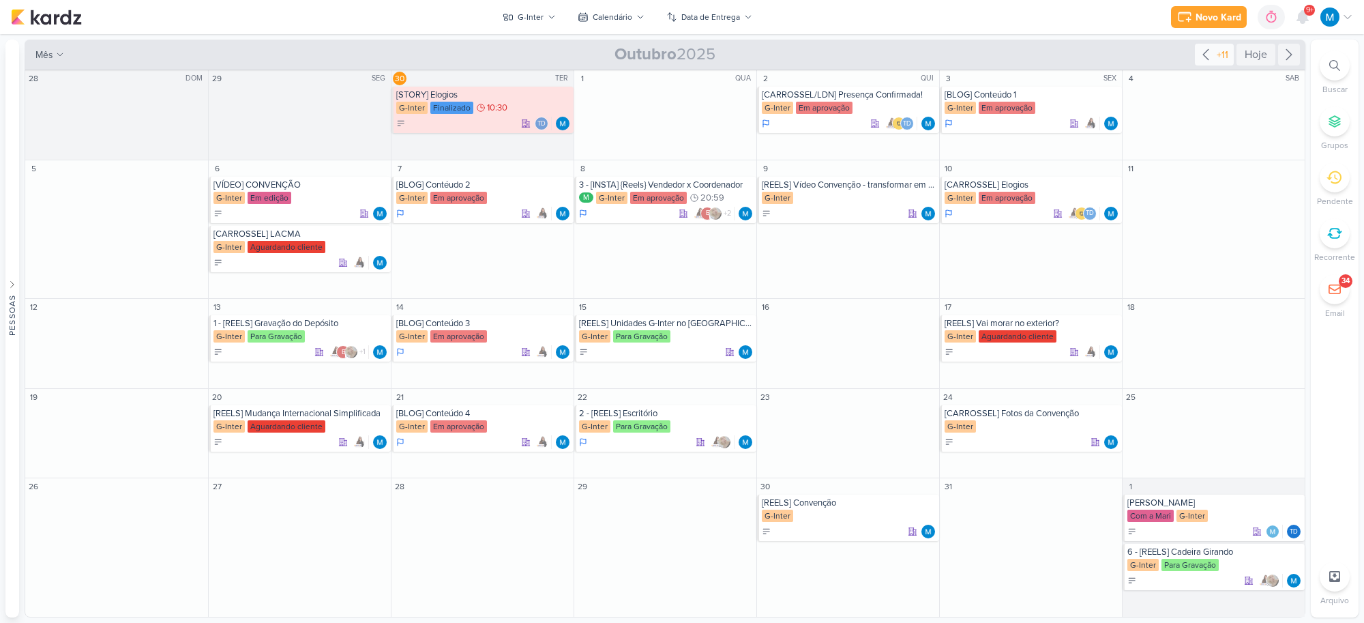
click at [1164, 53] on icon at bounding box center [1205, 55] width 5 height 10
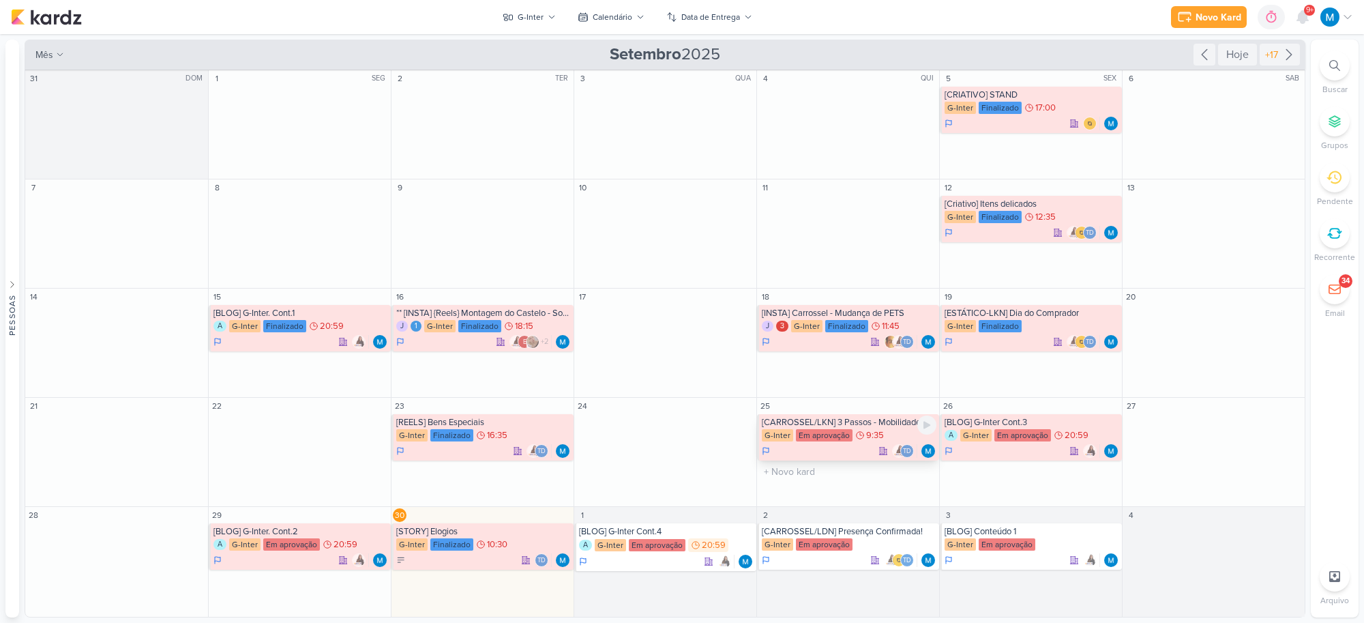
click at [878, 424] on div "[CARROSSEL/LKN] 3 Passos - Mobilidade" at bounding box center [849, 422] width 175 height 11
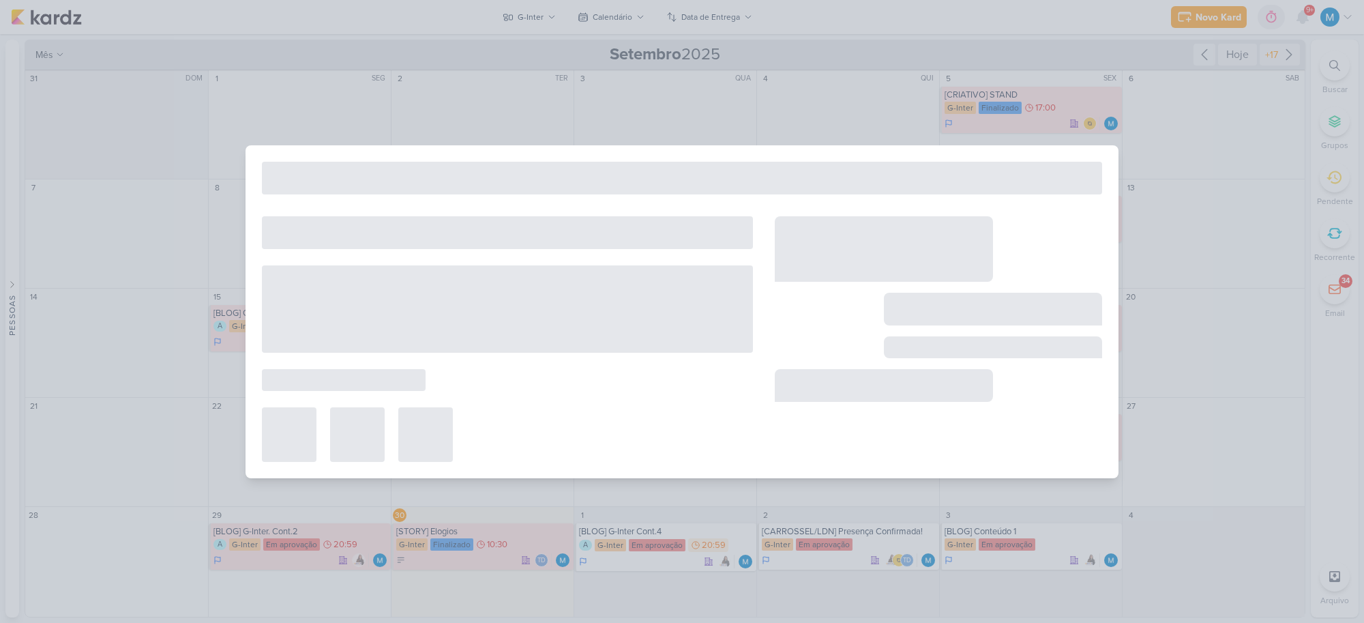
type input "[CARROSSEL/LKN] 3 Passos - Mobilidade"
type input "[DATE] 09:35"
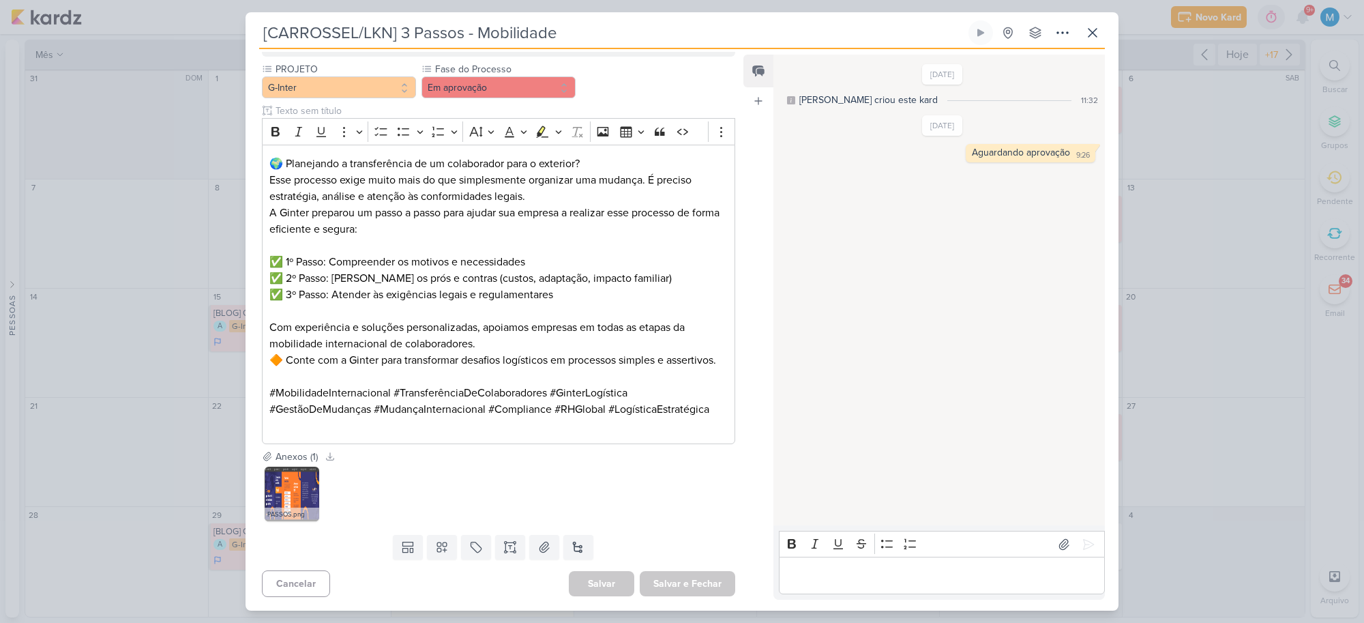
scroll to position [947, 0]
click at [287, 497] on img at bounding box center [292, 494] width 55 height 55
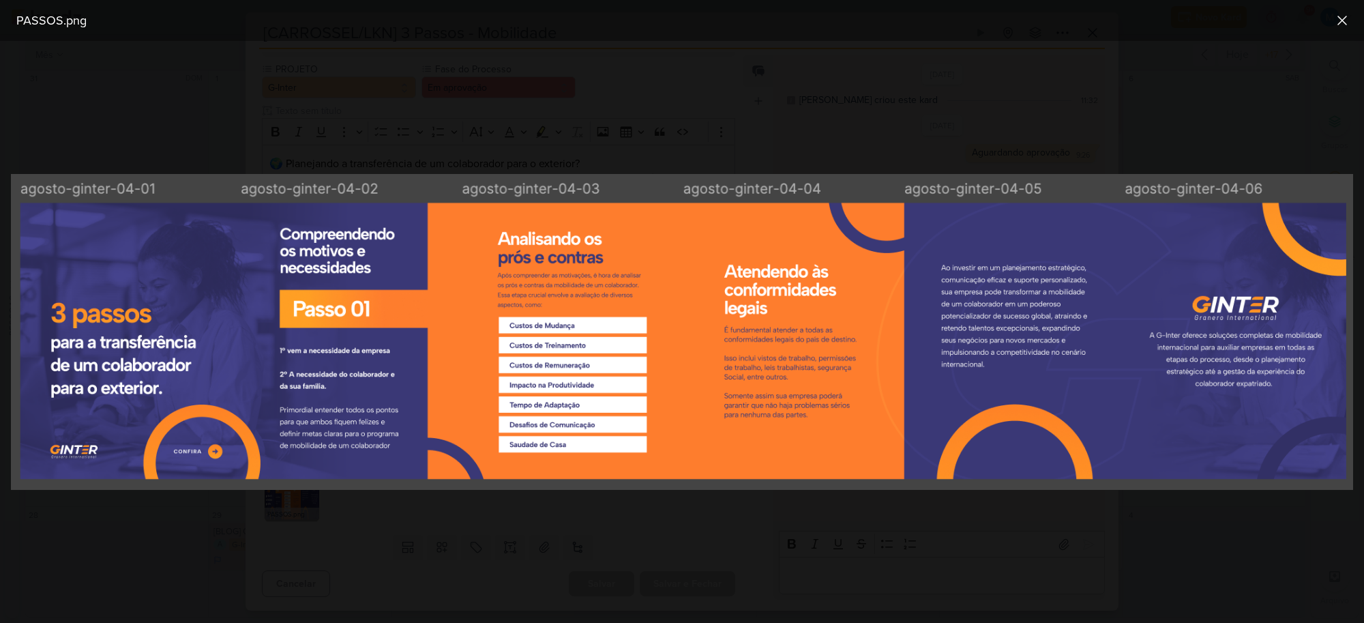
click at [1018, 150] on div at bounding box center [682, 332] width 1364 height 582
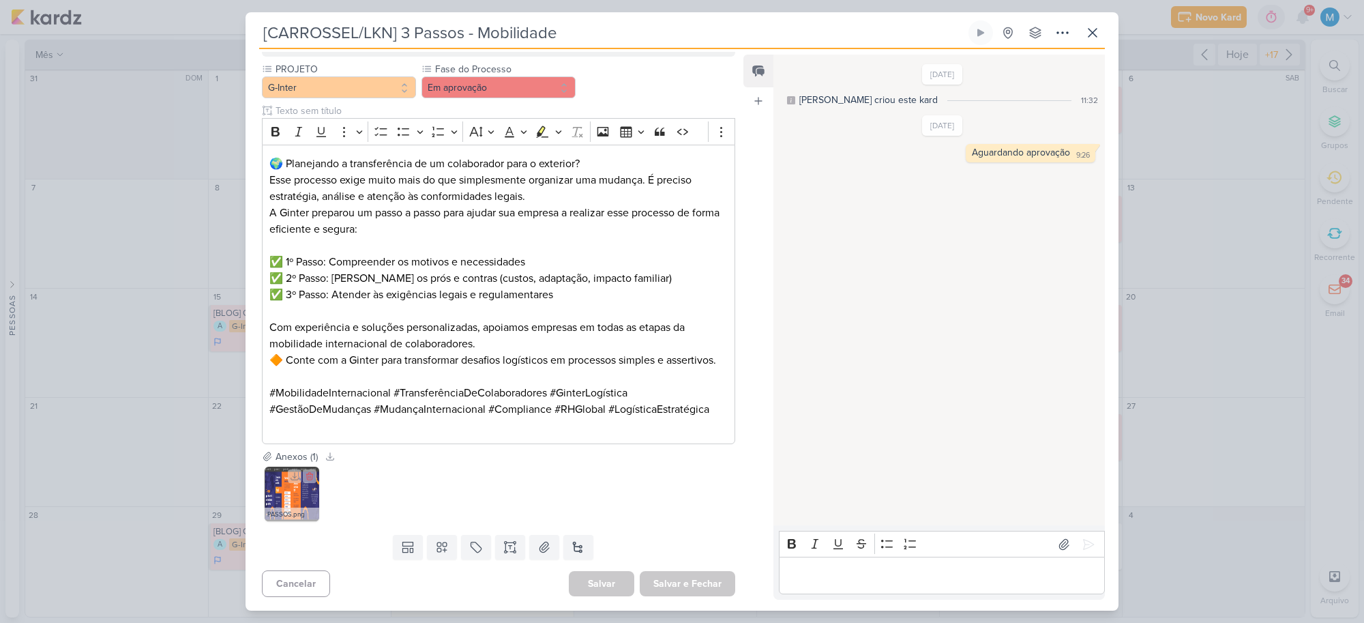
click at [304, 496] on img at bounding box center [292, 494] width 55 height 55
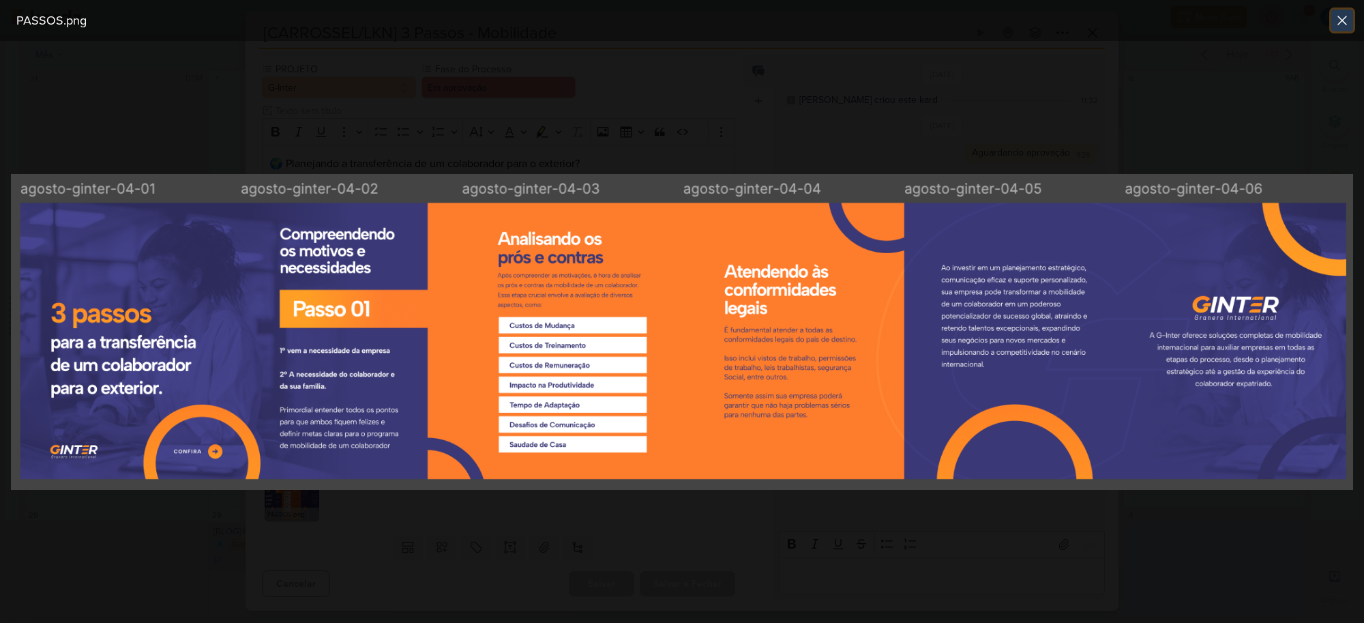
click at [1164, 21] on icon at bounding box center [1342, 20] width 16 height 16
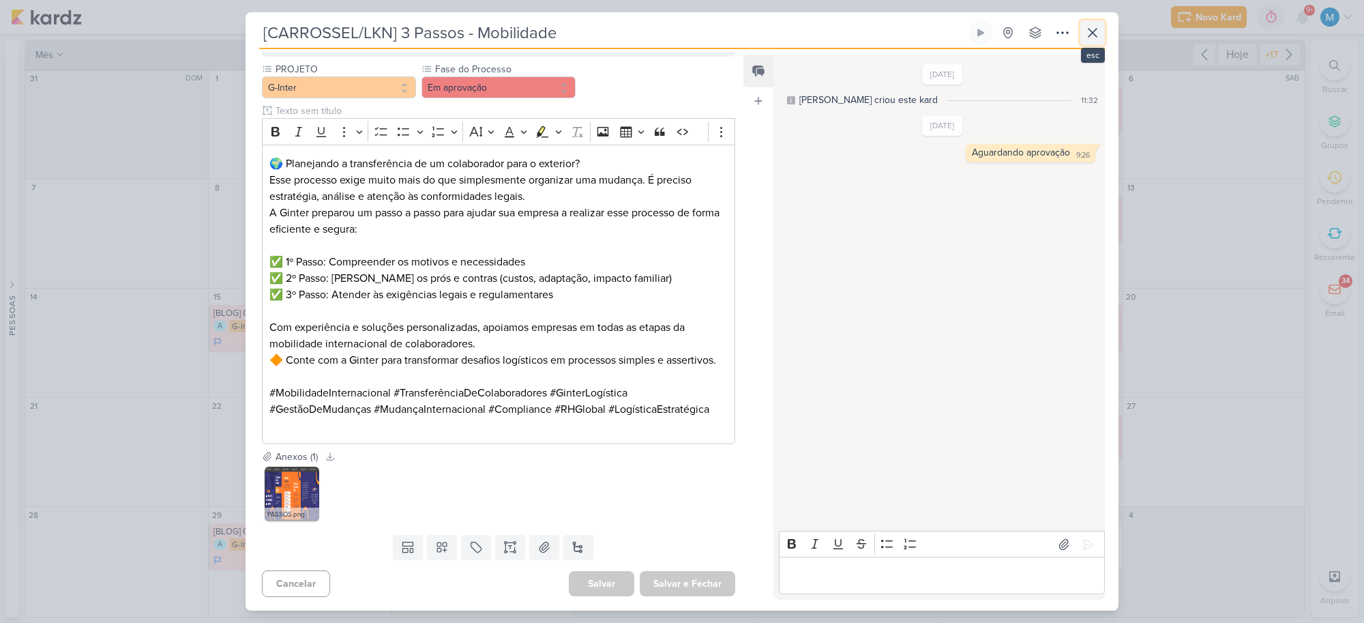
click at [1095, 33] on icon at bounding box center [1092, 33] width 16 height 16
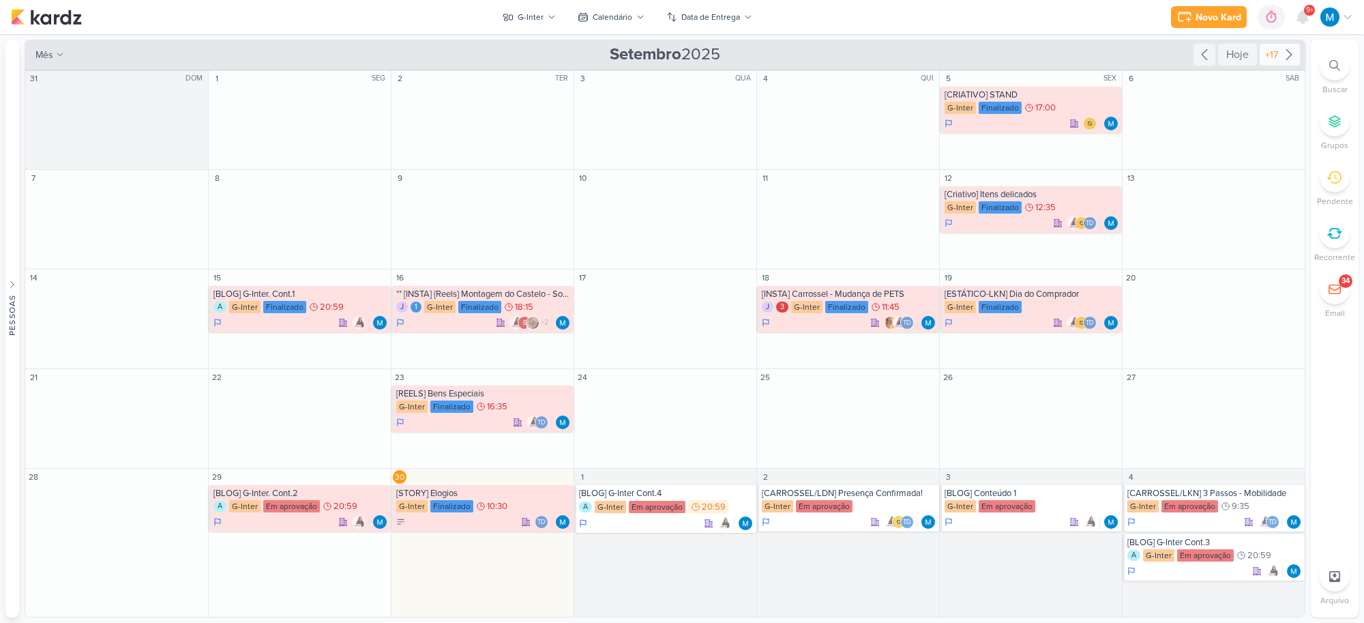
click at [1164, 59] on icon at bounding box center [1289, 54] width 16 height 16
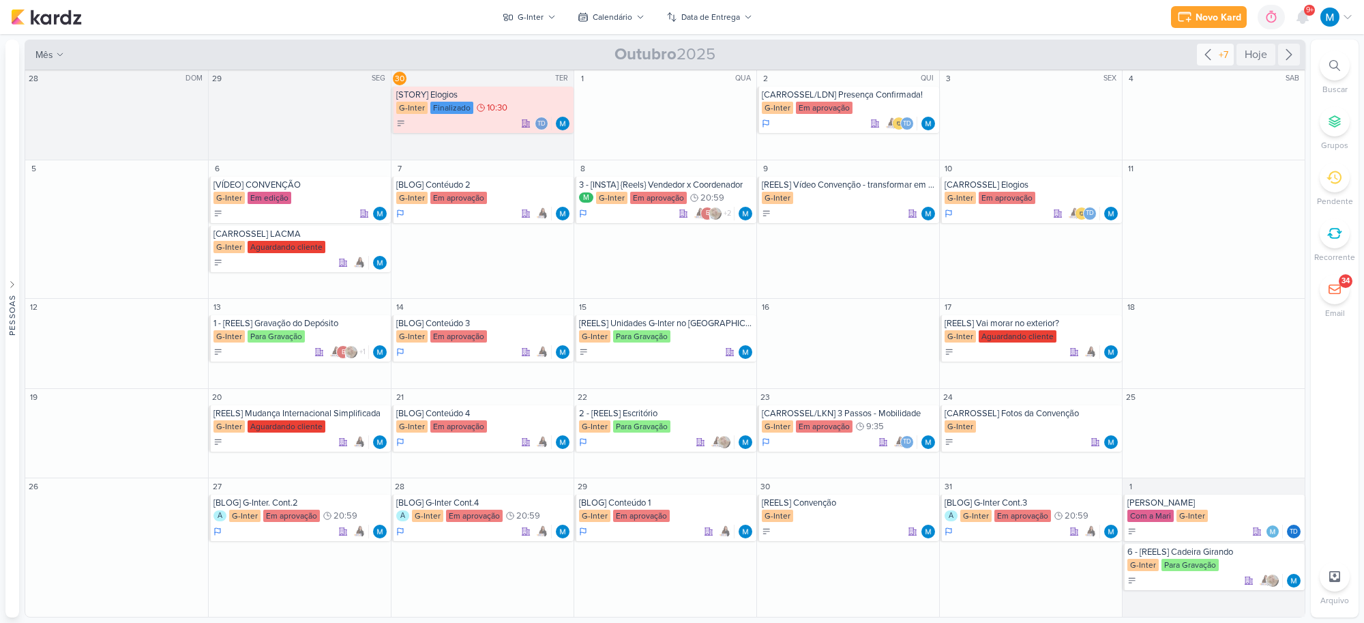
click at [1164, 58] on icon at bounding box center [1208, 54] width 16 height 16
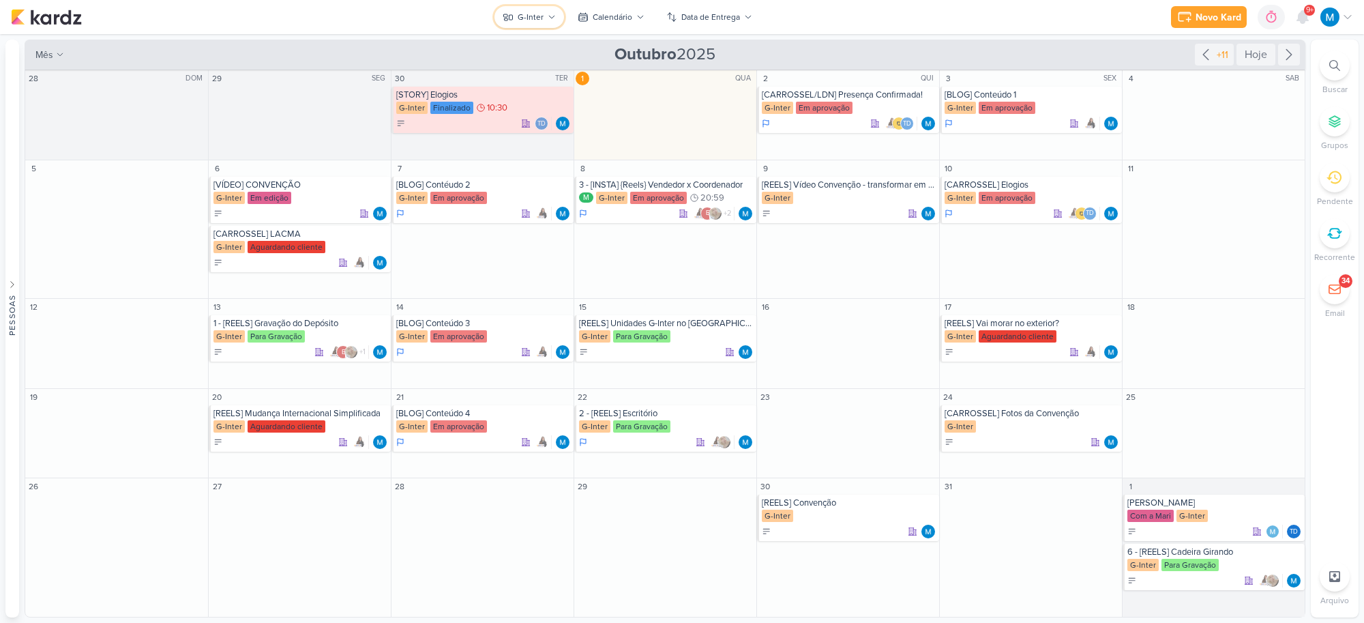
click at [544, 14] on button "G-Inter" at bounding box center [529, 17] width 70 height 22
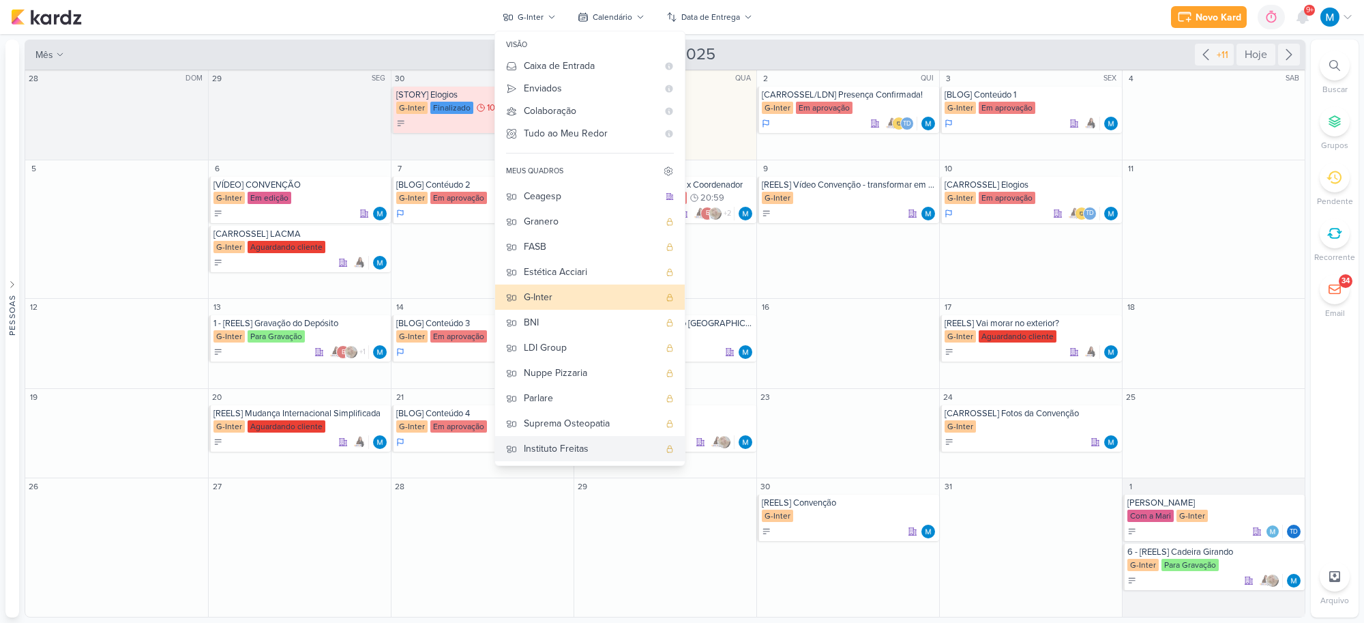
click at [587, 441] on div "Instituto Freitas" at bounding box center [591, 448] width 135 height 14
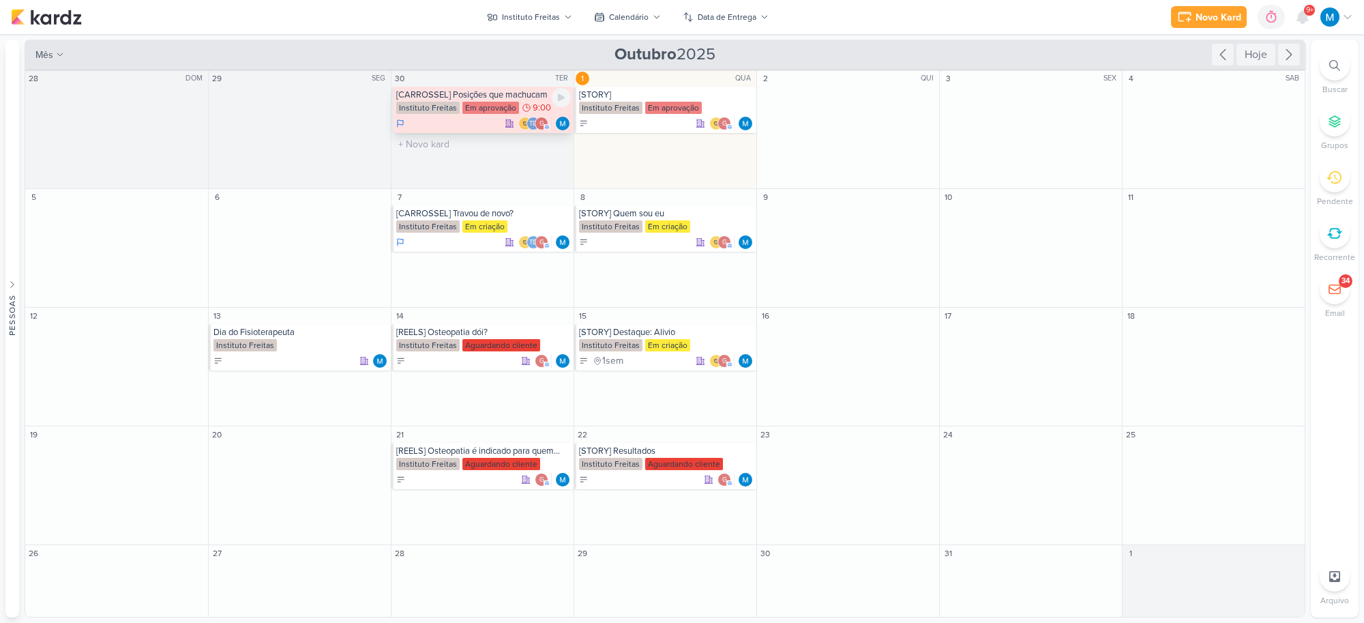
click at [475, 96] on div "[CARROSSEL] Posições que machucam" at bounding box center [483, 94] width 175 height 11
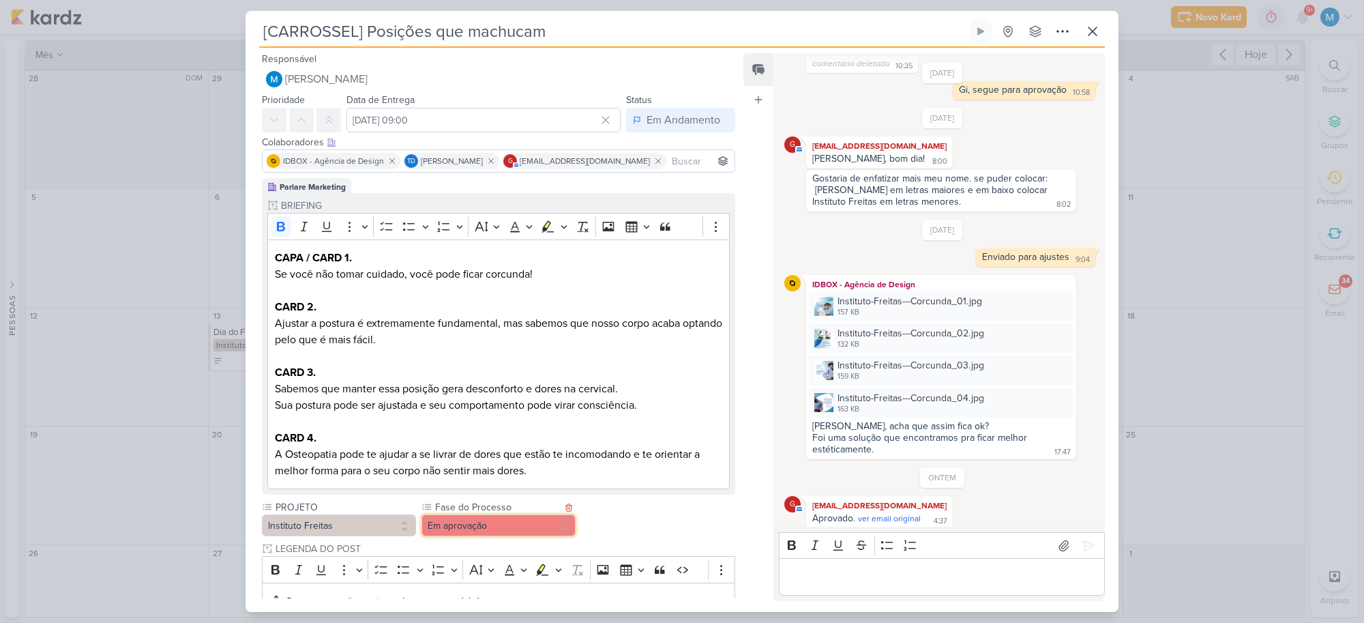
click at [505, 523] on button "Em aprovação" at bounding box center [499, 525] width 154 height 22
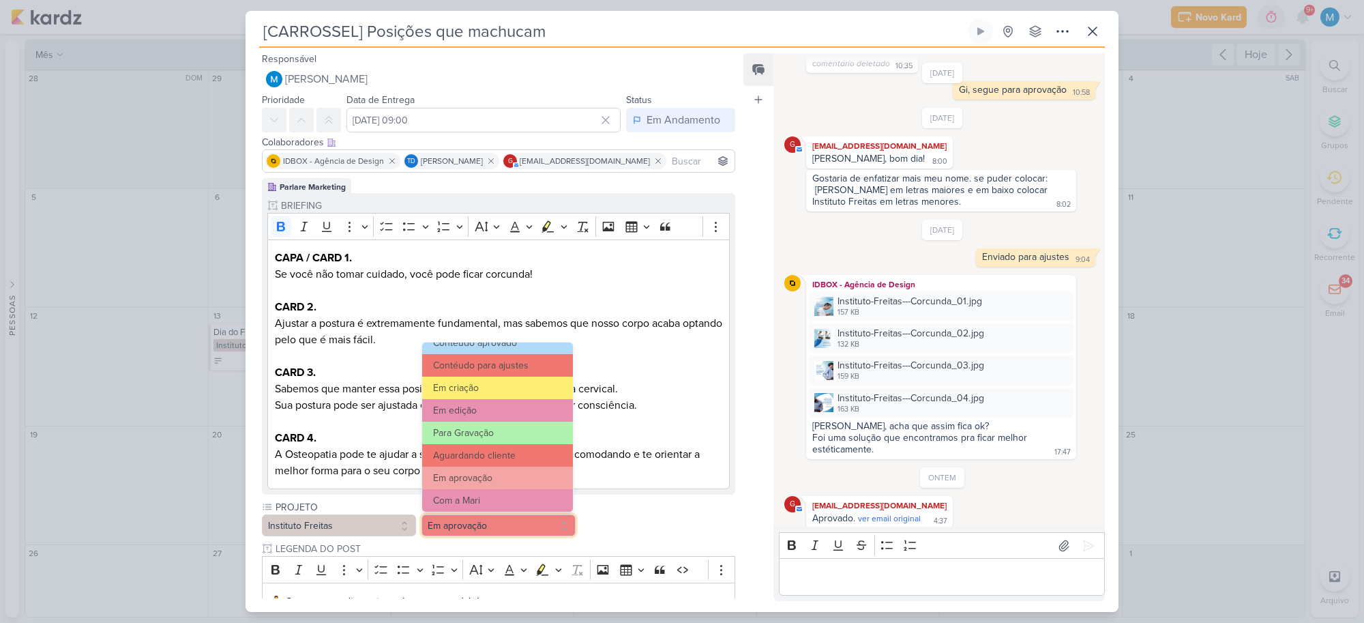
scroll to position [132, 0]
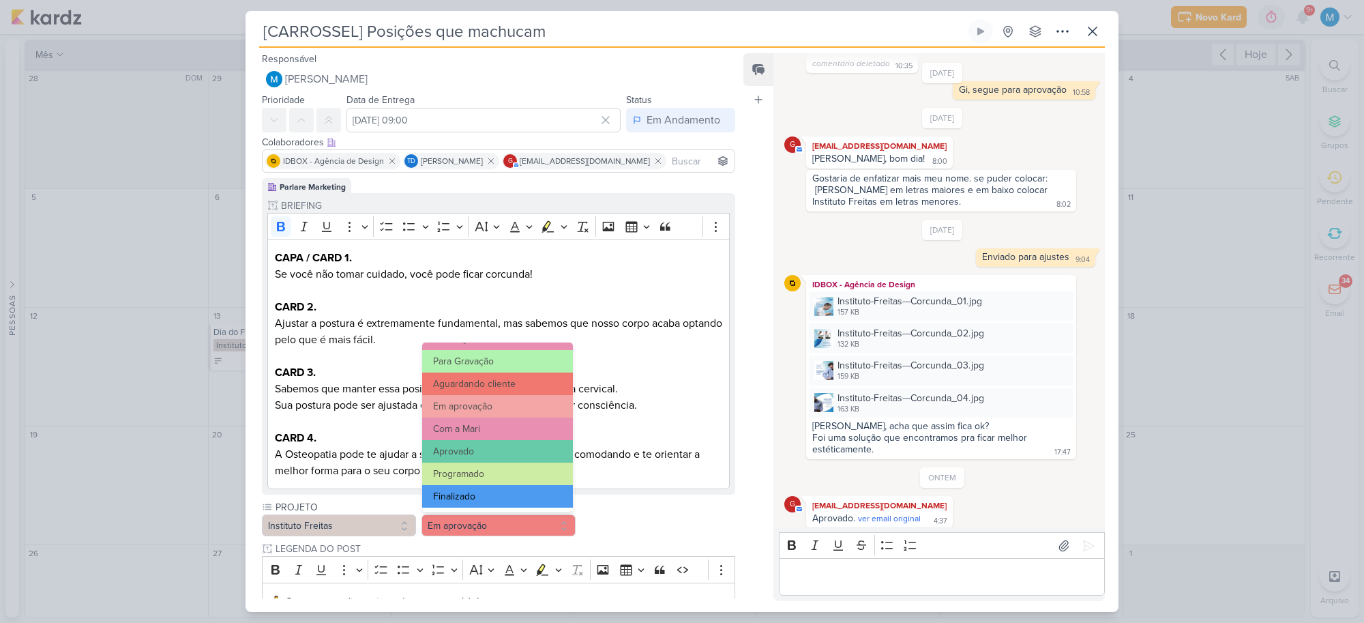
click at [486, 494] on button "Finalizado" at bounding box center [497, 496] width 151 height 23
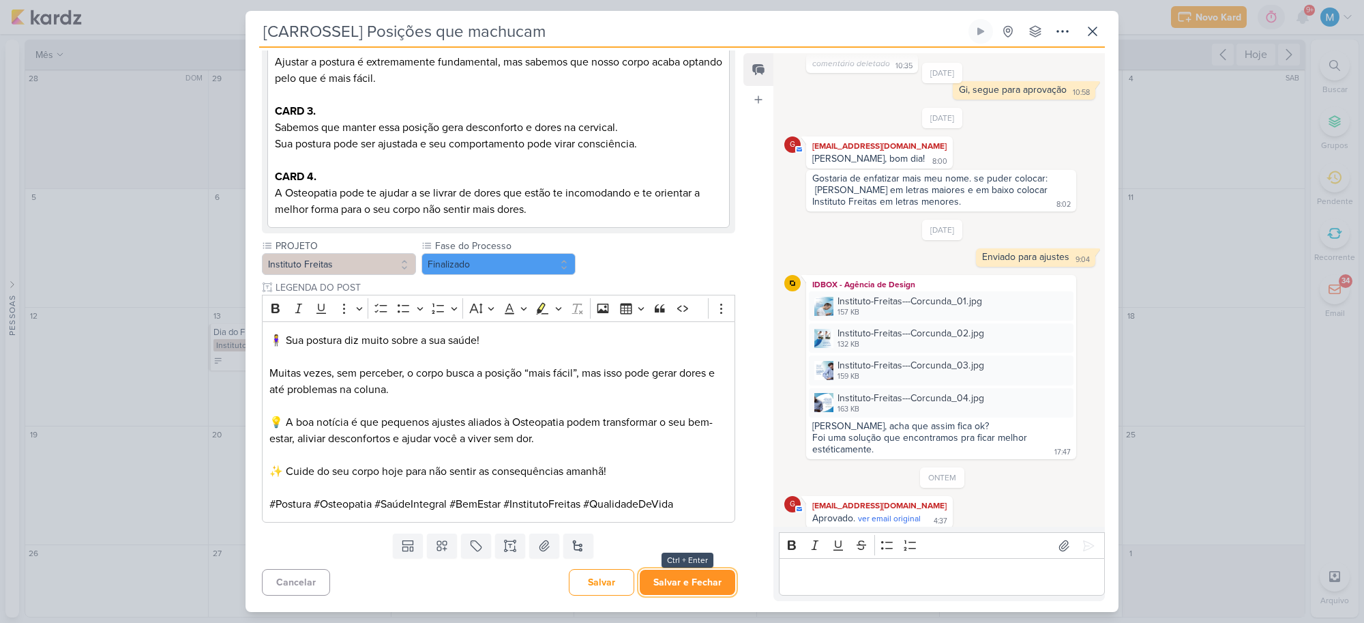
click at [705, 574] on button "Salvar e Fechar" at bounding box center [687, 582] width 95 height 25
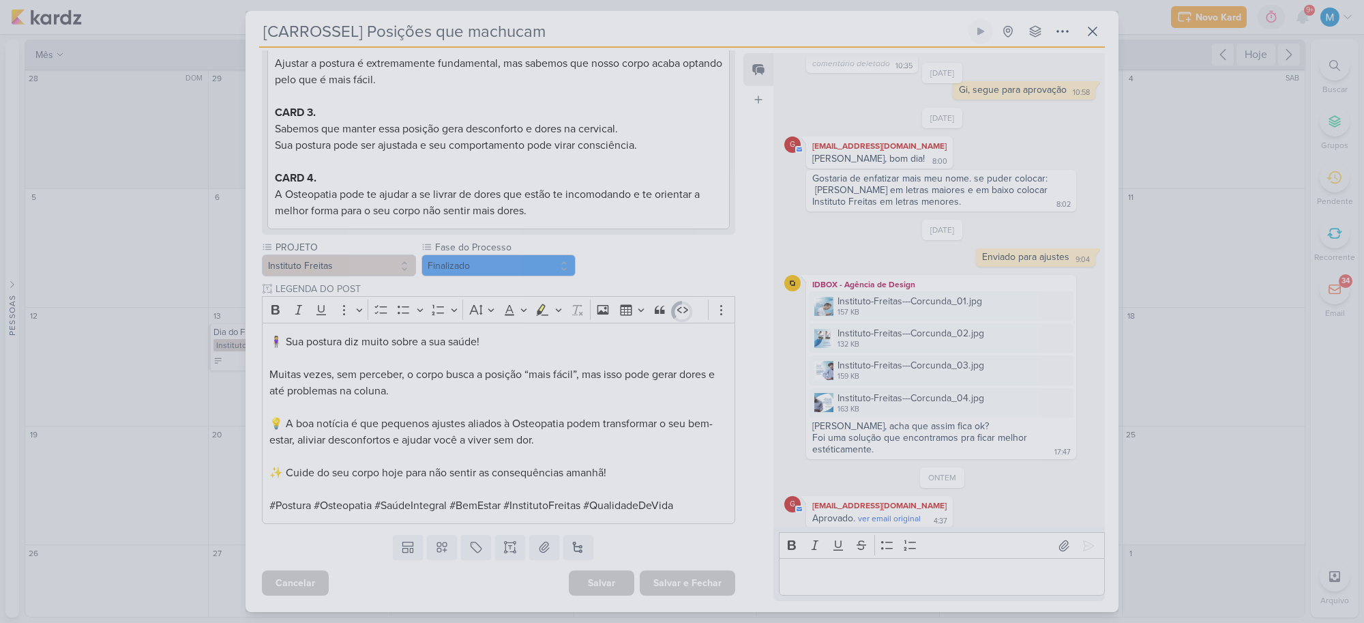
scroll to position [260, 0]
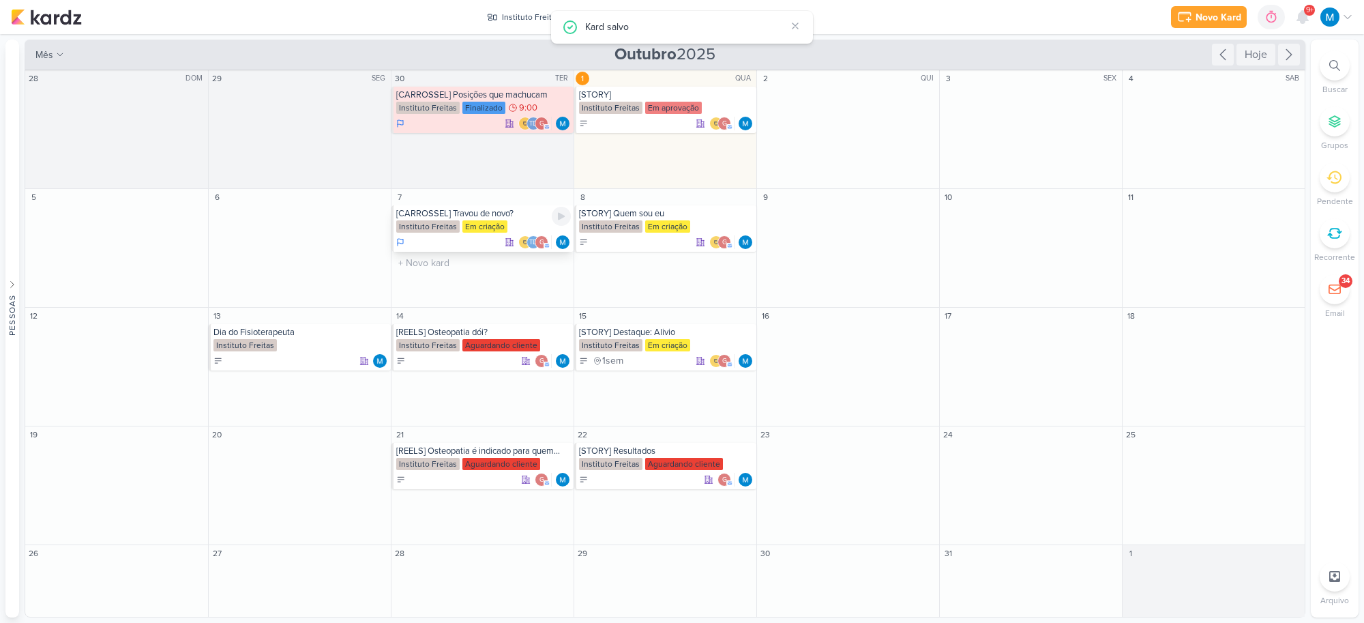
click at [498, 213] on div "[CARROSSEL] Travou de novo?" at bounding box center [483, 213] width 175 height 11
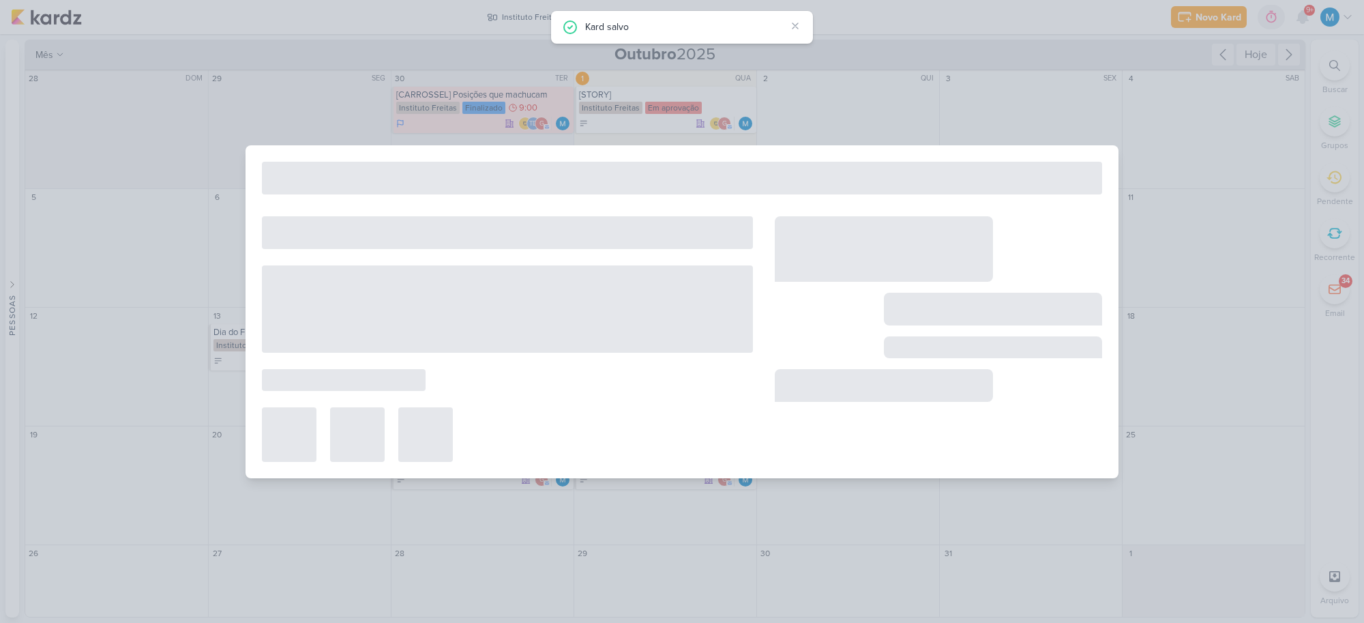
type input "[CARROSSEL] Travou de novo?"
type input "7 de outubro de 2025 às 23:59"
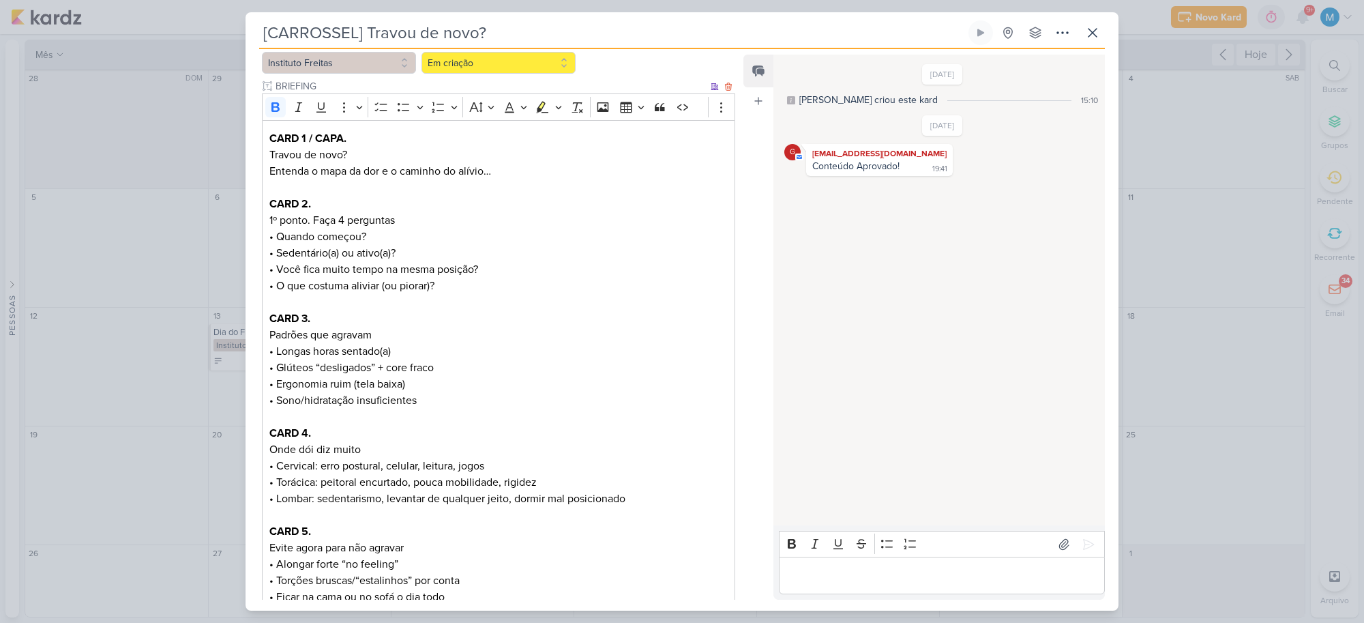
scroll to position [0, 0]
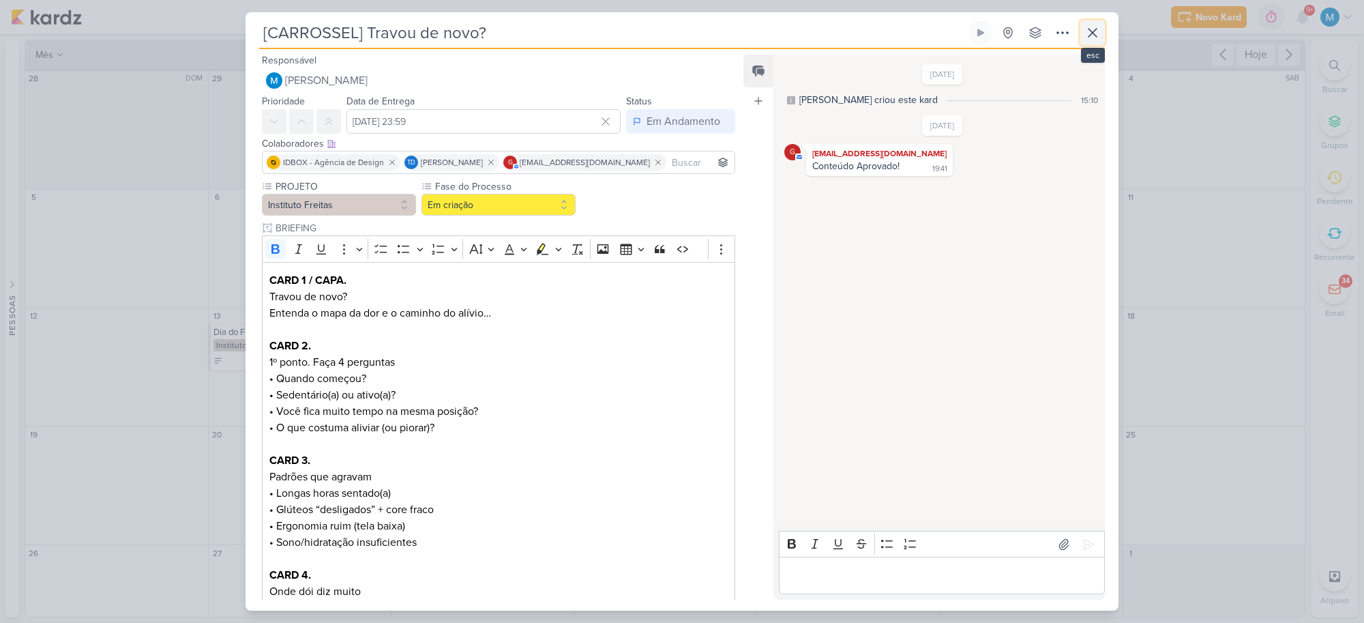
click at [1089, 29] on icon at bounding box center [1093, 33] width 8 height 8
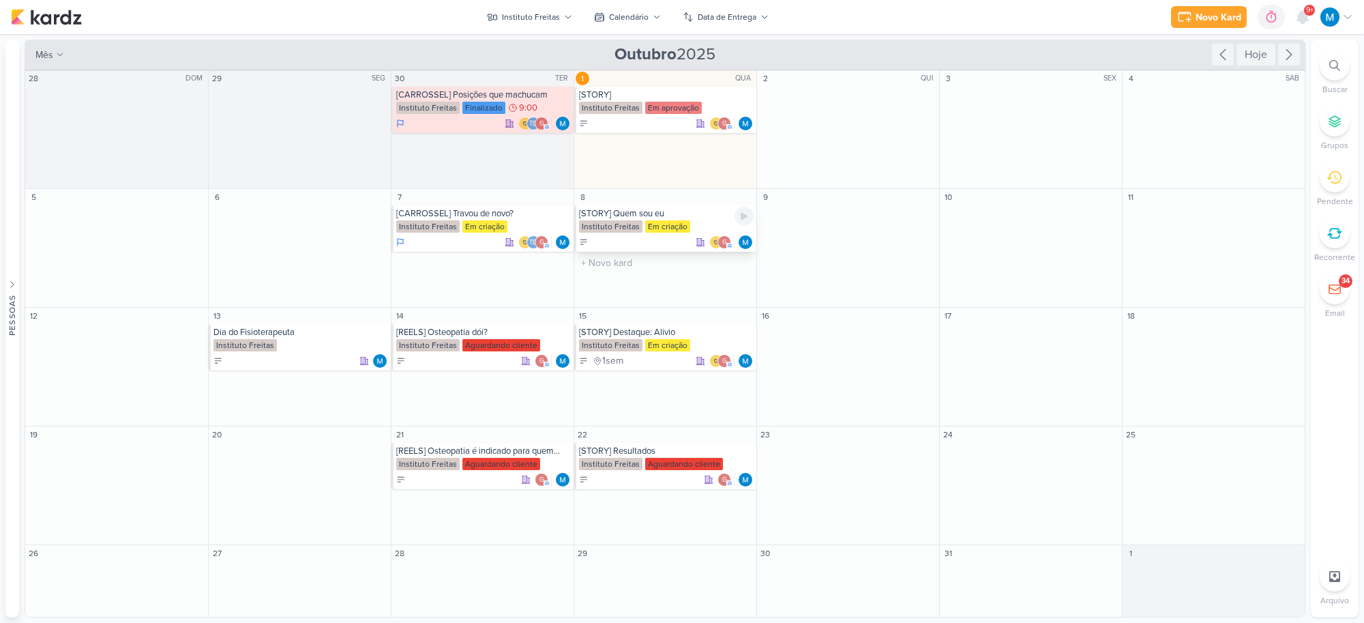
click at [653, 215] on div "[STORY] Quem sou eu" at bounding box center [666, 213] width 175 height 11
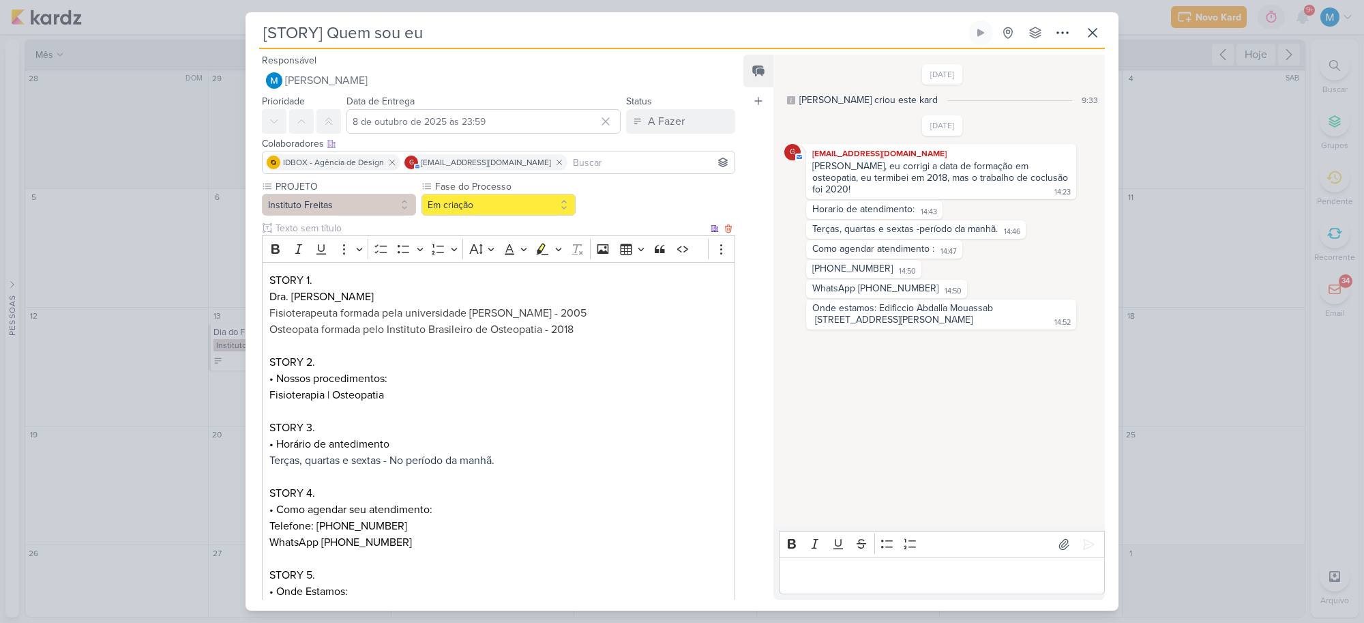
scroll to position [135, 0]
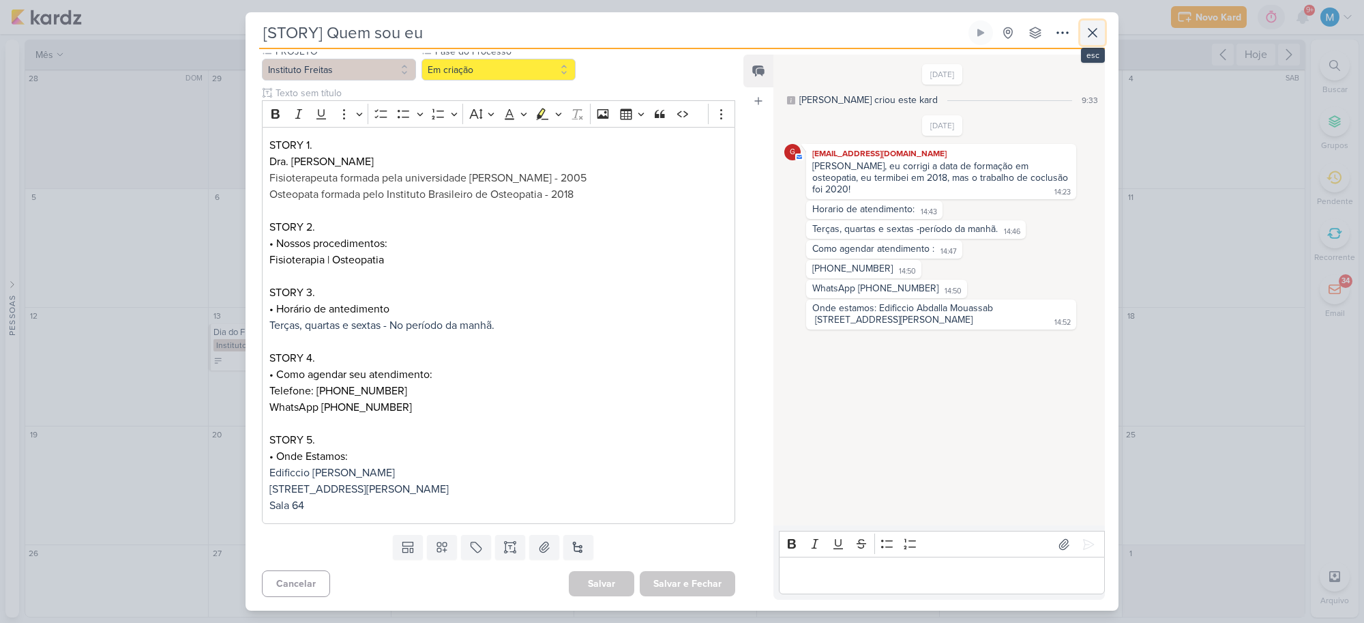
click at [1095, 32] on icon at bounding box center [1092, 33] width 16 height 16
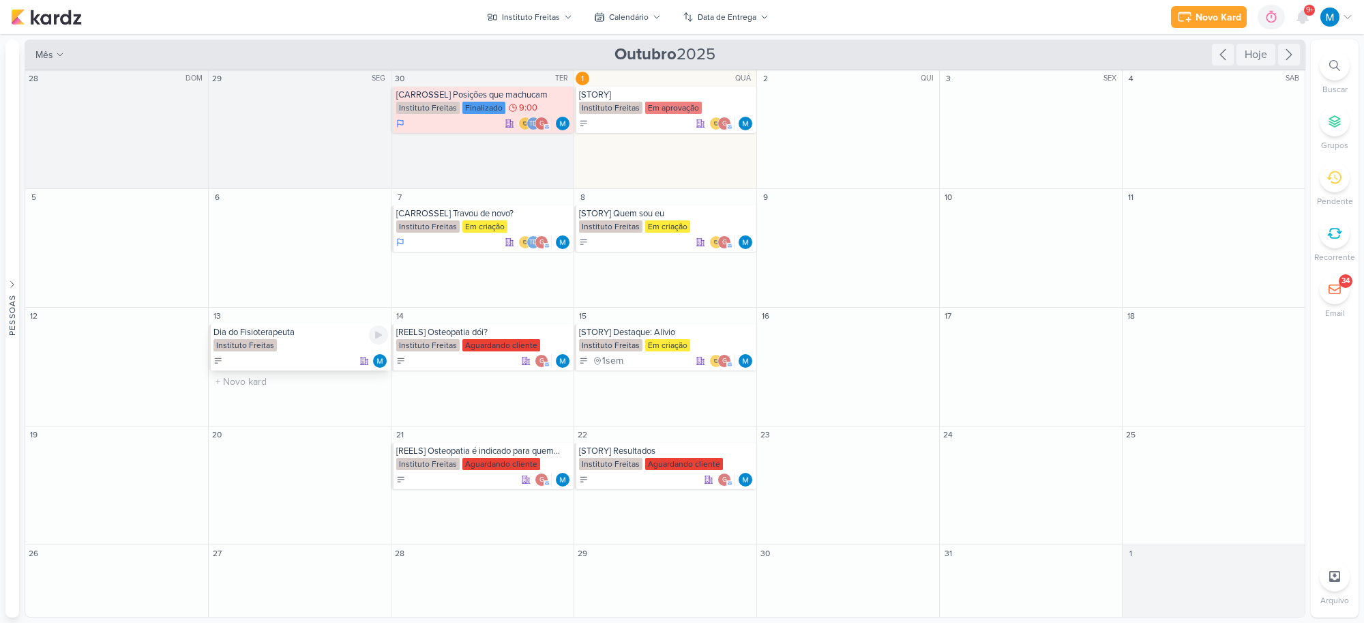
click at [278, 333] on div "Dia do Fisioterapeuta" at bounding box center [300, 332] width 175 height 11
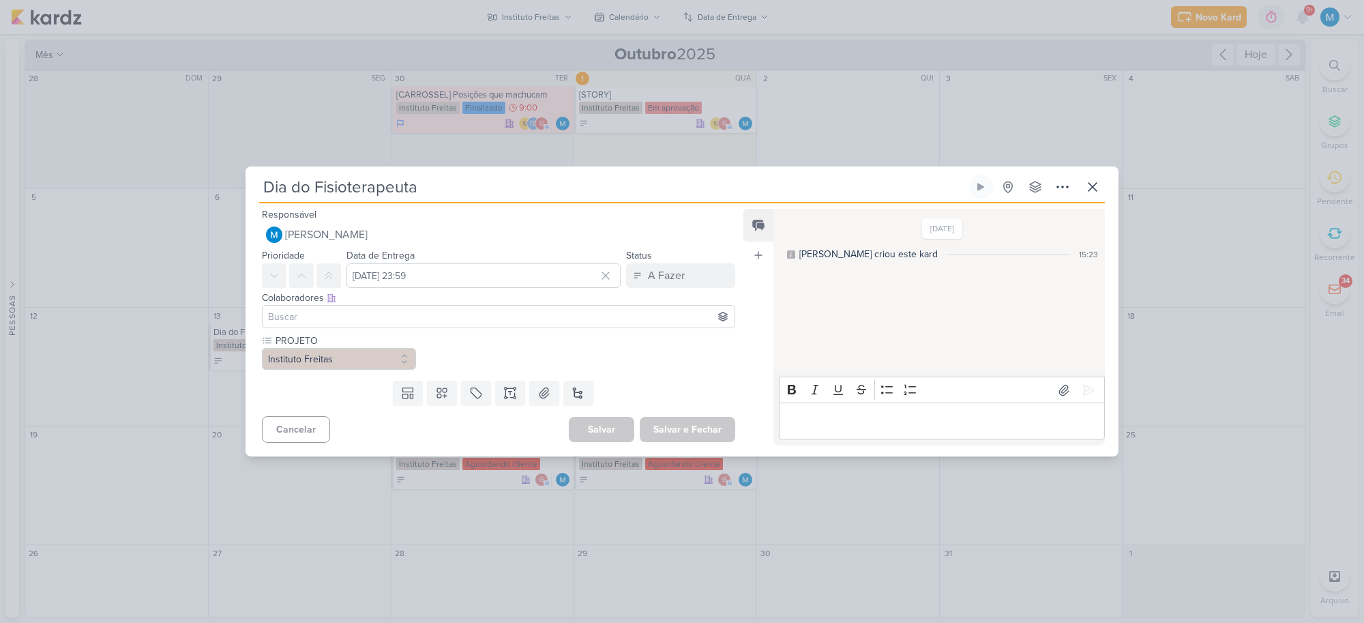
click at [340, 316] on input at bounding box center [498, 316] width 467 height 16
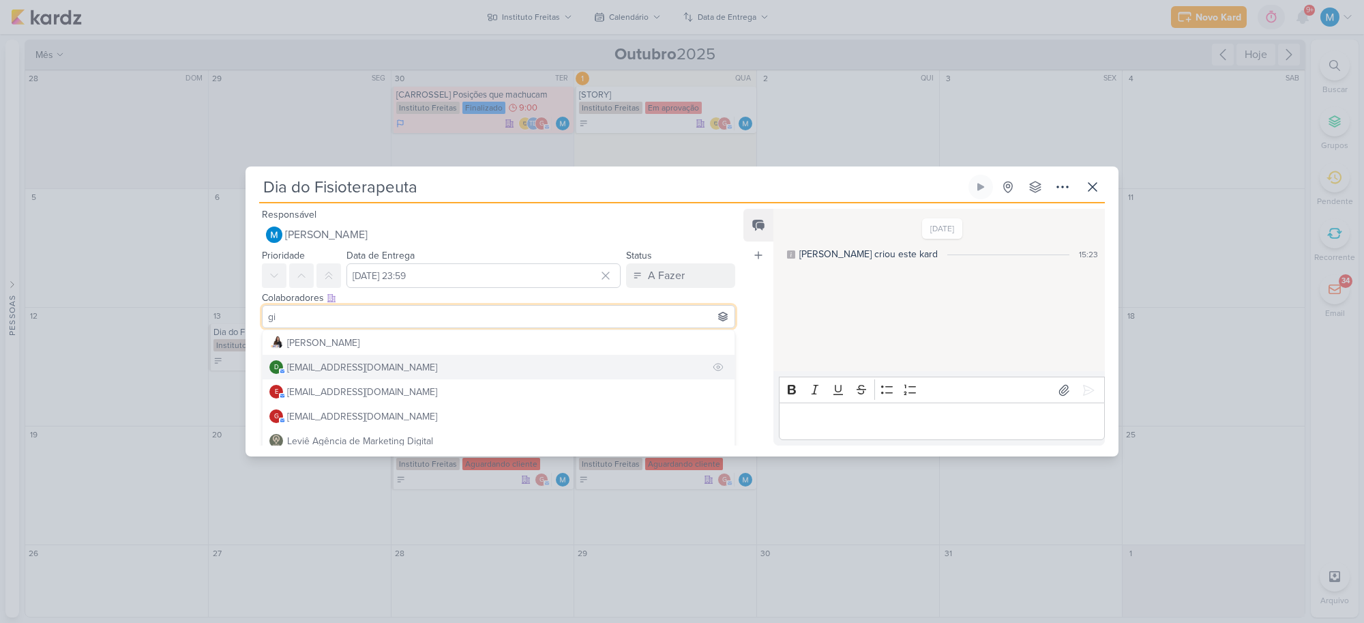
scroll to position [12, 0]
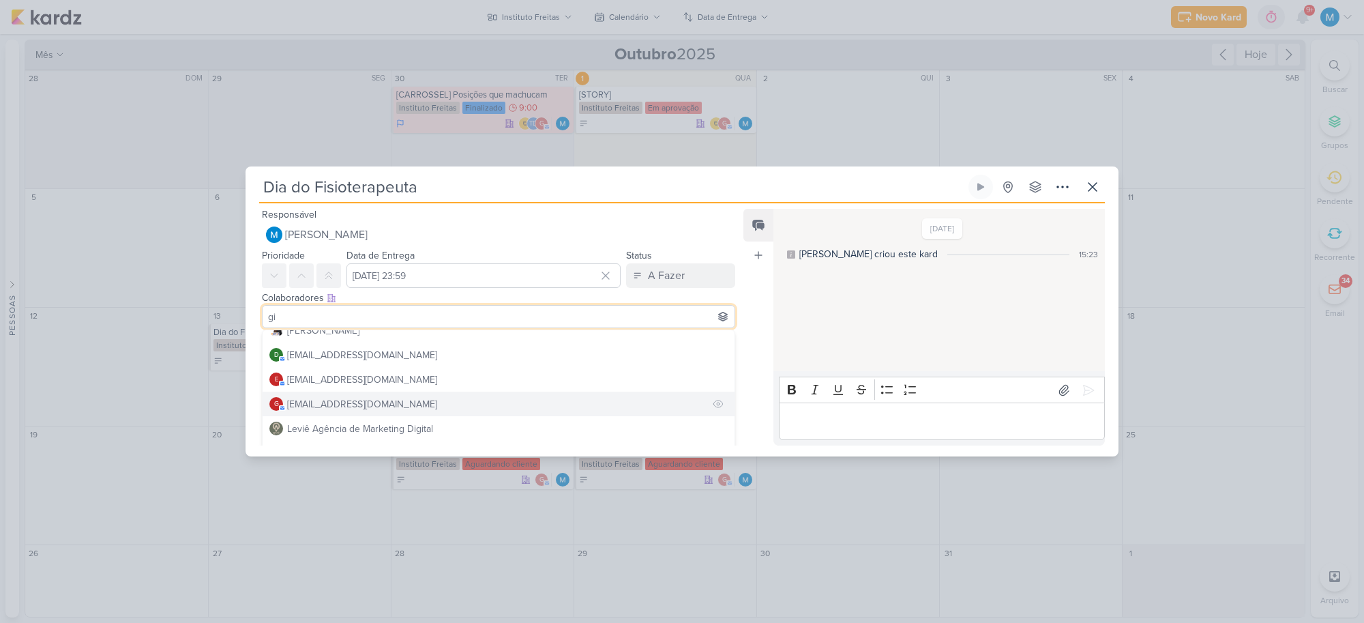
type input "gi"
click at [343, 397] on div "[EMAIL_ADDRESS][DOMAIN_NAME]" at bounding box center [362, 404] width 150 height 14
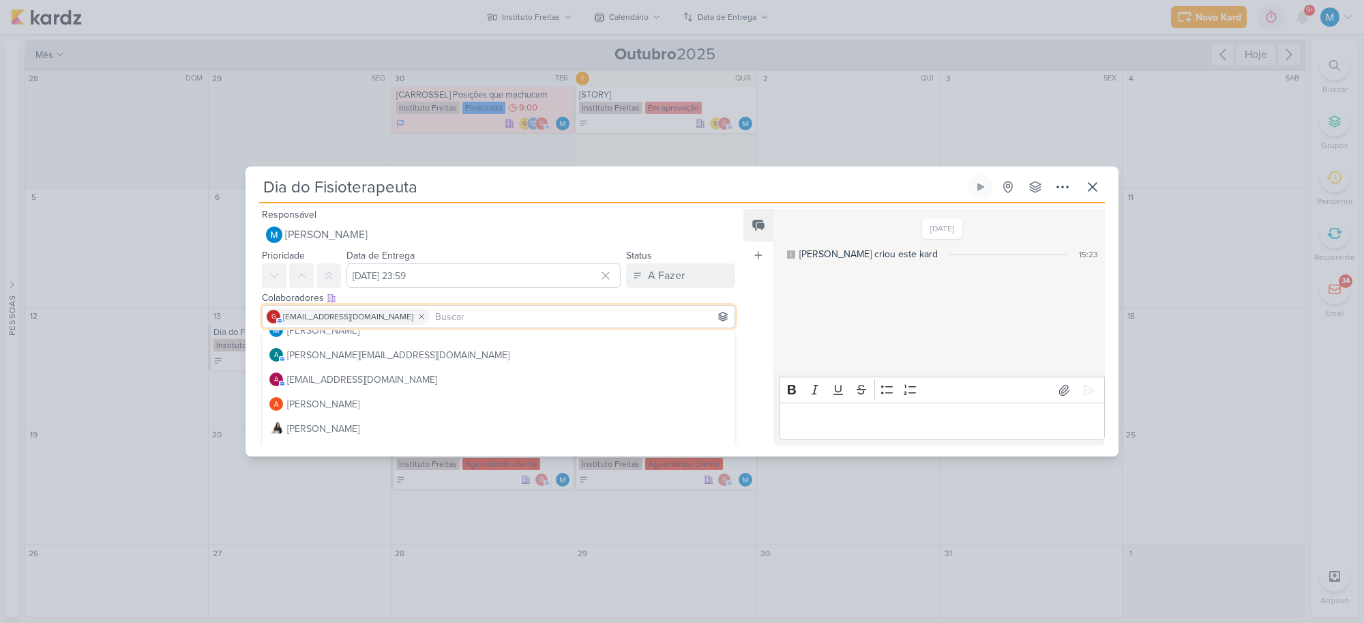
click at [761, 292] on div "Feed Atrelar email Solte o email para atrelar ao kard" at bounding box center [758, 327] width 30 height 237
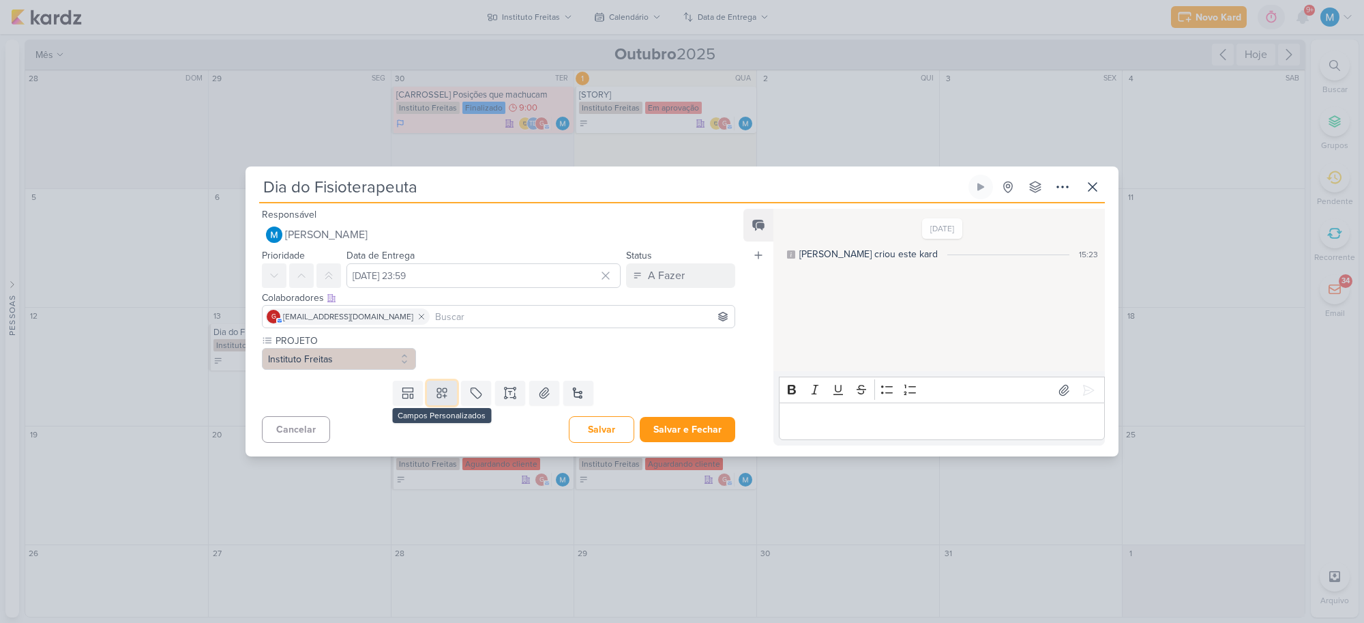
click at [440, 394] on icon at bounding box center [442, 393] width 14 height 14
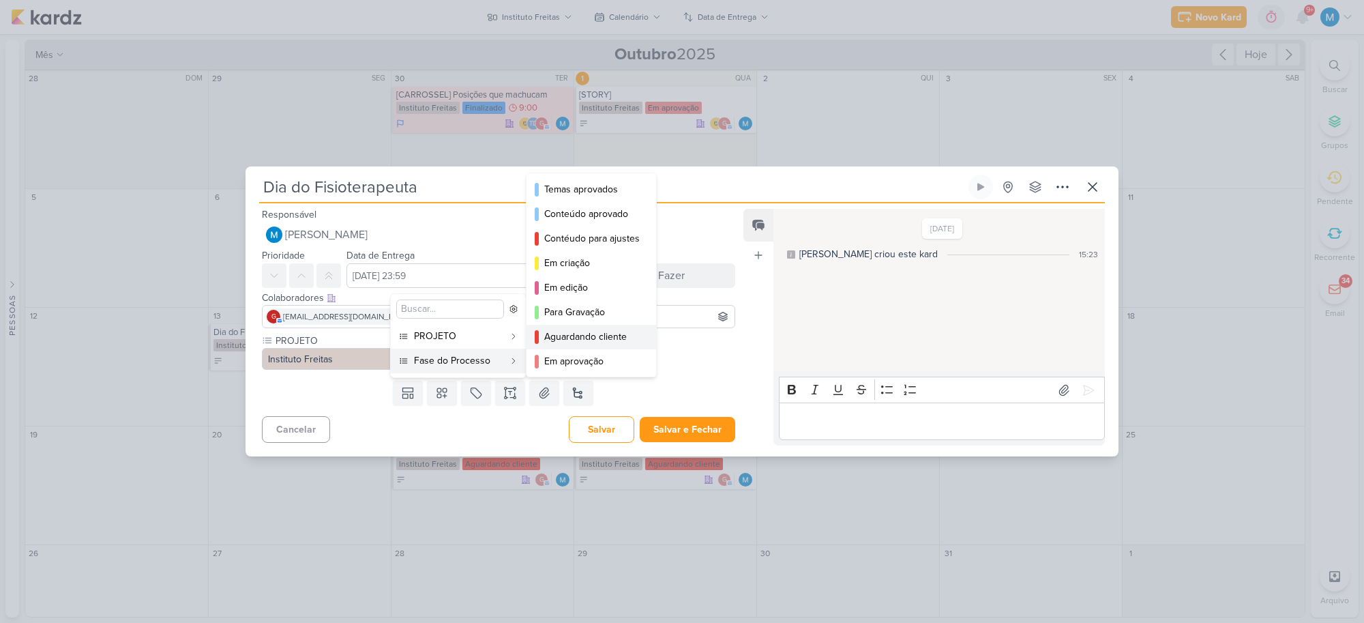
click at [581, 331] on div "Aguardando cliente" at bounding box center [591, 336] width 95 height 14
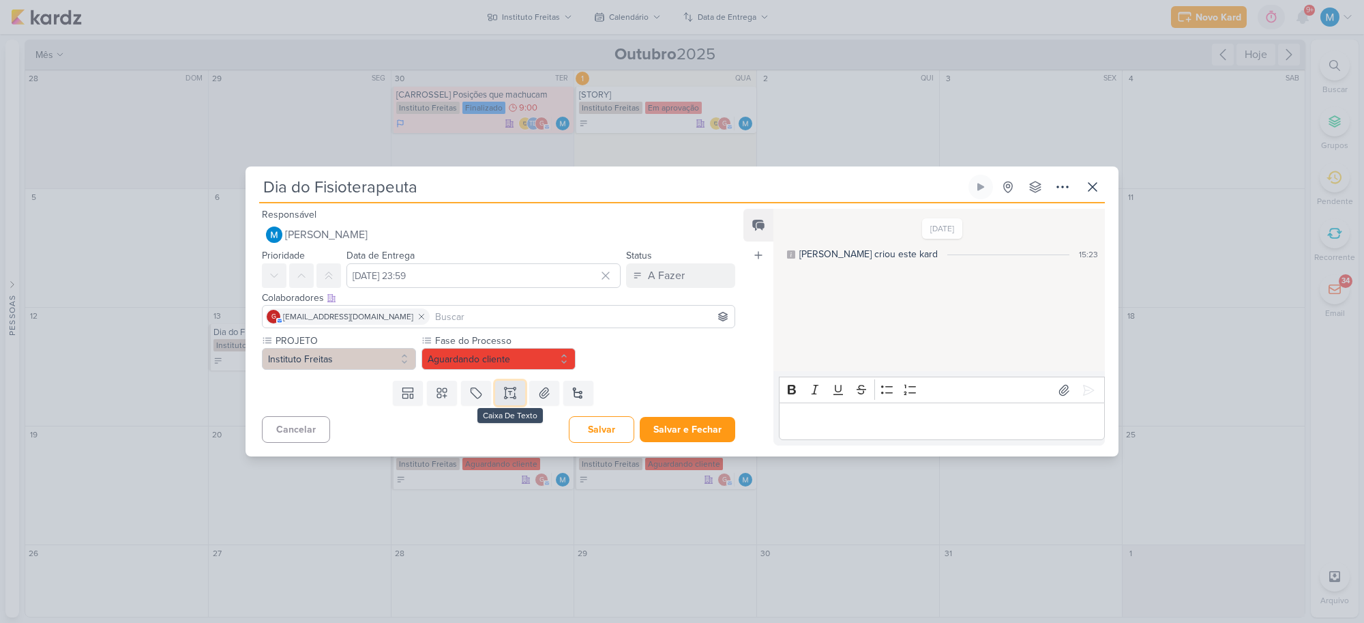
click at [505, 396] on icon at bounding box center [510, 393] width 14 height 14
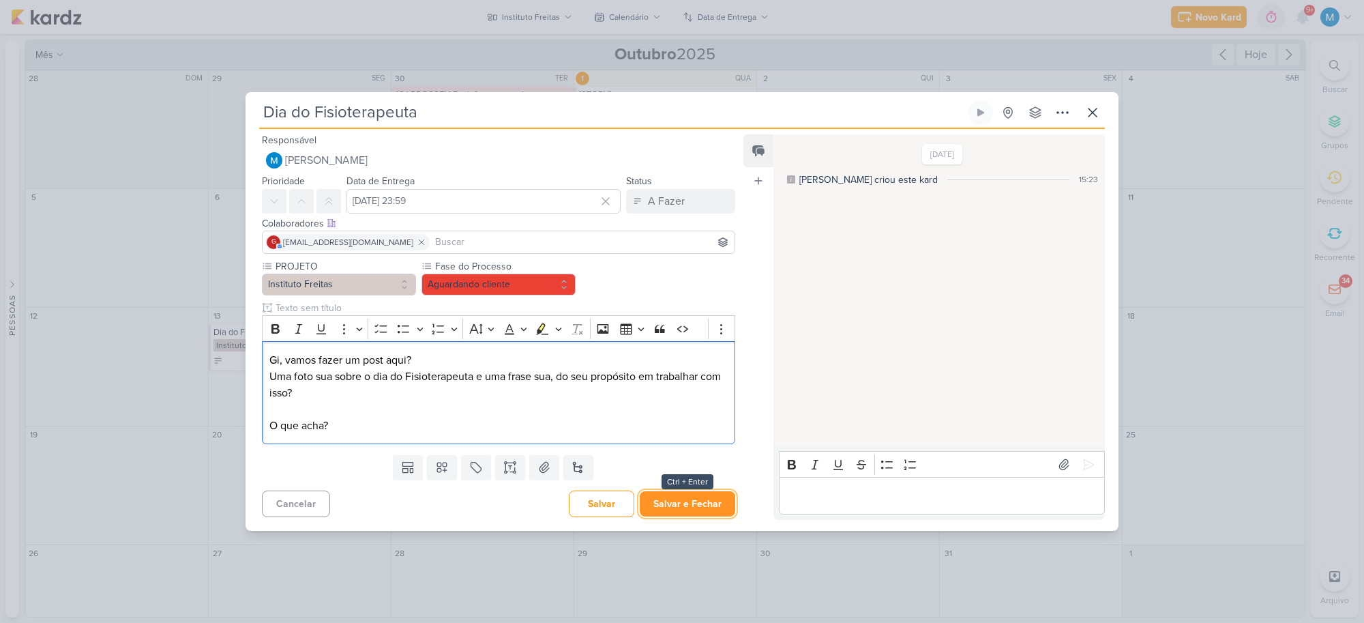
click at [682, 512] on button "Salvar e Fechar" at bounding box center [687, 503] width 95 height 25
